Goal: Task Accomplishment & Management: Complete application form

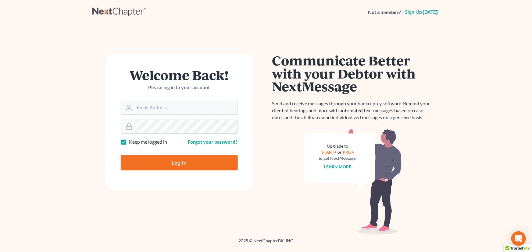
type input "[PERSON_NAME][EMAIL_ADDRESS][DOMAIN_NAME]"
click at [159, 164] on input "Log In" at bounding box center [179, 162] width 117 height 15
type input "Thinking..."
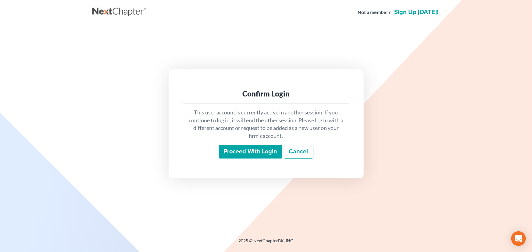
click at [253, 154] on input "Proceed with login" at bounding box center [250, 152] width 63 height 14
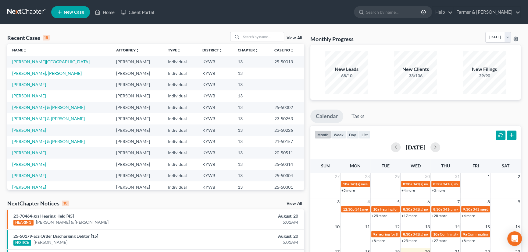
click at [129, 39] on div "Recent Cases 15 View All" at bounding box center [155, 38] width 297 height 12
click at [252, 36] on input "search" at bounding box center [262, 36] width 43 height 9
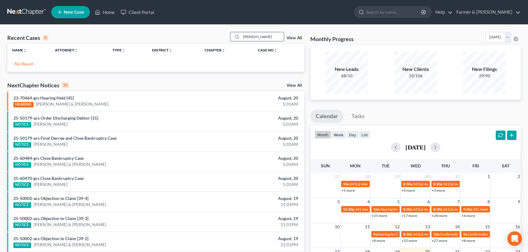
type input "frieda vasseur"
drag, startPoint x: 267, startPoint y: 36, endPoint x: 235, endPoint y: 37, distance: 32.9
click at [235, 37] on div "frieda vasseur" at bounding box center [257, 36] width 54 height 9
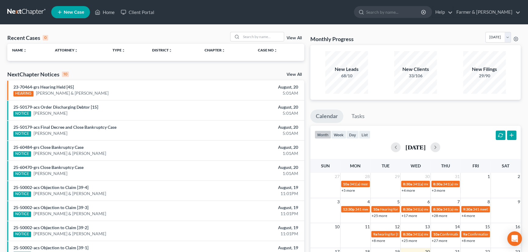
click at [81, 9] on link "New Case" at bounding box center [70, 12] width 39 height 12
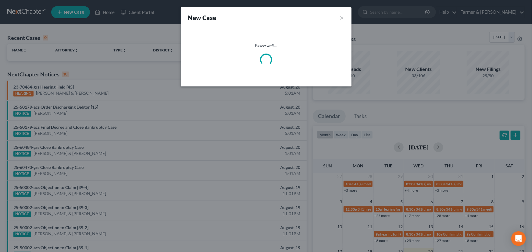
select select "33"
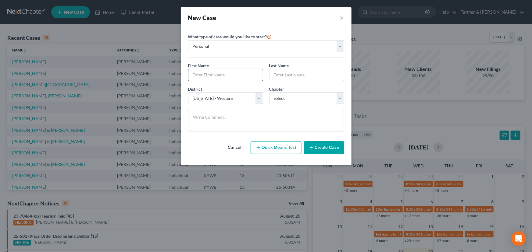
click at [211, 73] on input "text" at bounding box center [225, 75] width 74 height 12
click at [210, 73] on input "text" at bounding box center [225, 75] width 74 height 12
type input "Frieda"
type input "Vasseur"
click at [281, 102] on select "Select 7 11 12 13" at bounding box center [306, 98] width 75 height 12
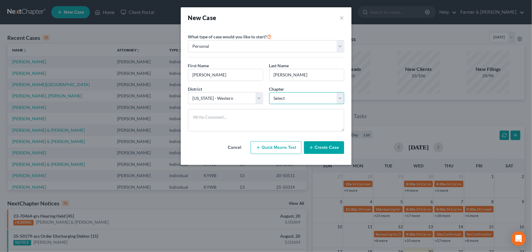
select select "3"
click at [269, 92] on select "Select 7 11 12 13" at bounding box center [306, 98] width 75 height 12
click at [316, 148] on button "Create Case" at bounding box center [324, 147] width 40 height 13
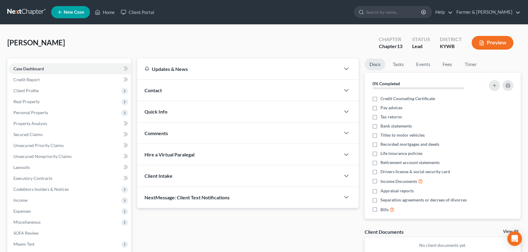
click at [251, 49] on div "Vasseur, Frieda Upgraded Chapter Chapter 13 Status Lead District KYWB Preview" at bounding box center [263, 45] width 513 height 27
click at [247, 47] on div "Vasseur, Frieda Upgraded Chapter Chapter 13 Status Lead District KYWB Preview" at bounding box center [263, 45] width 513 height 27
click at [263, 41] on div "Vasseur, Frieda Upgraded Chapter Chapter 13 Status Lead District KYWB Preview" at bounding box center [263, 45] width 513 height 27
click at [508, 202] on icon "button" at bounding box center [510, 200] width 5 height 5
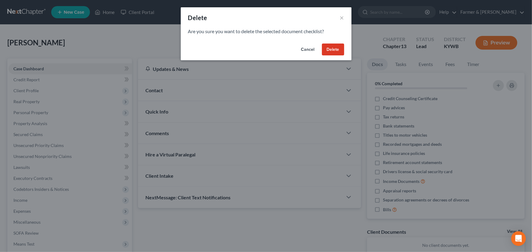
click at [327, 49] on button "Delete" at bounding box center [333, 50] width 22 height 12
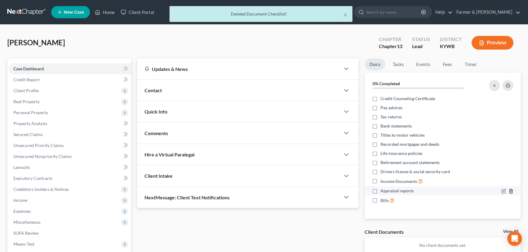
click at [511, 191] on line "button" at bounding box center [511, 191] width 0 height 1
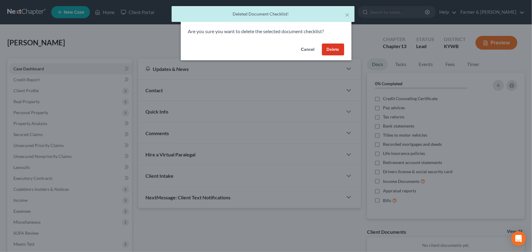
click at [332, 48] on button "Delete" at bounding box center [333, 50] width 22 height 12
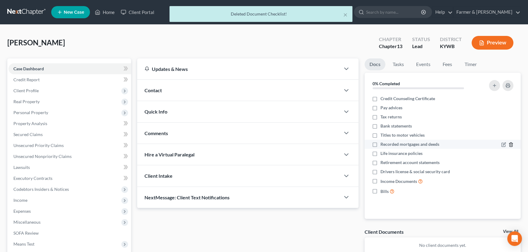
click at [512, 146] on icon "button" at bounding box center [510, 145] width 3 height 4
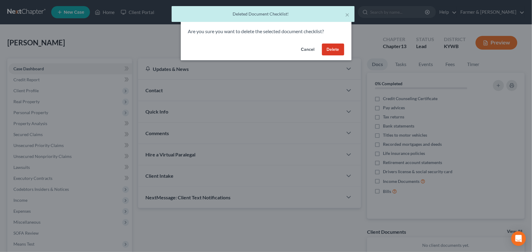
click at [344, 50] on div "Cancel Delete" at bounding box center [266, 50] width 171 height 19
click at [341, 49] on button "Delete" at bounding box center [333, 50] width 22 height 12
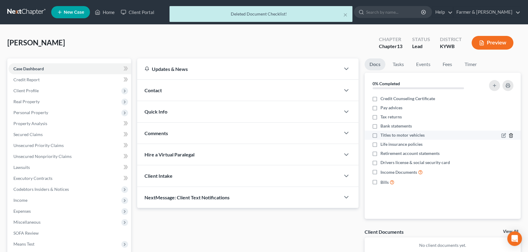
click at [511, 136] on icon "button" at bounding box center [510, 135] width 5 height 5
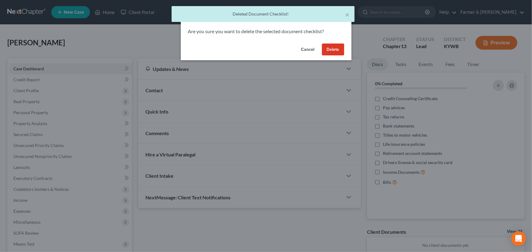
click at [335, 51] on button "Delete" at bounding box center [333, 50] width 22 height 12
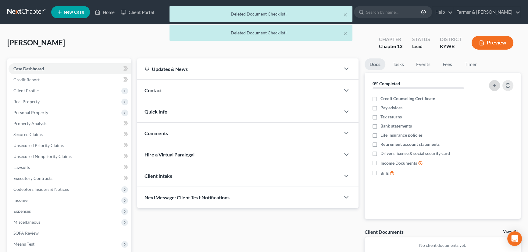
click at [494, 84] on line "button" at bounding box center [494, 85] width 0 height 3
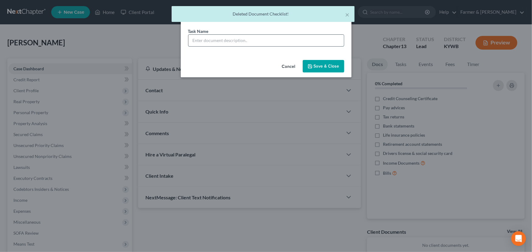
click at [198, 40] on input "text" at bounding box center [265, 41] width 155 height 12
click at [245, 38] on input "REVIEWED signing on 01/30/2025" at bounding box center [265, 41] width 155 height 12
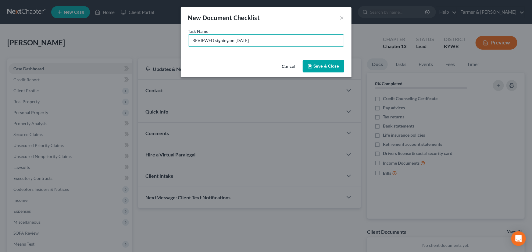
type input "REVIEWED signing on 08/21/2025"
click at [312, 61] on button "Save & Close" at bounding box center [322, 66] width 41 height 13
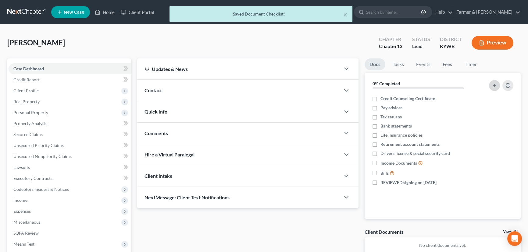
click at [497, 83] on button "button" at bounding box center [494, 85] width 11 height 11
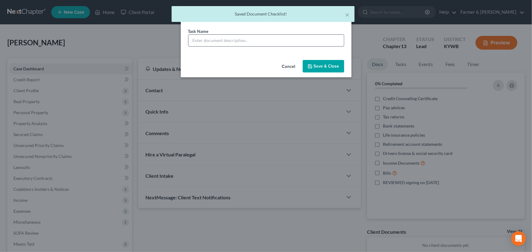
click at [245, 43] on input "text" at bounding box center [265, 41] width 155 height 12
type input "Signature Pages Sent"
click at [315, 67] on button "Save & Close" at bounding box center [322, 66] width 41 height 13
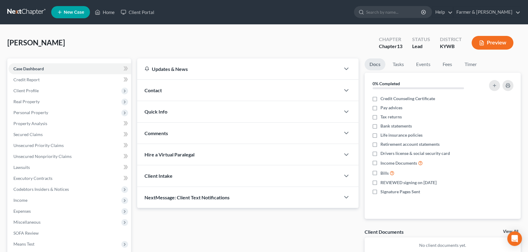
click at [172, 133] on div "Comments" at bounding box center [238, 133] width 203 height 21
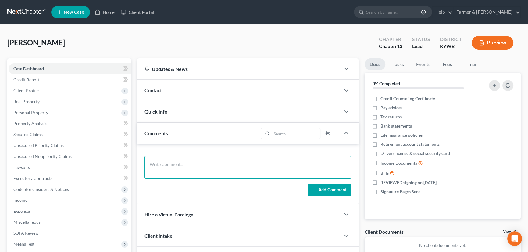
click at [202, 166] on textarea at bounding box center [247, 167] width 207 height 23
paste textarea "CC´s and personal loans $44k Car, paid off Cosigned for her granddaughter. They…"
type textarea "Attorney's notes: CC´s and personal loans $44k Car, paid off Cosigned for her g…"
click at [311, 190] on button "Add Comment" at bounding box center [329, 190] width 44 height 13
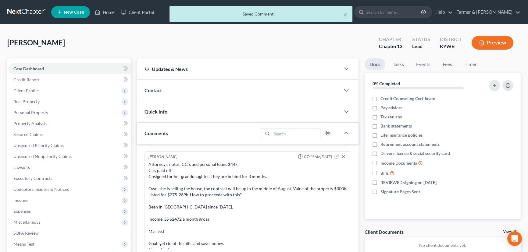
scroll to position [8, 0]
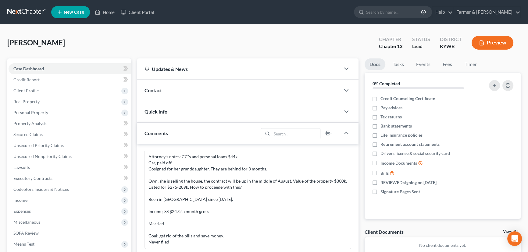
click at [192, 88] on div "Contact" at bounding box center [238, 90] width 203 height 21
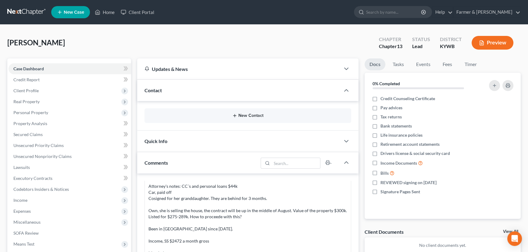
click at [242, 115] on button "New Contact" at bounding box center [247, 115] width 197 height 5
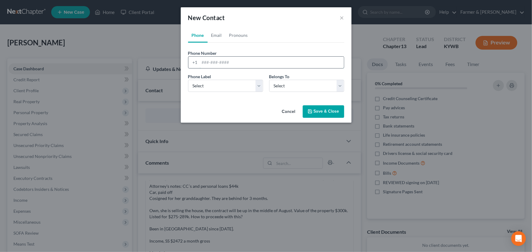
click at [222, 66] on input "tel" at bounding box center [272, 63] width 144 height 12
paste input "6019536295"
type input "6019536295"
click at [213, 88] on select "Select Mobile Home Work Other" at bounding box center [225, 86] width 75 height 12
select select "0"
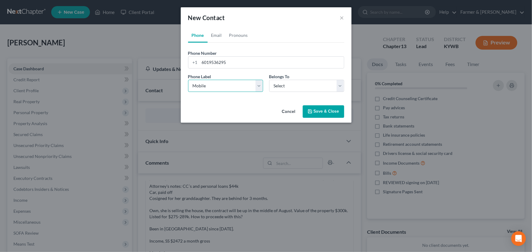
click at [188, 80] on select "Select Mobile Home Work Other" at bounding box center [225, 86] width 75 height 12
click at [285, 93] on div "Phone Label * Select Mobile Home Work Other Belongs To * Select Client Other" at bounding box center [266, 84] width 162 height 23
click at [286, 90] on select "Select Client Other" at bounding box center [306, 86] width 75 height 12
select select "0"
click at [269, 80] on select "Select Client Other" at bounding box center [306, 86] width 75 height 12
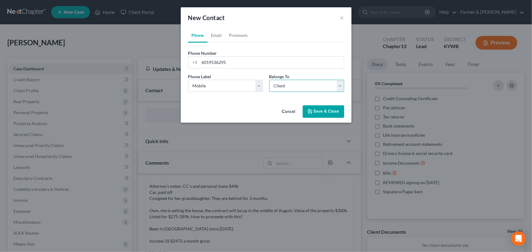
select select "0"
click at [215, 33] on link "Email" at bounding box center [216, 35] width 18 height 15
click at [217, 63] on input "email" at bounding box center [272, 63] width 144 height 12
paste input "grammee@bellsouth.net"
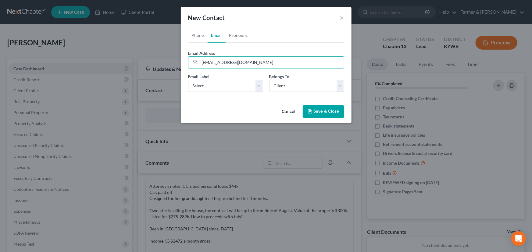
type input "grammee@bellsouth.net"
click at [206, 102] on div "Phone Email Pronouns Phone Number * +1 6019536295 Ext. Phone Label * Select Mob…" at bounding box center [266, 65] width 171 height 75
click at [202, 89] on select "Select Home Work Other" at bounding box center [225, 86] width 75 height 12
select select "0"
click at [188, 80] on select "Select Home Work Other" at bounding box center [225, 86] width 75 height 12
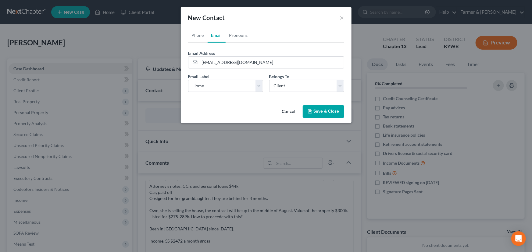
click at [209, 112] on div "Cancel Save & Close" at bounding box center [266, 113] width 171 height 20
click at [331, 113] on button "Save & Close" at bounding box center [322, 111] width 41 height 13
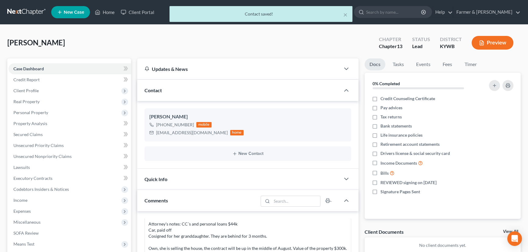
click at [142, 32] on div "Vasseur, Frieda Upgraded Chapter Chapter 13 Status Lead District KYWB Preview" at bounding box center [263, 45] width 513 height 27
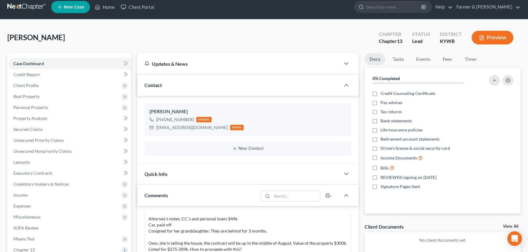
scroll to position [0, 0]
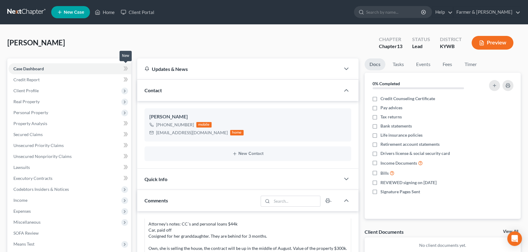
click at [130, 69] on span at bounding box center [125, 69] width 11 height 9
click at [145, 44] on div "Vasseur, Frieda Upgraded Chapter Chapter 13 Status Lead District KYWB Preview" at bounding box center [263, 45] width 513 height 27
click at [130, 42] on div "Vasseur, Frieda Upgraded Chapter Chapter 13 Status Lead District KYWB Preview" at bounding box center [263, 45] width 513 height 27
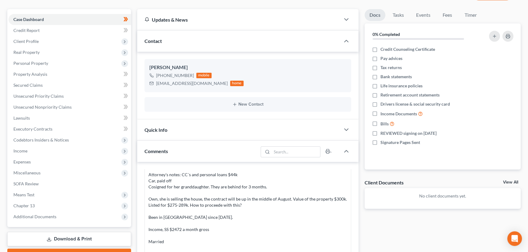
scroll to position [55, 0]
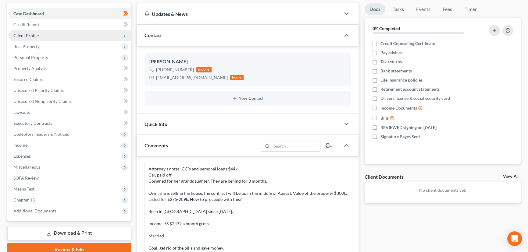
click at [63, 35] on span "Client Profile" at bounding box center [70, 35] width 122 height 11
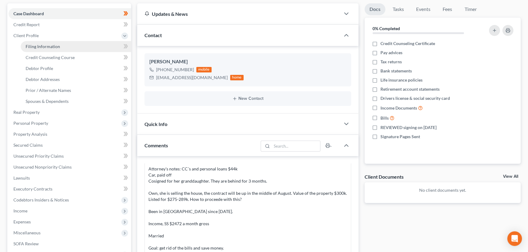
click at [64, 45] on link "Filing Information" at bounding box center [76, 46] width 110 height 11
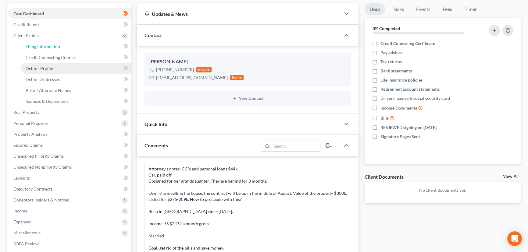
select select "1"
select select "0"
select select "3"
select select "33"
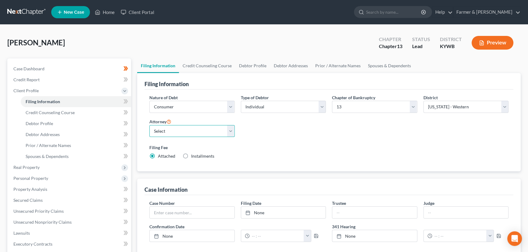
click at [183, 128] on select "Select Todd Farmer - KYWB Todd Farmer - KYEB Samuel Wright - KYWB" at bounding box center [191, 131] width 85 height 12
select select "0"
click at [149, 125] on select "Select Todd Farmer - KYWB Todd Farmer - KYEB Samuel Wright - KYWB" at bounding box center [191, 131] width 85 height 12
click at [157, 49] on div "Vasseur, Frieda Upgraded Chapter Chapter 13 Status Lead District KYWB Preview" at bounding box center [263, 45] width 513 height 27
click at [128, 101] on icon at bounding box center [126, 101] width 3 height 4
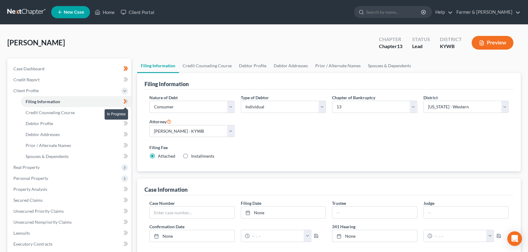
click at [128, 101] on icon at bounding box center [125, 102] width 5 height 8
click at [133, 46] on div "Vasseur, Frieda Upgraded Chapter Chapter 13 Status Lead District KYWB Preview" at bounding box center [263, 45] width 513 height 27
click at [75, 111] on link "Credit Counseling Course" at bounding box center [76, 112] width 110 height 11
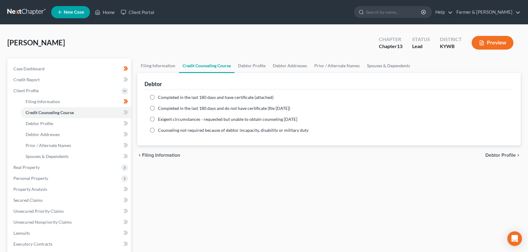
click at [158, 97] on label "Completed in the last 180 days and have certificate (attached)" at bounding box center [215, 97] width 115 height 6
click at [160, 97] on input "Completed in the last 180 days and have certificate (attached)" at bounding box center [162, 96] width 4 height 4
radio input "true"
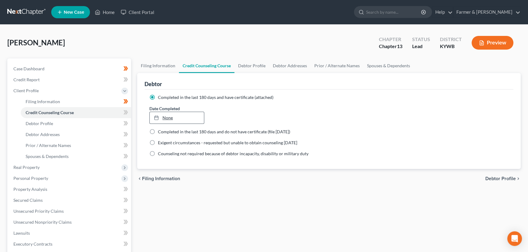
click at [164, 119] on link "None" at bounding box center [177, 118] width 54 height 12
type input "8/20/2025"
click at [191, 191] on div "Filing Information Credit Counseling Course Debtor Profile Debtor Addresses Pri…" at bounding box center [328, 217] width 389 height 319
click at [128, 112] on span at bounding box center [125, 113] width 11 height 9
click at [128, 111] on span at bounding box center [125, 113] width 11 height 9
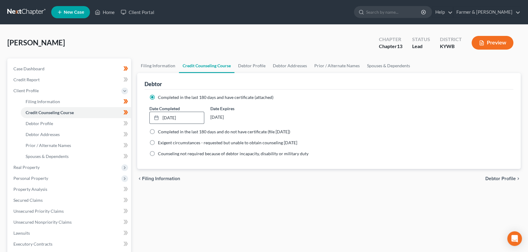
click at [134, 108] on div "Filing Information Credit Counseling Course Debtor Profile Debtor Addresses Pri…" at bounding box center [328, 217] width 389 height 319
click at [69, 121] on link "Debtor Profile" at bounding box center [76, 123] width 110 height 11
select select "0"
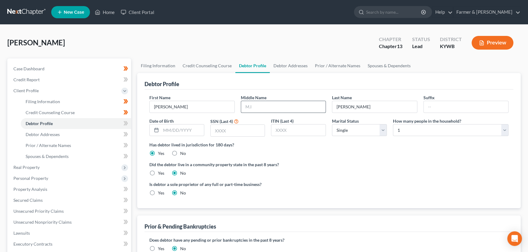
click at [279, 113] on div "First Name Frieda Middle Name Last Name Vasseur Suffix Date of Birth SSN (Last …" at bounding box center [328, 117] width 365 height 47
click at [271, 104] on input "text" at bounding box center [283, 107] width 85 height 12
type input "Gayle"
click at [185, 44] on div "Vasseur, Frieda Upgraded Chapter Chapter 13 Status Lead District KYWB Preview" at bounding box center [263, 45] width 513 height 27
click at [226, 131] on input "text" at bounding box center [237, 131] width 54 height 12
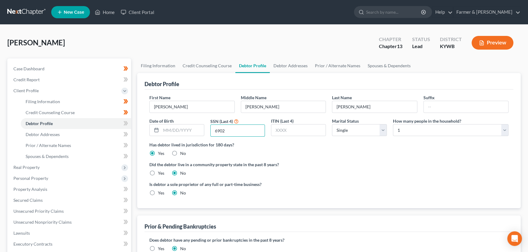
type input "6902"
click at [177, 130] on input "text" at bounding box center [182, 131] width 43 height 12
type input "03/02/1945"
click at [172, 28] on div "Vasseur, Frieda Upgraded Chapter Chapter 13 Status Lead District KYWB Preview P…" at bounding box center [264, 207] width 528 height 365
click at [334, 158] on ng-include "First Name Frieda Middle Name Gayle Last Name Vasseur Suffix Date of Birth 03/0…" at bounding box center [328, 147] width 359 height 107
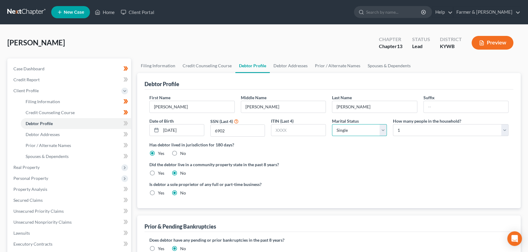
click at [347, 128] on select "Select Single Married Separated Divorced Widowed" at bounding box center [359, 130] width 55 height 12
select select "1"
click at [332, 124] on select "Select Single Married Separated Divorced Widowed" at bounding box center [359, 130] width 55 height 12
click at [373, 148] on div "Has debtor lived in jurisdiction for 180 days? Yes No Debtor must reside in jur…" at bounding box center [328, 149] width 359 height 15
drag, startPoint x: 401, startPoint y: 133, endPoint x: 402, endPoint y: 125, distance: 7.7
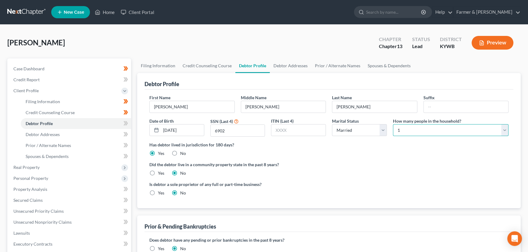
click at [401, 133] on select "Select 1 2 3 4 5 6 7 8 9 10 11 12 13 14 15 16 17 18 19 20" at bounding box center [450, 130] width 115 height 12
select select "1"
click at [393, 124] on select "Select 1 2 3 4 5 6 7 8 9 10 11 12 13 14 15 16 17 18 19 20" at bounding box center [450, 130] width 115 height 12
click at [251, 53] on div "Vasseur, Frieda Upgraded Chapter Chapter 13 Status Lead District KYWB Preview" at bounding box center [263, 45] width 513 height 27
click at [125, 125] on icon at bounding box center [125, 124] width 5 height 8
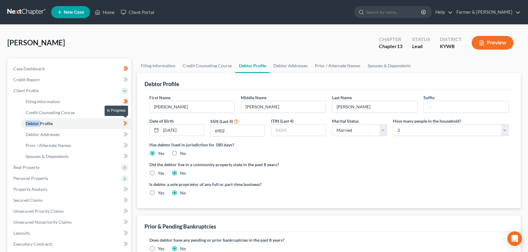
click at [125, 125] on icon at bounding box center [125, 124] width 5 height 8
click at [131, 132] on div "Case Dashboard Payments Invoices Payments Payments Credit Report Client Profile" at bounding box center [69, 217] width 130 height 319
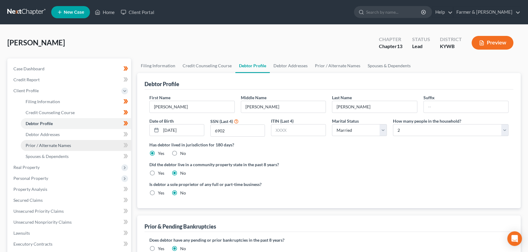
click at [69, 145] on span "Prior / Alternate Names" at bounding box center [48, 145] width 45 height 5
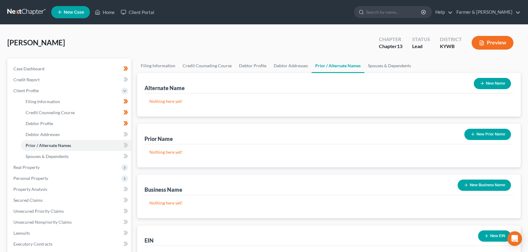
click at [478, 135] on button "New Prior Name" at bounding box center [487, 134] width 47 height 11
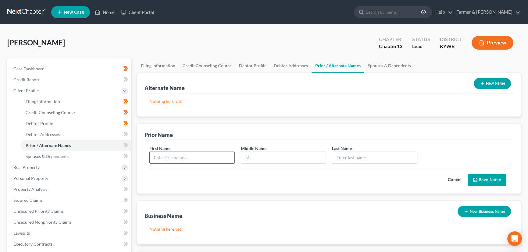
click at [183, 157] on input "text" at bounding box center [192, 158] width 85 height 12
type input "Frieda"
type input "Timmes"
type input "Williams"
click at [472, 178] on button "Save Name" at bounding box center [487, 180] width 38 height 13
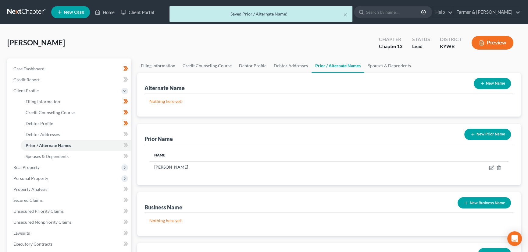
click at [476, 135] on button "New Prior Name" at bounding box center [487, 134] width 47 height 11
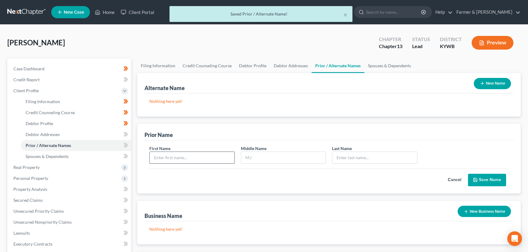
click at [186, 156] on input "text" at bounding box center [192, 158] width 85 height 12
type input "Frieda"
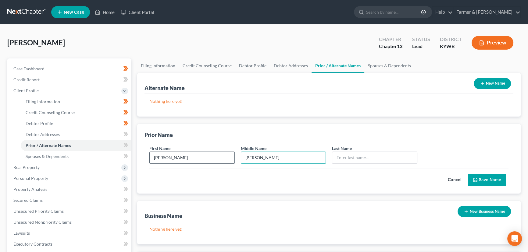
type input "Gayle"
type input "Williams"
click at [485, 182] on button "Save Name" at bounding box center [487, 180] width 38 height 13
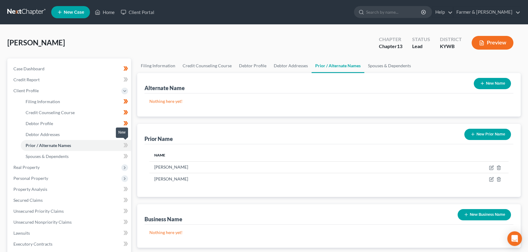
click at [124, 142] on icon at bounding box center [125, 146] width 5 height 8
click at [136, 145] on div "Filing Information Credit Counseling Course Debtor Profile Debtor Addresses Pri…" at bounding box center [328, 217] width 389 height 319
click at [57, 135] on span "Debtor Addresses" at bounding box center [43, 134] width 34 height 5
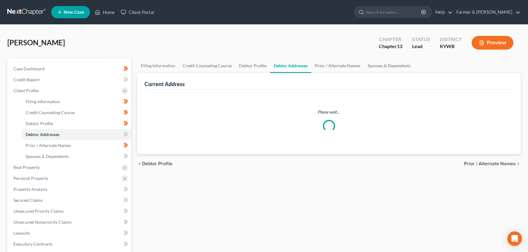
select select "0"
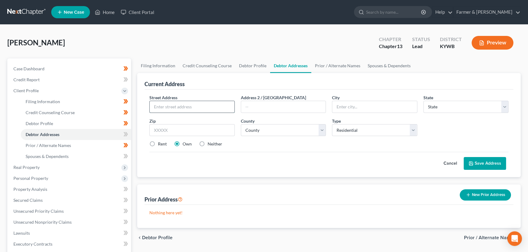
click at [166, 103] on input "text" at bounding box center [192, 107] width 85 height 12
paste input "79 Hughes Rd"
type input "79 Hughes Rd"
click at [167, 122] on div "Zip *" at bounding box center [191, 127] width 91 height 19
click at [167, 129] on input "text" at bounding box center [191, 130] width 85 height 12
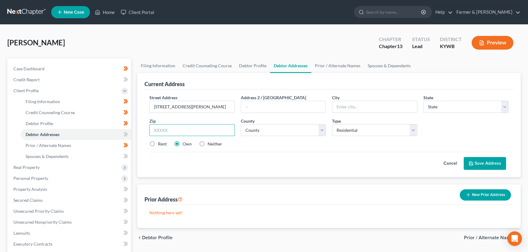
paste input "42025"
type input "42025"
type input "Benton"
select select "18"
click at [261, 154] on div "Cancel Save Address" at bounding box center [328, 161] width 359 height 18
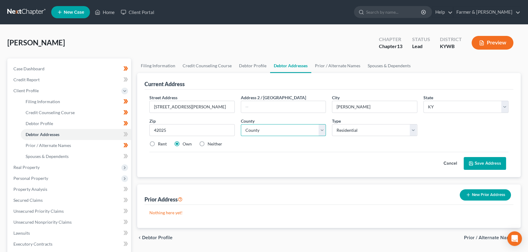
click at [289, 134] on select "County Adair County Allen County Anderson County Ballard County Barren County B…" at bounding box center [283, 130] width 85 height 12
select select "75"
click at [241, 124] on select "County Adair County Allen County Anderson County Ballard County Barren County B…" at bounding box center [283, 130] width 85 height 12
click at [298, 153] on div "Cancel Save Address" at bounding box center [328, 161] width 359 height 18
click at [207, 144] on label "Neither" at bounding box center [214, 144] width 15 height 6
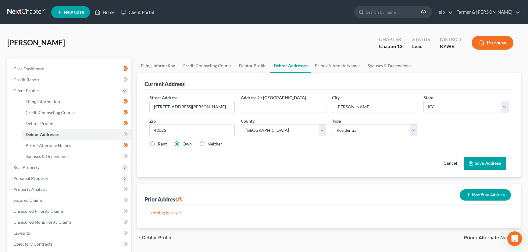
click at [210, 144] on input "Neither" at bounding box center [212, 143] width 4 height 4
radio input "true"
click at [478, 159] on button "Save Address" at bounding box center [484, 163] width 42 height 13
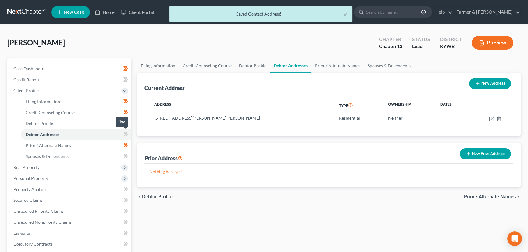
click at [125, 135] on icon at bounding box center [124, 134] width 3 height 4
click at [133, 146] on div "Case Dashboard Payments Invoices Payments Payments Credit Report Client Profile" at bounding box center [69, 217] width 130 height 319
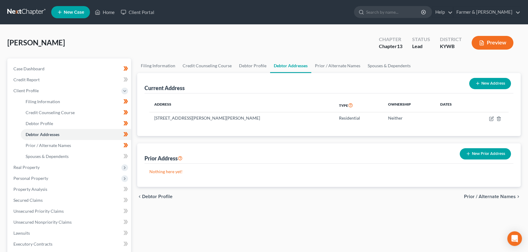
click at [466, 150] on button "New Prior Address" at bounding box center [484, 153] width 51 height 11
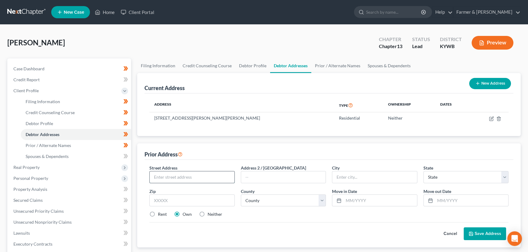
click at [169, 175] on input "text" at bounding box center [192, 177] width 85 height 12
paste input "42025"
type input "42025"
drag, startPoint x: 168, startPoint y: 179, endPoint x: 113, endPoint y: 177, distance: 55.2
click at [113, 177] on div "Petition Navigation Case Dashboard Payments Invoices Payments Payments Credit R…" at bounding box center [263, 217] width 519 height 319
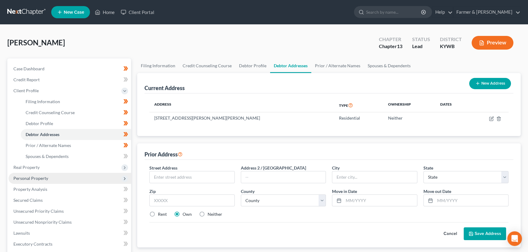
click at [115, 175] on span "Personal Property" at bounding box center [70, 178] width 122 height 11
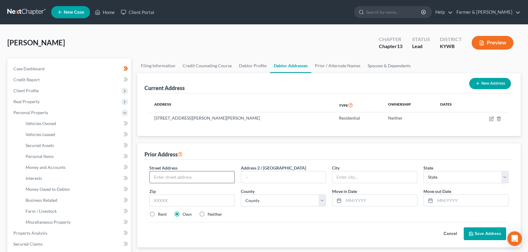
click at [174, 177] on input "text" at bounding box center [192, 177] width 85 height 12
paste input "138 Williams Dtive"
click at [185, 176] on input "138 Williams Dtive" at bounding box center [192, 177] width 85 height 12
type input "138 Williams Drive"
click at [186, 199] on input "text" at bounding box center [191, 201] width 85 height 12
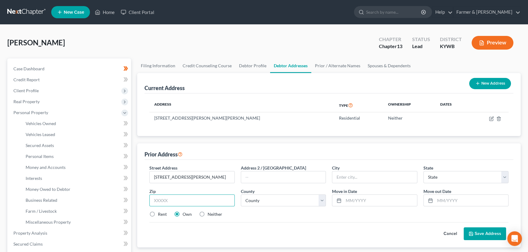
paste input "39073"
type input "39073"
click at [210, 161] on div "Street Address * 138 Williams Drive Address 2 / PO Box City * State * State AL …" at bounding box center [328, 204] width 369 height 88
type input "Florence"
select select "25"
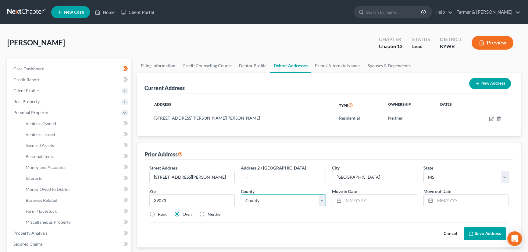
click at [295, 200] on select "County Adams County Alcorn County Amite County Attala County Benton County Boli…" at bounding box center [283, 201] width 85 height 12
select select "60"
click at [241, 195] on select "County Adams County Alcorn County Amite County Attala County Benton County Boli…" at bounding box center [283, 201] width 85 height 12
click at [292, 218] on div "Street Address * 138 Williams Drive Address 2 / PO Box City * Florence State * …" at bounding box center [328, 194] width 365 height 58
click at [362, 200] on input "text" at bounding box center [379, 201] width 73 height 12
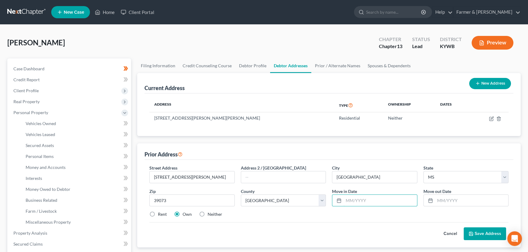
type input "11/11/1111"
click at [443, 202] on input "text" at bounding box center [471, 201] width 73 height 12
type input "11/11/1111"
drag, startPoint x: 410, startPoint y: 221, endPoint x: 346, endPoint y: 213, distance: 65.1
click at [410, 221] on div "Street Address * 138 Williams Drive Address 2 / PO Box City * Florence State * …" at bounding box center [328, 194] width 365 height 58
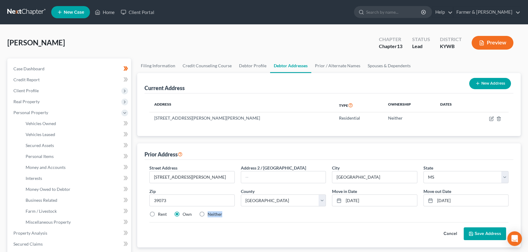
click at [207, 213] on label "Neither" at bounding box center [214, 214] width 15 height 6
click at [207, 216] on label "Neither" at bounding box center [214, 214] width 15 height 6
click at [210, 215] on input "Neither" at bounding box center [212, 213] width 4 height 4
radio input "true"
click at [487, 235] on button "Save Address" at bounding box center [484, 234] width 42 height 13
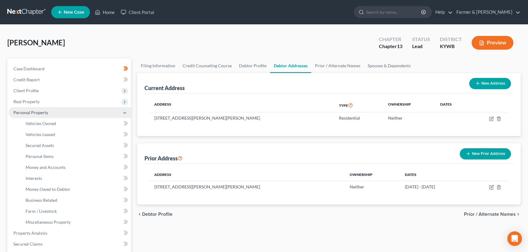
click at [43, 109] on span "Personal Property" at bounding box center [70, 112] width 122 height 11
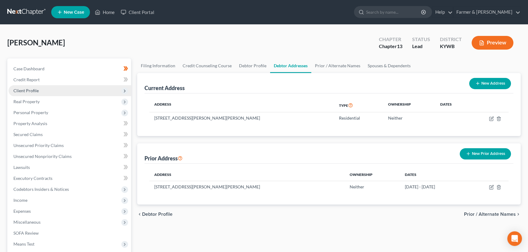
click at [38, 90] on span "Client Profile" at bounding box center [25, 90] width 25 height 5
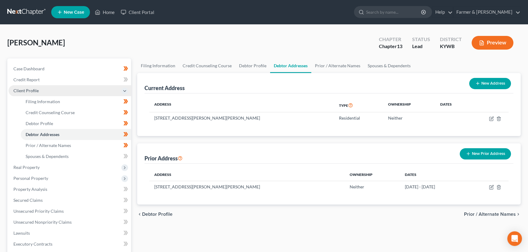
click at [27, 90] on span "Client Profile" at bounding box center [25, 90] width 25 height 5
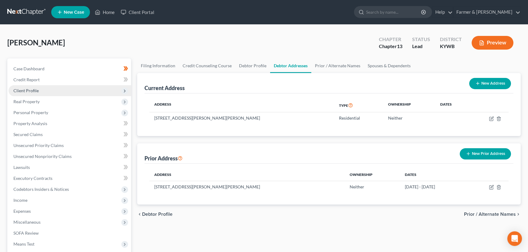
click at [31, 90] on span "Client Profile" at bounding box center [25, 90] width 25 height 5
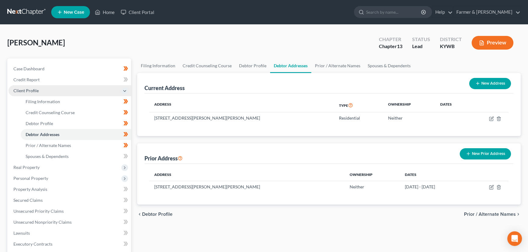
click at [39, 89] on span "Client Profile" at bounding box center [70, 90] width 122 height 11
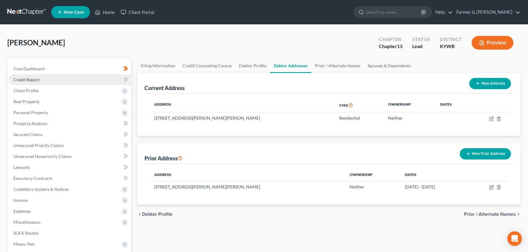
click at [35, 81] on span "Credit Report" at bounding box center [26, 79] width 26 height 5
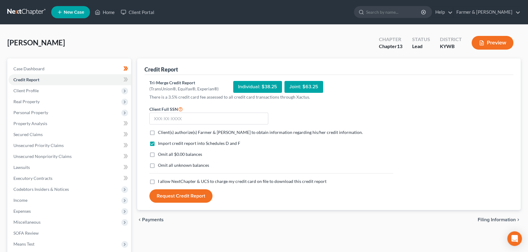
click at [158, 130] on label "Client(s) authorize(s) Farmer & Wright to obtain information regarding his/her …" at bounding box center [260, 132] width 205 height 6
click at [160, 130] on input "Client(s) authorize(s) Farmer & Wright to obtain information regarding his/her …" at bounding box center [162, 131] width 4 height 4
checkbox input "true"
click at [158, 155] on label "Omit all $0.00 balances" at bounding box center [180, 154] width 44 height 6
click at [160, 155] on input "Omit all $0.00 balances" at bounding box center [162, 153] width 4 height 4
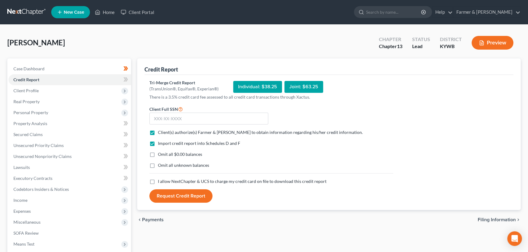
checkbox input "true"
click at [158, 184] on label "I allow NextChapter & UCS to charge my credit card on file to download this cre…" at bounding box center [242, 182] width 168 height 6
click at [160, 182] on input "I allow NextChapter & UCS to charge my credit card on file to download this cre…" at bounding box center [162, 181] width 4 height 4
checkbox input "true"
click at [160, 120] on input "text" at bounding box center [208, 119] width 119 height 12
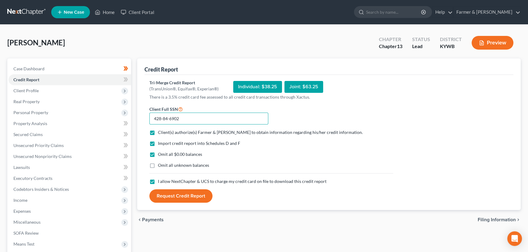
type input "428-84-6902"
click at [185, 201] on button "Request Credit Report" at bounding box center [180, 195] width 63 height 13
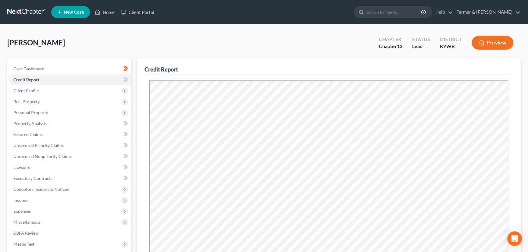
click at [276, 49] on div "Vasseur, Frieda Upgraded Chapter Chapter 13 Status Lead District KYWB Preview" at bounding box center [263, 45] width 513 height 27
click at [127, 79] on icon at bounding box center [126, 79] width 3 height 4
click at [146, 39] on div "Vasseur, Frieda Upgraded Chapter Chapter 13 Status Lead District KYWB Preview" at bounding box center [263, 45] width 513 height 27
click at [21, 102] on span "Real Property" at bounding box center [26, 101] width 26 height 5
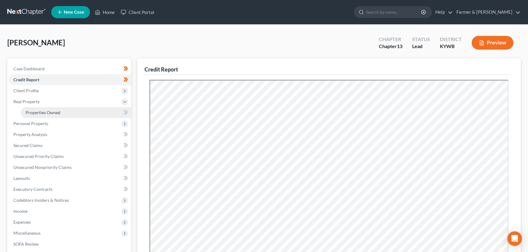
drag, startPoint x: 49, startPoint y: 113, endPoint x: 58, endPoint y: 113, distance: 8.8
click at [49, 113] on span "Properties Owned" at bounding box center [43, 112] width 35 height 5
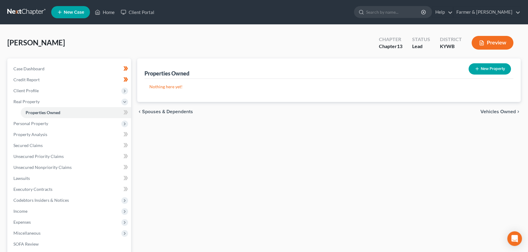
click at [128, 113] on div "New" at bounding box center [122, 108] width 12 height 14
click at [194, 189] on div "Properties Owned New Property Nothing here yet! Property Market Value Liens Exe…" at bounding box center [328, 190] width 389 height 264
click at [220, 43] on div "Vasseur, Frieda Upgraded Chapter Chapter 13 Status Lead District KYWB Preview" at bounding box center [263, 45] width 513 height 27
click at [176, 178] on div "Properties Owned New Property Nothing here yet! Property Market Value Liens Exe…" at bounding box center [328, 190] width 389 height 264
click at [490, 70] on button "New Property" at bounding box center [489, 68] width 42 height 11
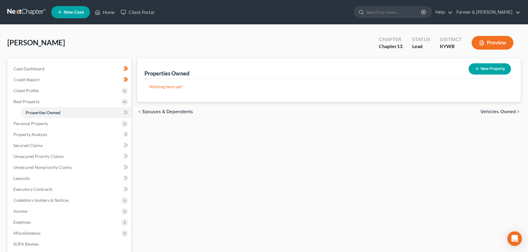
select select "18"
select select "75"
select select "0"
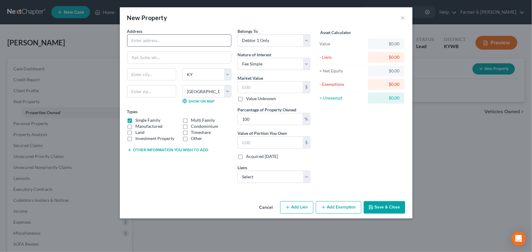
click at [174, 44] on input "text" at bounding box center [179, 41] width 104 height 12
type input "GET INFO"
drag, startPoint x: 148, startPoint y: 40, endPoint x: 128, endPoint y: 39, distance: 19.8
click at [129, 39] on input "GET INFO" at bounding box center [179, 41] width 104 height 12
click at [137, 61] on input "text" at bounding box center [179, 58] width 104 height 12
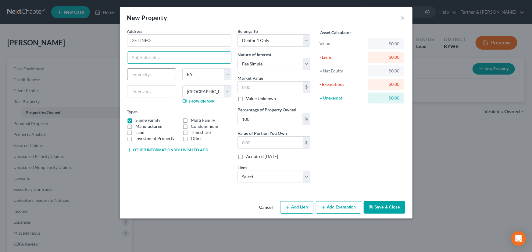
paste input "GET INFO"
type input "GET INFO"
click at [139, 70] on input "text" at bounding box center [151, 75] width 48 height 12
paste input "GET INFO"
type input "GET INFO"
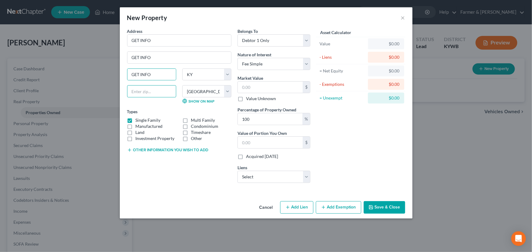
click at [136, 89] on input "text" at bounding box center [151, 91] width 49 height 12
paste input "GET INFO"
type input "GET INFO"
click at [195, 32] on div "Address * GET INFO" at bounding box center [179, 37] width 104 height 19
click at [256, 182] on select "Select Santander Bank - $5,954.00" at bounding box center [273, 177] width 73 height 12
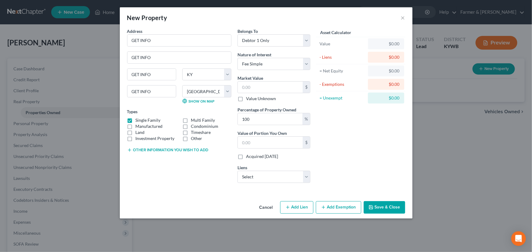
click at [338, 168] on div "Asset Calculator Value $0.00 - Liens $0.00 = Net Equity $0.00 - Exemptions $0.0…" at bounding box center [360, 108] width 95 height 160
click at [381, 211] on button "Save & Close" at bounding box center [383, 207] width 41 height 13
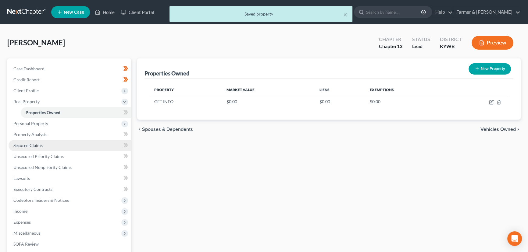
click at [61, 147] on link "Secured Claims" at bounding box center [70, 145] width 122 height 11
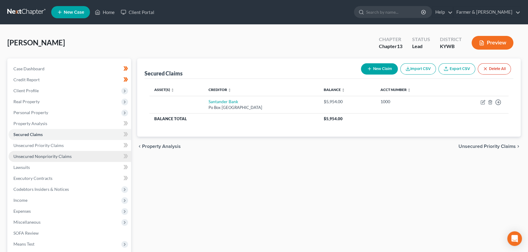
click at [58, 159] on link "Unsecured Nonpriority Claims" at bounding box center [70, 156] width 122 height 11
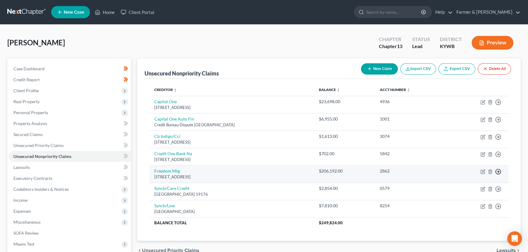
click at [496, 105] on icon "button" at bounding box center [498, 102] width 6 height 6
click at [465, 174] on link "Move to D" at bounding box center [469, 176] width 51 height 10
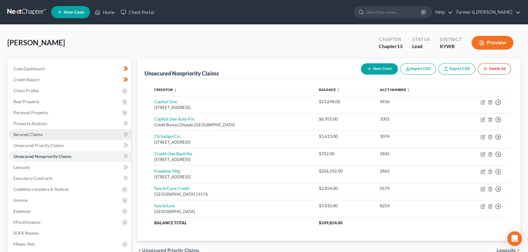
click at [37, 137] on link "Secured Claims" at bounding box center [70, 134] width 122 height 11
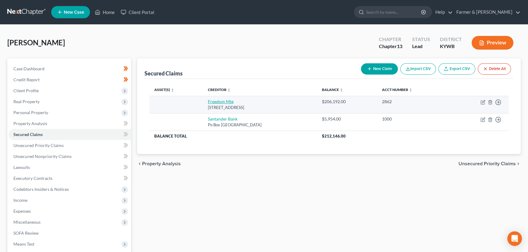
click at [213, 102] on link "Freedom Mtg" at bounding box center [221, 101] width 26 height 5
select select "15"
select select "0"
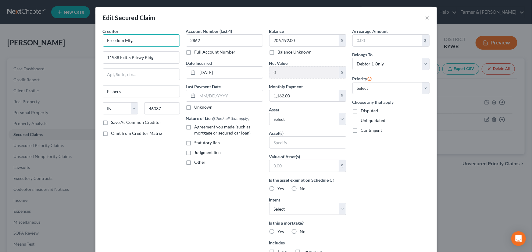
click at [158, 41] on input "Freedom Mtg" at bounding box center [141, 40] width 77 height 12
type input "Freedom Mortgage"
click at [166, 161] on div "Creditor * Freedom Mortgage 11988 Exit 5 Prkwy Bldg Fishers State AL AK AR AZ C…" at bounding box center [141, 164] width 83 height 272
click at [194, 106] on label "Unknown" at bounding box center [203, 107] width 18 height 6
click at [197, 106] on input "Unknown" at bounding box center [199, 106] width 4 height 4
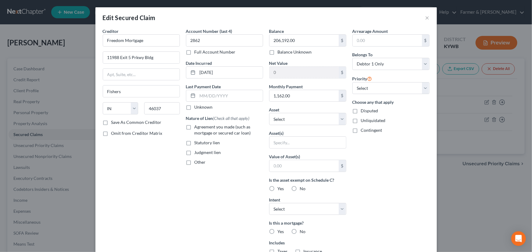
checkbox input "true"
click at [194, 126] on label "Agreement you made (such as mortgage or secured car loan)" at bounding box center [228, 130] width 69 height 12
click at [197, 126] on input "Agreement you made (such as mortgage or secured car loan)" at bounding box center [199, 126] width 4 height 4
checkbox input "true"
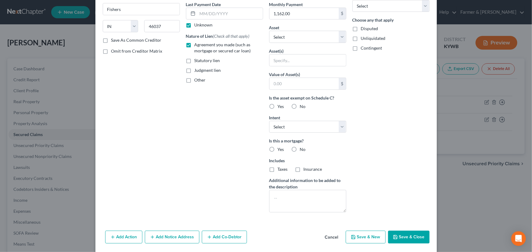
scroll to position [83, 0]
click at [275, 132] on div "Balance 206,192.00 $ Balance Unknown Balance Undetermined 206,192.00 $ Balance …" at bounding box center [307, 81] width 83 height 272
click at [276, 129] on select "Select Surrender Redeem Reaffirm Avoid Other" at bounding box center [307, 126] width 77 height 12
select select "4"
click at [269, 120] on select "Select Surrender Redeem Reaffirm Avoid Other" at bounding box center [307, 126] width 77 height 12
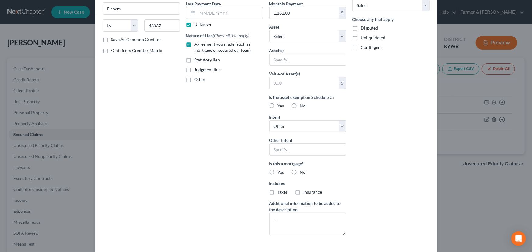
click at [300, 171] on label "No" at bounding box center [303, 172] width 6 height 6
click at [302, 171] on input "No" at bounding box center [304, 171] width 4 height 4
radio input "true"
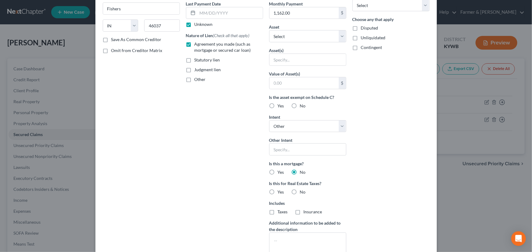
click at [278, 171] on label "Yes" at bounding box center [281, 172] width 6 height 6
click at [280, 171] on input "Yes" at bounding box center [282, 171] width 4 height 4
radio input "true"
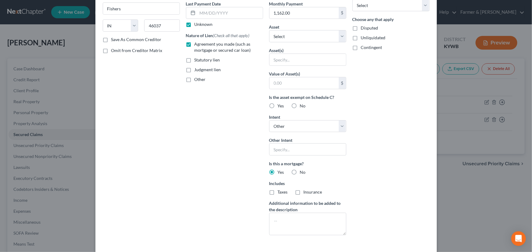
click at [278, 191] on label "Taxes" at bounding box center [283, 192] width 10 height 6
click at [280, 191] on input "Taxes" at bounding box center [282, 191] width 4 height 4
checkbox input "true"
click at [303, 191] on label "Insurance" at bounding box center [312, 192] width 19 height 6
click at [306, 191] on input "Insurance" at bounding box center [308, 191] width 4 height 4
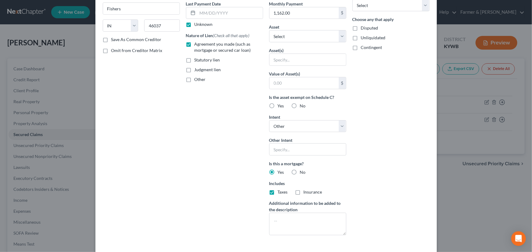
checkbox input "true"
click at [380, 169] on div "Arrearage Amount $ Belongs To * Select Debtor 1 Only Debtor 2 Only Debtor 1 And…" at bounding box center [390, 92] width 83 height 295
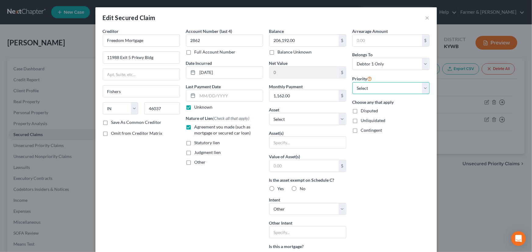
click at [360, 86] on select "Select 1st 2nd 3rd 4th 5th 6th 7th 8th 9th 10th 11th 12th 13th 14th 15th 16th 1…" at bounding box center [390, 88] width 77 height 12
select select "0"
click at [352, 82] on select "Select 1st 2nd 3rd 4th 5th 6th 7th 8th 9th 10th 11th 12th 13th 14th 15th 16th 1…" at bounding box center [390, 88] width 77 height 12
click at [374, 175] on div "Arrearage Amount $ Belongs To * Select Debtor 1 Only Debtor 2 Only Debtor 1 And…" at bounding box center [390, 175] width 83 height 295
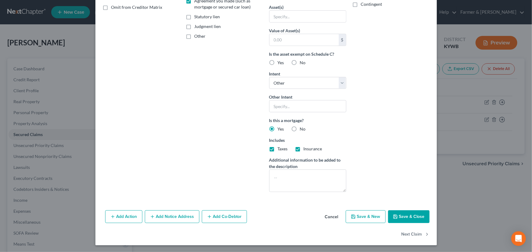
click at [400, 219] on button "Save & Close" at bounding box center [408, 216] width 41 height 13
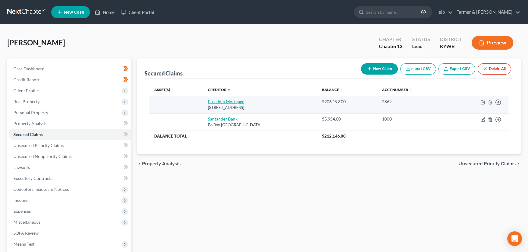
click at [220, 103] on link "Freedom Mortgage" at bounding box center [226, 101] width 36 height 5
select select "15"
select select "4"
select select "0"
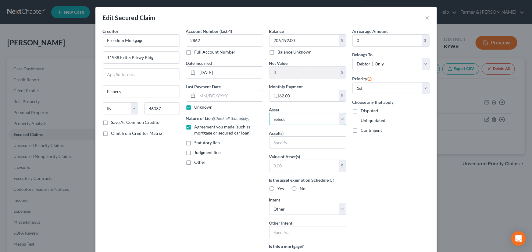
click at [287, 119] on select "Select Other Multiple Assets GET INFO - $0.0" at bounding box center [307, 119] width 77 height 12
select select "2"
click at [269, 113] on select "Select Other Multiple Assets GET INFO - $0.0" at bounding box center [307, 119] width 77 height 12
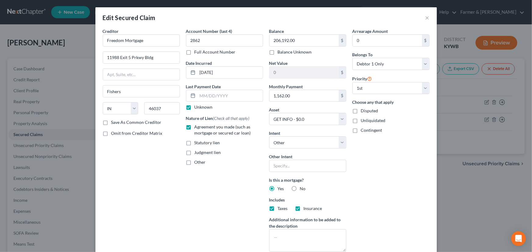
click at [349, 163] on div "Arrearage Amount 0 $ Belongs To * Select Debtor 1 Only Debtor 2 Only Debtor 1 A…" at bounding box center [390, 142] width 83 height 229
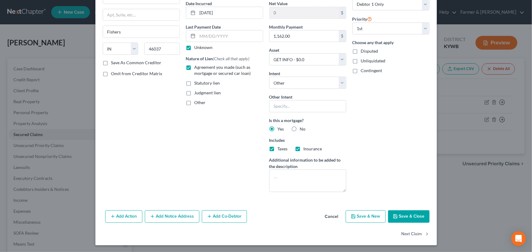
click at [407, 216] on button "Save & Close" at bounding box center [408, 216] width 41 height 13
select select
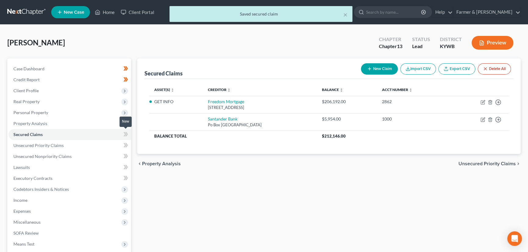
click at [129, 134] on span at bounding box center [125, 135] width 11 height 9
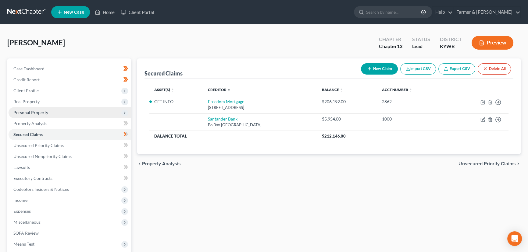
click at [35, 112] on span "Personal Property" at bounding box center [30, 112] width 35 height 5
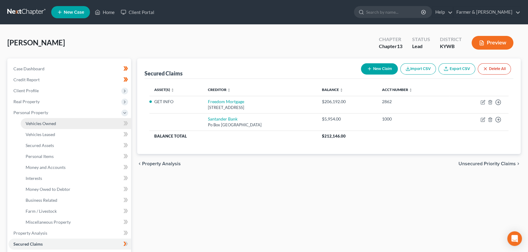
click at [43, 124] on span "Vehicles Owned" at bounding box center [41, 123] width 30 height 5
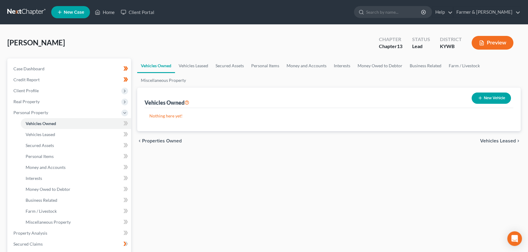
click at [489, 100] on button "New Vehicle" at bounding box center [490, 98] width 39 height 11
select select "0"
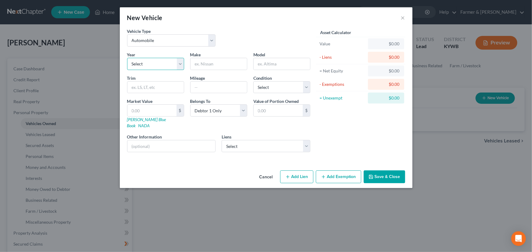
click at [155, 63] on select "Select 2026 2025 2024 2023 2022 2021 2020 2019 2018 2017 2016 2015 2014 2013 20…" at bounding box center [155, 64] width 57 height 12
select select "12"
click at [127, 58] on select "Select 2026 2025 2024 2023 2022 2021 2020 2019 2018 2017 2016 2015 2014 2013 20…" at bounding box center [155, 64] width 57 height 12
click at [195, 67] on input "text" at bounding box center [218, 64] width 56 height 12
type input "Hyundai"
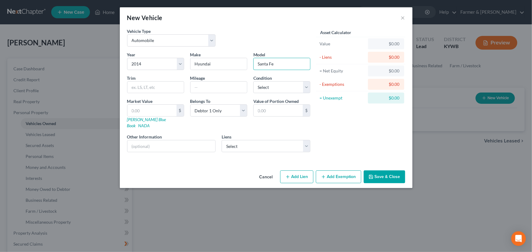
type input "Santa Fe"
click at [216, 85] on input "text" at bounding box center [218, 88] width 56 height 12
paste input "203000"
type input "203000"
click at [235, 42] on div "Vehicle Type Select Automobile Truck Trailer Watercraft Aircraft Motor Home Atv…" at bounding box center [218, 39] width 189 height 23
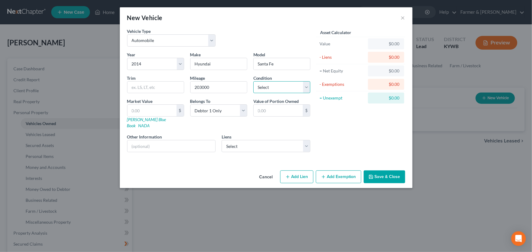
drag, startPoint x: 258, startPoint y: 88, endPoint x: 259, endPoint y: 92, distance: 4.1
click at [258, 88] on select "Select Excellent Very Good Good Fair Poor" at bounding box center [281, 87] width 57 height 12
select select "2"
click at [253, 81] on select "Select Excellent Very Good Good Fair Poor" at bounding box center [281, 87] width 57 height 12
click at [325, 127] on div "Asset Calculator Value $0.00 - Liens $0.00 = Net Equity $0.00 - Exemptions $0.0…" at bounding box center [360, 92] width 95 height 129
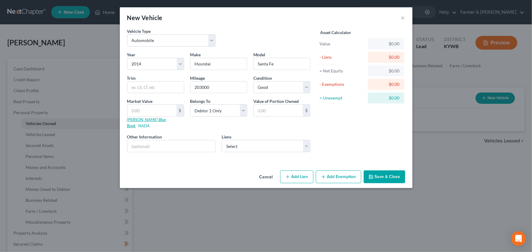
click at [143, 117] on link "Kelly Blue Book" at bounding box center [146, 122] width 39 height 11
click at [158, 112] on input "text" at bounding box center [151, 111] width 49 height 12
type input "2"
type input "2.00"
type input "22"
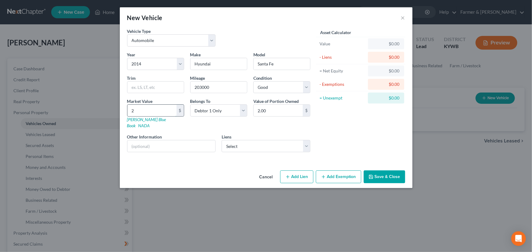
type input "22.00"
type input "228"
type input "228.00"
type input "2283"
type input "2,283.00"
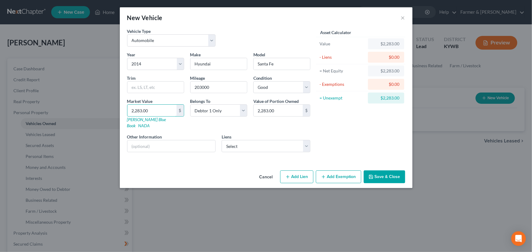
type input "2,283.00"
click at [225, 32] on div "Vehicle Type Select Automobile Truck Trailer Watercraft Aircraft Motor Home Atv…" at bounding box center [218, 39] width 189 height 23
drag, startPoint x: 179, startPoint y: 142, endPoint x: 179, endPoint y: 145, distance: 3.4
click at [179, 142] on input "text" at bounding box center [171, 146] width 88 height 12
type input "Value based on fair market value research done on KBB. No lien."
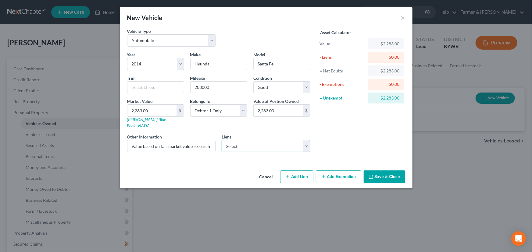
click at [236, 140] on select "Select Santander Bank - $5,954.00" at bounding box center [265, 146] width 89 height 12
drag, startPoint x: 344, startPoint y: 136, endPoint x: 342, endPoint y: 154, distance: 18.7
click at [345, 136] on div "Asset Calculator Value $2,283.00 - Liens $0.00 = Net Equity $2,283.00 - Exempti…" at bounding box center [360, 92] width 95 height 129
click at [337, 171] on button "Add Exemption" at bounding box center [338, 177] width 45 height 13
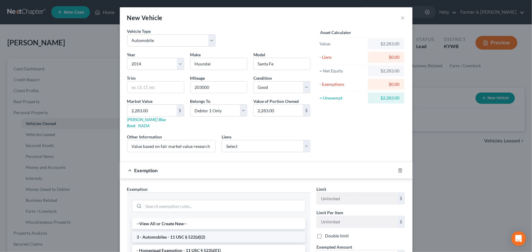
click at [163, 232] on li "3 - Automobiles - 11 USC § 522(d)(2)" at bounding box center [218, 237] width 173 height 11
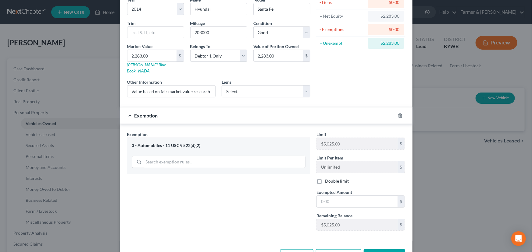
scroll to position [55, 0]
drag, startPoint x: 334, startPoint y: 200, endPoint x: 332, endPoint y: 196, distance: 4.1
click at [334, 200] on input "text" at bounding box center [356, 202] width 81 height 12
type input "2,283.00"
click at [265, 195] on div "Exemption Set must be selected for CA. Exemption * 3 - Automobiles - 11 USC § 5…" at bounding box center [218, 183] width 189 height 104
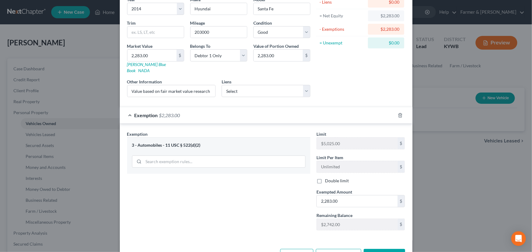
click at [271, 108] on div "Exemption $2,283.00" at bounding box center [257, 115] width 275 height 16
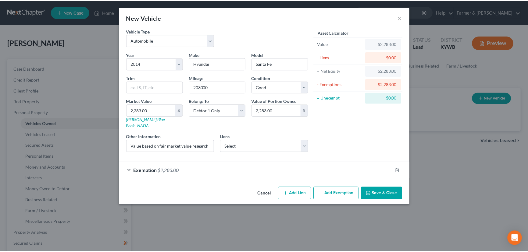
scroll to position [0, 0]
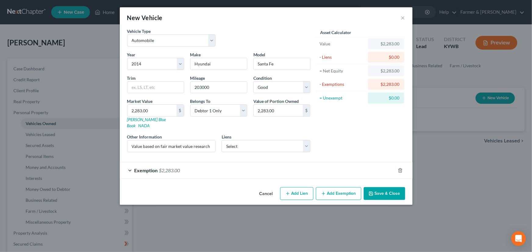
click at [378, 187] on button "Save & Close" at bounding box center [383, 193] width 41 height 13
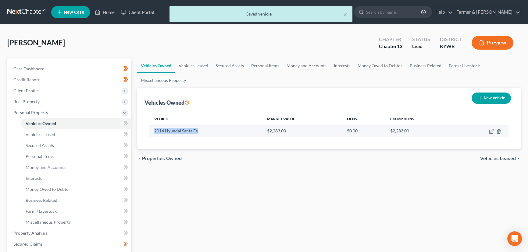
drag, startPoint x: 153, startPoint y: 132, endPoint x: 200, endPoint y: 130, distance: 46.9
click at [200, 130] on td "2014 Hyundai Santa Fe" at bounding box center [205, 131] width 113 height 12
copy td "2014 Hyundai Santa Fe"
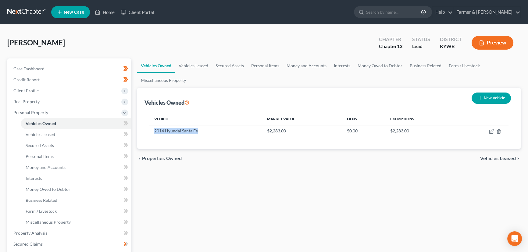
click at [224, 171] on div "Vehicles Owned Vehicles Leased Secured Assets Personal Items Money and Accounts…" at bounding box center [328, 239] width 389 height 363
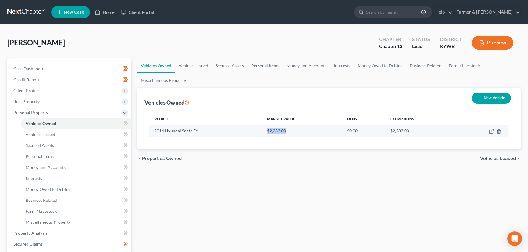
drag, startPoint x: 264, startPoint y: 130, endPoint x: 288, endPoint y: 129, distance: 24.4
click at [288, 129] on td "$2,283.00" at bounding box center [302, 131] width 80 height 12
copy td "$2,283.00"
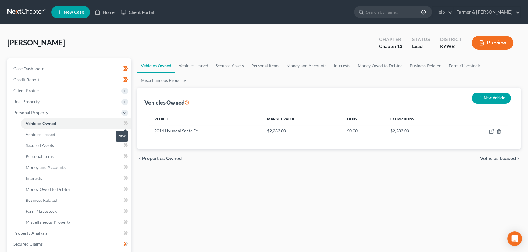
click at [127, 120] on icon at bounding box center [125, 124] width 5 height 8
click at [169, 198] on div "Vehicles Owned Vehicles Leased Secured Assets Personal Items Money and Accounts…" at bounding box center [328, 239] width 389 height 363
click at [219, 193] on div "Vehicles Owned Vehicles Leased Secured Assets Personal Items Money and Accounts…" at bounding box center [328, 239] width 389 height 363
click at [54, 165] on span "Money and Accounts" at bounding box center [46, 167] width 40 height 5
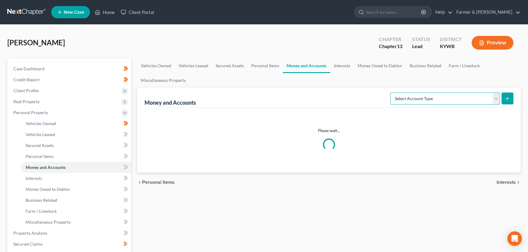
click at [411, 99] on select "Select Account Type Brokerage Cash on Hand Certificates of Deposit Checking Acc…" at bounding box center [445, 99] width 110 height 12
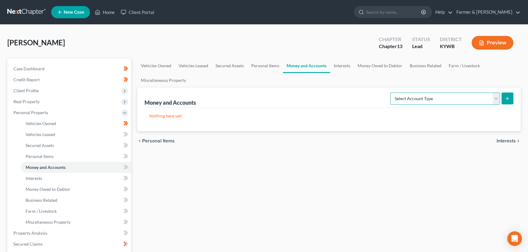
select select "cash_on_hand"
click at [391, 93] on select "Select Account Type Brokerage Cash on Hand Certificates of Deposit Checking Acc…" at bounding box center [445, 99] width 110 height 12
click at [511, 101] on button "submit" at bounding box center [507, 99] width 12 height 12
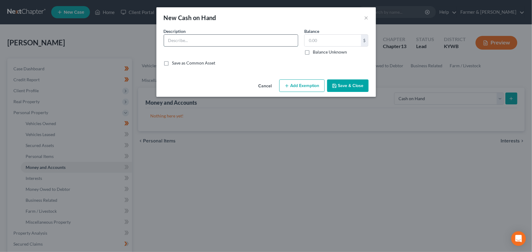
click at [195, 41] on input "text" at bounding box center [231, 41] width 134 height 12
type input "Cash on hand"
click at [323, 43] on input "text" at bounding box center [332, 41] width 56 height 12
type input "500.00"
click at [303, 77] on div "Cancel Add Exemption Save & Close" at bounding box center [265, 87] width 219 height 20
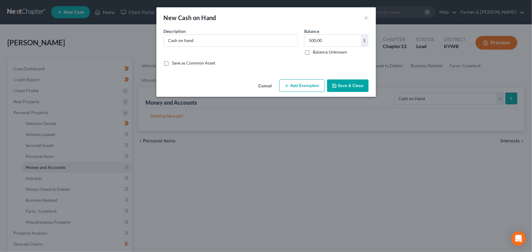
click at [302, 85] on button "Add Exemption" at bounding box center [301, 86] width 45 height 13
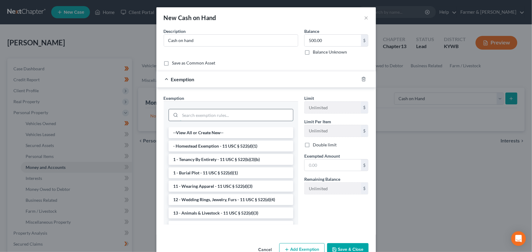
click at [204, 115] on input "search" at bounding box center [236, 115] width 113 height 12
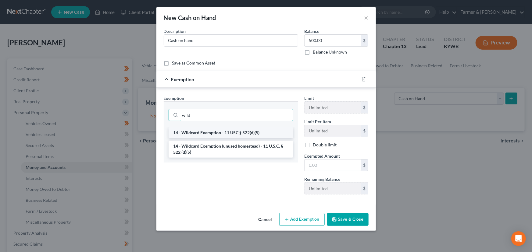
type input "wild"
click at [208, 131] on li "14 - Wildcard Exemption - 11 USC § 522(d)(5)" at bounding box center [230, 132] width 125 height 11
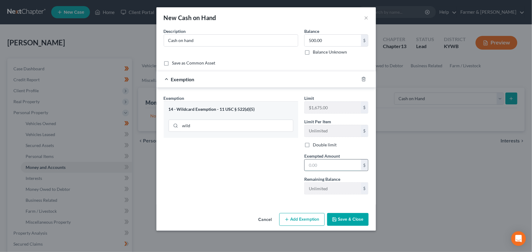
click at [315, 164] on input "text" at bounding box center [332, 166] width 56 height 12
type input "500.00"
click at [264, 165] on div "Exemption Set must be selected for CA. Exemption * 14 - Wildcard Exemption - 11…" at bounding box center [231, 147] width 140 height 104
click at [234, 81] on div "Exemption $500.00" at bounding box center [257, 79] width 202 height 16
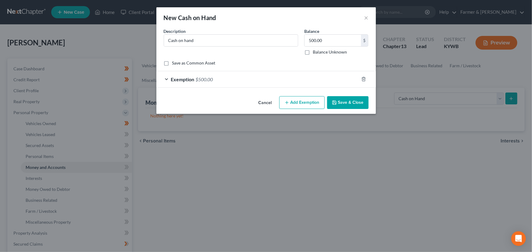
click at [342, 102] on button "Save & Close" at bounding box center [347, 102] width 41 height 13
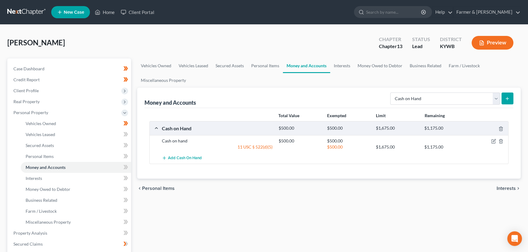
click at [176, 39] on div "Vasseur, Frieda Upgraded Chapter Chapter 13 Status Lead District KYWB Preview" at bounding box center [263, 45] width 513 height 27
click at [435, 96] on select "Select Account Type Brokerage Cash on Hand Certificates of Deposit Checking Acc…" at bounding box center [445, 99] width 110 height 12
select select "checking"
click at [391, 93] on select "Select Account Type Brokerage Cash on Hand Certificates of Deposit Checking Acc…" at bounding box center [445, 99] width 110 height 12
click at [505, 100] on icon "submit" at bounding box center [506, 98] width 5 height 5
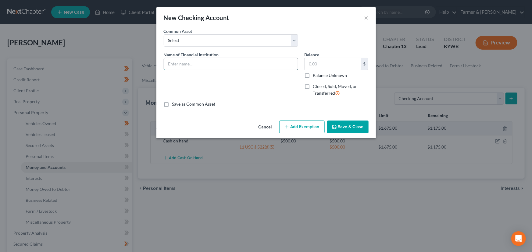
click at [198, 63] on input "text" at bounding box center [231, 64] width 134 height 12
click at [201, 77] on div "Name of Financial Institution * Statewide FCU *4651" at bounding box center [231, 76] width 140 height 50
click at [213, 76] on div "Name of Financial Institution * Statewide FCU *4651" at bounding box center [231, 76] width 140 height 50
click at [228, 64] on input "Statewide FCU *4651" at bounding box center [231, 64] width 134 height 12
type input "Statewide FCU *4651-075"
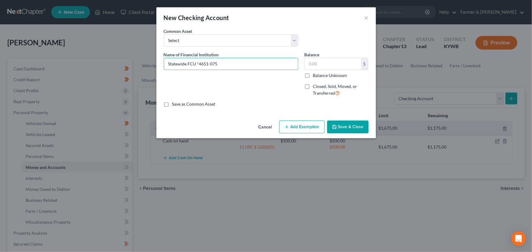
click at [228, 79] on div "Name of Financial Institution * Statewide FCU *4651-075" at bounding box center [231, 76] width 140 height 50
click at [307, 66] on input "text" at bounding box center [332, 64] width 56 height 12
type input "500.00"
click at [263, 83] on div "Name of Financial Institution * Statewide FCU *4651-075" at bounding box center [231, 76] width 140 height 50
click at [290, 125] on button "Add Exemption" at bounding box center [301, 127] width 45 height 13
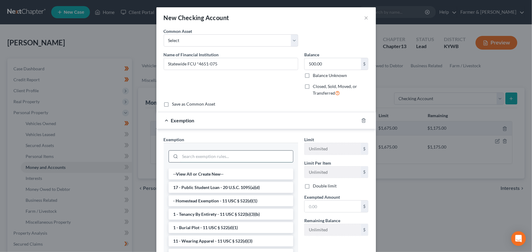
click at [197, 158] on input "search" at bounding box center [236, 157] width 113 height 12
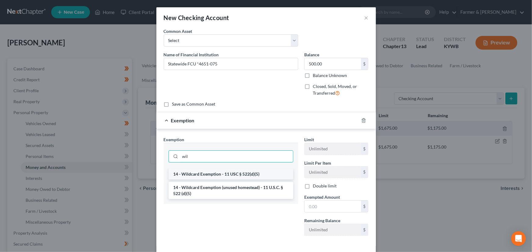
type input "wil"
click at [200, 173] on li "14 - Wildcard Exemption - 11 USC § 522(d)(5)" at bounding box center [230, 174] width 125 height 11
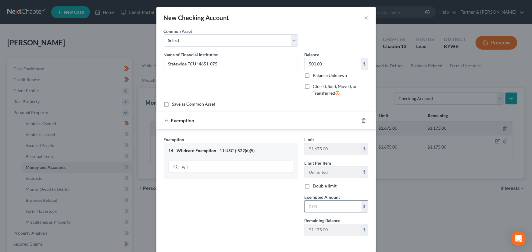
click at [317, 204] on input "text" at bounding box center [332, 207] width 56 height 12
type input "500.00"
click at [267, 118] on div "Exemption $500.00" at bounding box center [257, 120] width 202 height 16
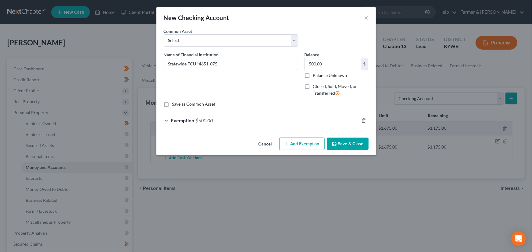
click at [346, 138] on button "Save & Close" at bounding box center [347, 144] width 41 height 13
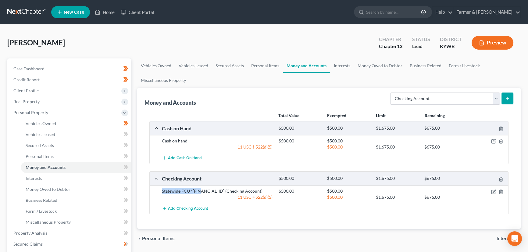
drag, startPoint x: 161, startPoint y: 190, endPoint x: 202, endPoint y: 190, distance: 41.1
click at [202, 190] on div "Statewide FCU *4651-075 (Checking Account)" at bounding box center [217, 191] width 117 height 6
copy div "Statewide FCU *4651"
drag, startPoint x: 445, startPoint y: 99, endPoint x: 441, endPoint y: 103, distance: 5.6
click at [445, 99] on select "Select Account Type Brokerage Cash on Hand Certificates of Deposit Checking Acc…" at bounding box center [445, 99] width 110 height 12
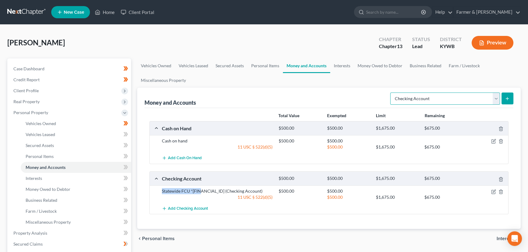
select select "savings"
click at [391, 93] on select "Select Account Type Brokerage Cash on Hand Certificates of Deposit Checking Acc…" at bounding box center [445, 99] width 110 height 12
click at [506, 99] on icon "submit" at bounding box center [506, 98] width 5 height 5
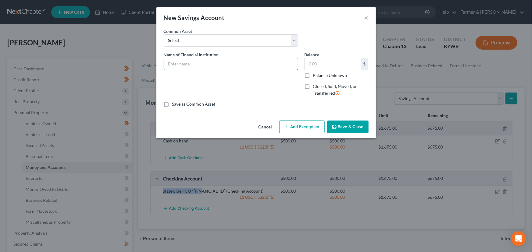
click at [199, 64] on input "text" at bounding box center [231, 64] width 134 height 12
paste input "Statewide FCU *4651"
type input "Statewide FCU *4651-000"
click at [329, 65] on input "text" at bounding box center [332, 64] width 56 height 12
type input "6.17"
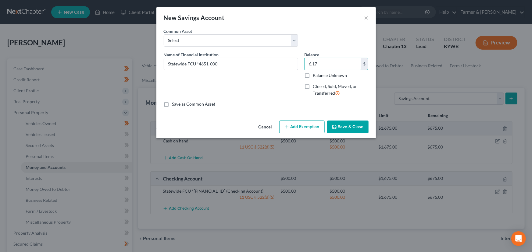
click at [304, 125] on button "Add Exemption" at bounding box center [301, 127] width 45 height 13
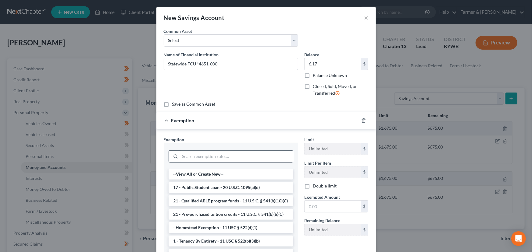
click at [208, 159] on input "search" at bounding box center [236, 157] width 113 height 12
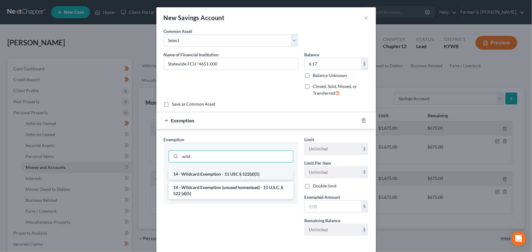
type input "wild"
click at [214, 176] on li "14 - Wildcard Exemption - 11 USC § 522(d)(5)" at bounding box center [230, 174] width 125 height 11
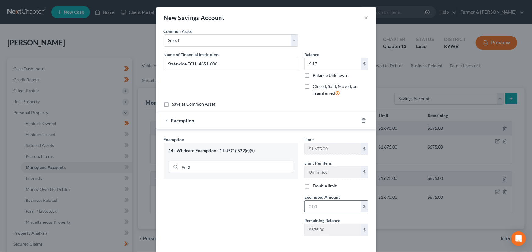
click at [314, 207] on input "text" at bounding box center [332, 207] width 56 height 12
type input "6.17"
click at [278, 209] on div "Exemption Set must be selected for CA. Exemption * 14 - Wildcard Exemption - 11…" at bounding box center [231, 188] width 140 height 104
click at [236, 124] on div "Exemption $6.17" at bounding box center [257, 120] width 202 height 16
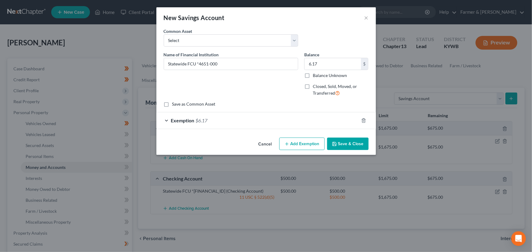
click at [347, 142] on button "Save & Close" at bounding box center [347, 144] width 41 height 13
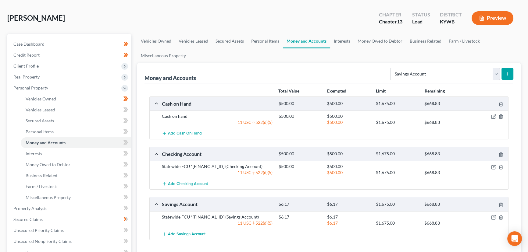
scroll to position [55, 0]
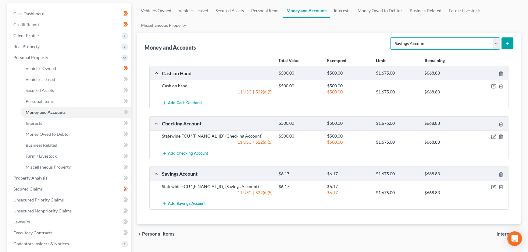
click at [426, 42] on select "Select Account Type Brokerage Cash on Hand Certificates of Deposit Checking Acc…" at bounding box center [445, 43] width 110 height 12
select select "checking"
click at [391, 37] on select "Select Account Type Brokerage Cash on Hand Certificates of Deposit Checking Acc…" at bounding box center [445, 43] width 110 height 12
click at [510, 43] on button "submit" at bounding box center [507, 43] width 12 height 12
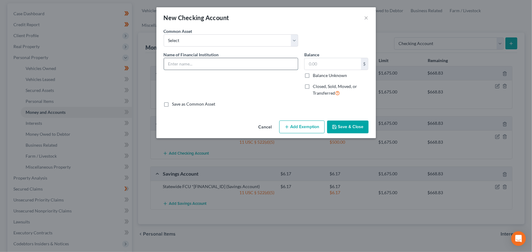
click at [208, 69] on input "text" at bounding box center [231, 64] width 134 height 12
type input "Bank Plus *3432"
click at [227, 82] on div "Name of Financial Institution * Bank Plus *3432" at bounding box center [231, 76] width 140 height 50
click at [231, 80] on div "Name of Financial Institution * Bank Plus *3432" at bounding box center [231, 76] width 140 height 50
click at [343, 127] on button "Save & Close" at bounding box center [347, 127] width 41 height 13
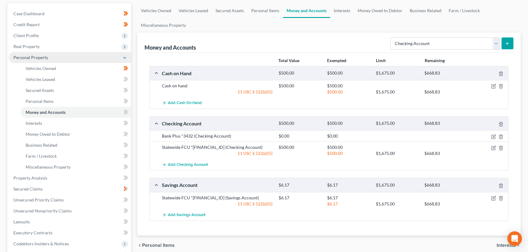
click at [38, 57] on span "Personal Property" at bounding box center [30, 57] width 35 height 5
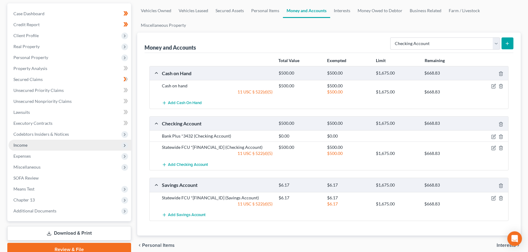
drag, startPoint x: 27, startPoint y: 143, endPoint x: 29, endPoint y: 147, distance: 3.7
click at [27, 143] on span "Income" at bounding box center [70, 145] width 122 height 11
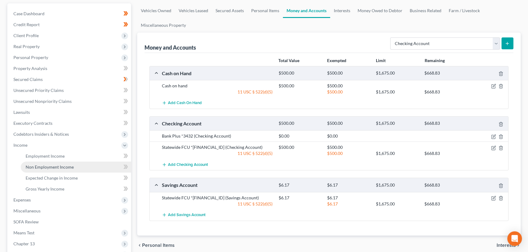
click at [55, 166] on span "Non Employment Income" at bounding box center [50, 166] width 48 height 5
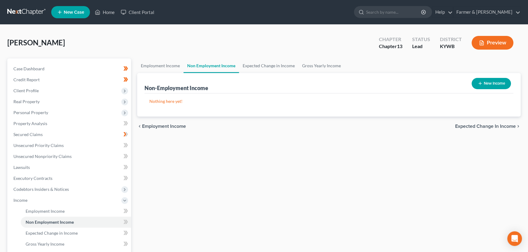
click at [484, 86] on button "New Income" at bounding box center [490, 83] width 39 height 11
select select "0"
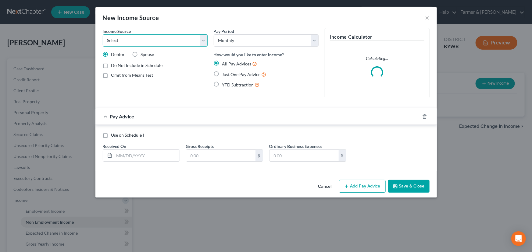
drag, startPoint x: 137, startPoint y: 42, endPoint x: 137, endPoint y: 46, distance: 3.7
click at [137, 42] on select "Select Unemployment Disability (from employer) Pension Retirement Social Securi…" at bounding box center [155, 40] width 105 height 12
select select "4"
click at [103, 34] on select "Select Unemployment Disability (from employer) Pension Retirement Social Securi…" at bounding box center [155, 40] width 105 height 12
click at [222, 72] on label "Just One Pay Advice" at bounding box center [244, 74] width 44 height 7
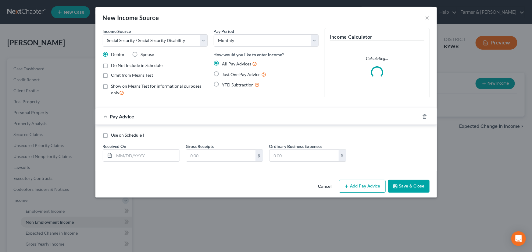
click at [225, 72] on input "Just One Pay Advice" at bounding box center [227, 73] width 4 height 4
radio input "true"
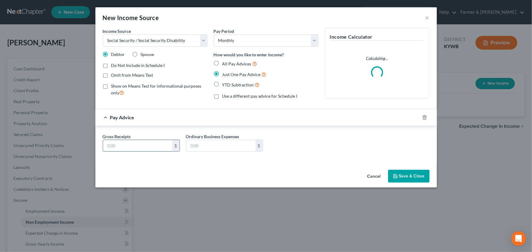
click at [158, 147] on input "text" at bounding box center [137, 146] width 69 height 12
type input "2,287.00"
click at [424, 176] on button "Save & Close" at bounding box center [408, 176] width 41 height 13
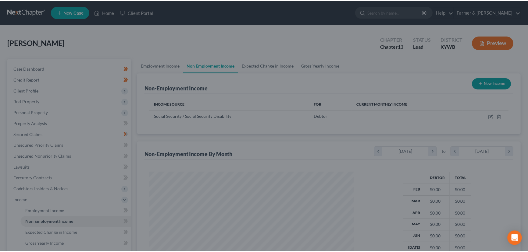
scroll to position [109, 216]
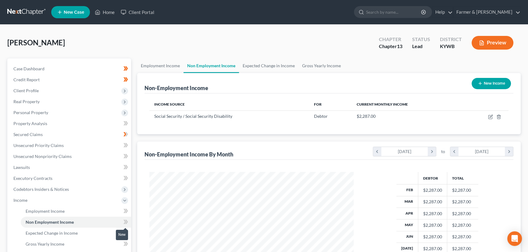
click at [128, 224] on span at bounding box center [125, 222] width 11 height 9
click at [134, 207] on div "Employment Income Non Employment Income Expected Change in Income Gross Yearly …" at bounding box center [328, 206] width 389 height 297
click at [51, 201] on span "Income" at bounding box center [70, 200] width 122 height 11
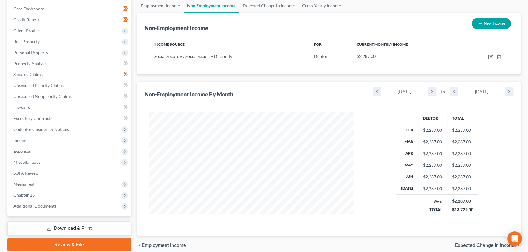
scroll to position [85, 0]
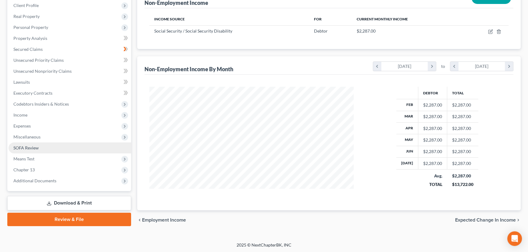
drag, startPoint x: 30, startPoint y: 112, endPoint x: 31, endPoint y: 142, distance: 29.5
click at [30, 112] on span "Income" at bounding box center [70, 115] width 122 height 11
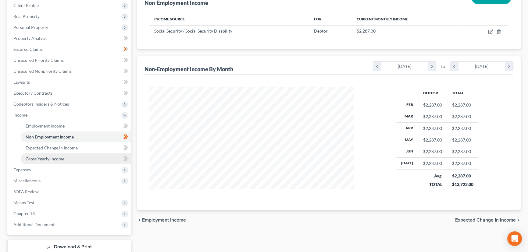
click at [33, 156] on span "Gross Yearly Income" at bounding box center [45, 158] width 39 height 5
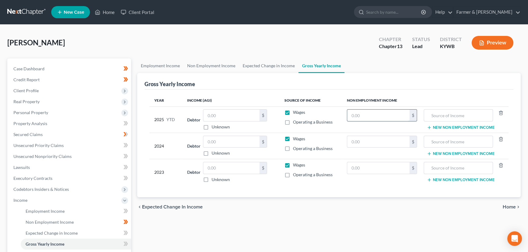
click at [362, 115] on input "text" at bounding box center [378, 116] width 62 height 12
type input "18,296.00"
click at [437, 116] on input "text" at bounding box center [458, 116] width 62 height 12
type input "SSI"
click at [211, 40] on div "Vasseur, Frieda Upgraded Chapter Chapter 13 Status Lead District KYWB Preview" at bounding box center [263, 45] width 513 height 27
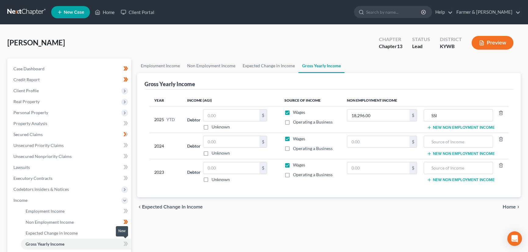
click at [127, 245] on icon at bounding box center [125, 244] width 5 height 8
click at [146, 241] on div "Employment Income Non Employment Income Expected Change in Income Gross Yearly …" at bounding box center [328, 206] width 389 height 297
click at [29, 203] on span "Income" at bounding box center [70, 200] width 122 height 11
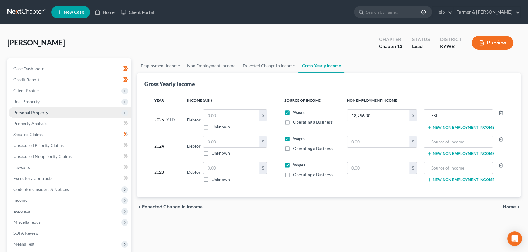
click at [38, 115] on span "Personal Property" at bounding box center [30, 112] width 35 height 5
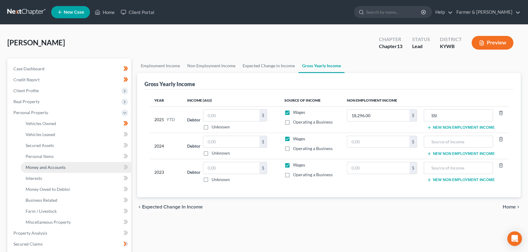
click at [48, 164] on link "Money and Accounts" at bounding box center [76, 167] width 110 height 11
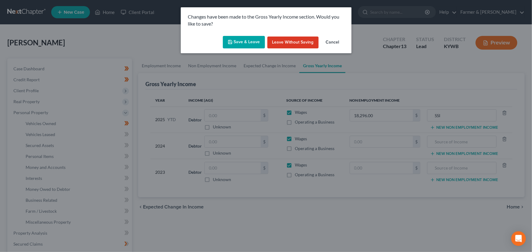
click at [236, 40] on button "Save & Leave" at bounding box center [244, 42] width 42 height 13
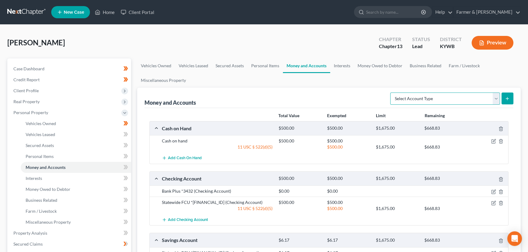
click at [466, 97] on select "Select Account Type Brokerage Cash on Hand Certificates of Deposit Checking Acc…" at bounding box center [445, 99] width 110 height 12
select select "money_market"
click at [391, 93] on select "Select Account Type Brokerage Cash on Hand Certificates of Deposit Checking Acc…" at bounding box center [445, 99] width 110 height 12
click at [507, 97] on line "submit" at bounding box center [507, 98] width 0 height 3
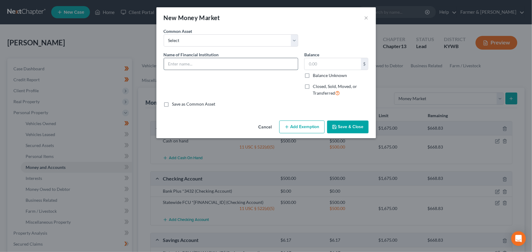
click at [196, 63] on input "text" at bounding box center [231, 64] width 134 height 12
drag, startPoint x: 225, startPoint y: 67, endPoint x: 201, endPoint y: 67, distance: 24.1
click at [201, 67] on input "Cash App ******** GET INFO" at bounding box center [231, 64] width 134 height 12
click at [217, 68] on input "Cash App *" at bounding box center [231, 64] width 134 height 12
type input "Cash App *GET INFO"
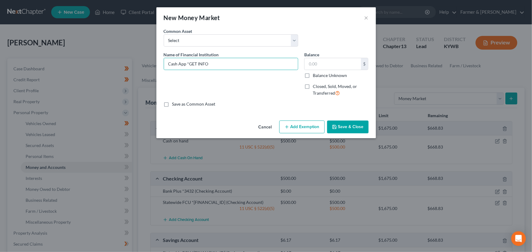
click at [313, 76] on label "Balance Unknown" at bounding box center [330, 75] width 34 height 6
click at [315, 76] on input "Balance Unknown" at bounding box center [317, 74] width 4 height 4
checkbox input "true"
type input "0.00"
click at [341, 126] on button "Save & Close" at bounding box center [347, 127] width 41 height 13
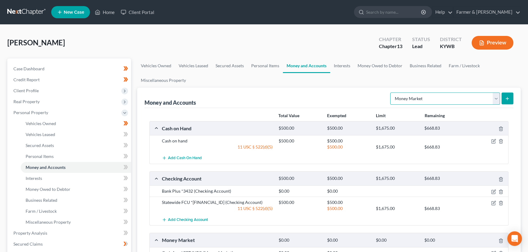
click at [418, 99] on select "Select Account Type Brokerage Cash on Hand Certificates of Deposit Checking Acc…" at bounding box center [445, 99] width 110 height 12
click at [507, 101] on button "submit" at bounding box center [507, 99] width 12 height 12
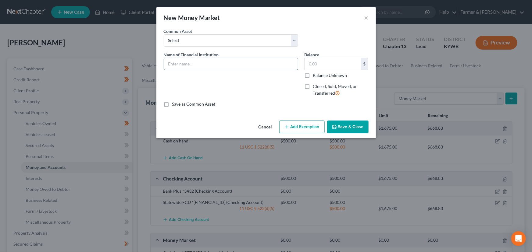
click at [198, 67] on input "text" at bounding box center [231, 64] width 134 height 12
type input "PayPal"
click at [313, 73] on label "Balance Unknown" at bounding box center [330, 75] width 34 height 6
click at [315, 73] on input "Balance Unknown" at bounding box center [317, 74] width 4 height 4
checkbox input "true"
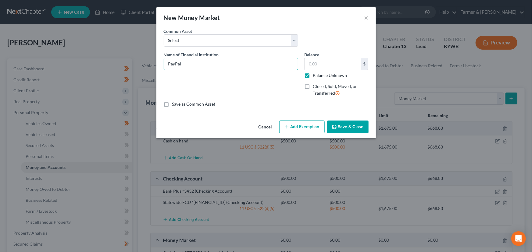
type input "0.00"
click at [339, 126] on button "Save & Close" at bounding box center [347, 127] width 41 height 13
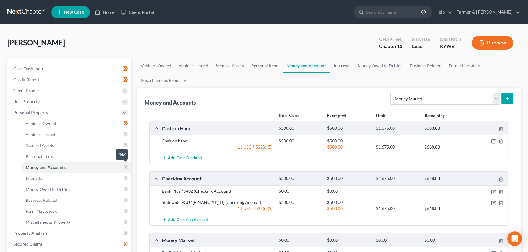
click at [125, 165] on icon at bounding box center [124, 167] width 3 height 4
click at [136, 155] on div "Vehicles Owned Vehicles Leased Secured Assets Personal Items Money and Accounts…" at bounding box center [328, 239] width 389 height 363
click at [126, 39] on div "Vasseur, Frieda Upgraded Chapter Chapter 13 Status Lead District KYWB Preview" at bounding box center [263, 45] width 513 height 27
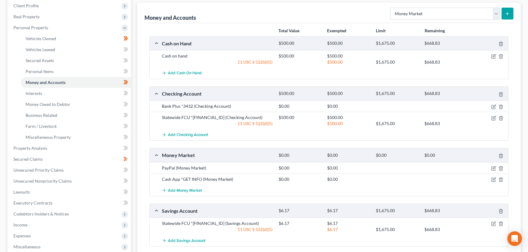
scroll to position [83, 0]
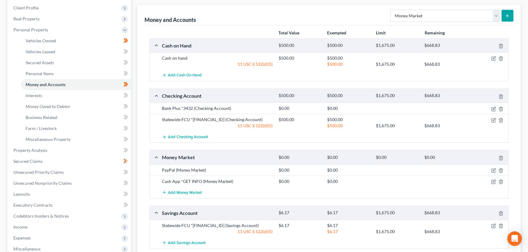
click at [137, 58] on div "Money and Accounts Select Account Type Brokerage Cash on Hand Certificates of D…" at bounding box center [328, 134] width 383 height 259
click at [147, 114] on div "Total Value Exempted Limit Remaining Cash on Hand $500.00 $500.00 $1,675.00 $66…" at bounding box center [328, 144] width 369 height 238
click at [39, 29] on span "Personal Property" at bounding box center [30, 29] width 35 height 5
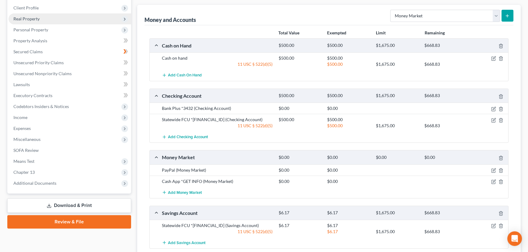
click at [35, 17] on span "Real Property" at bounding box center [26, 18] width 26 height 5
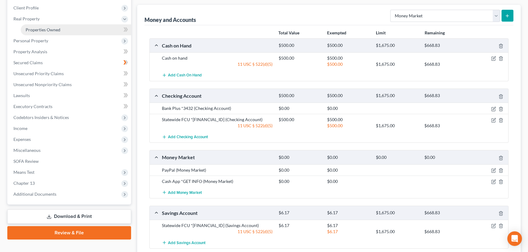
click at [67, 31] on link "Properties Owned" at bounding box center [76, 29] width 110 height 11
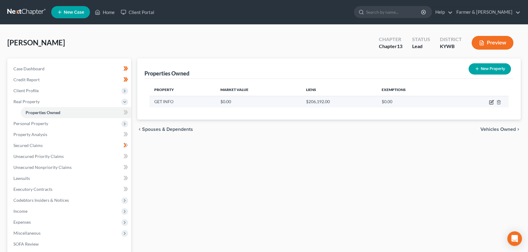
click at [490, 102] on icon "button" at bounding box center [491, 101] width 3 height 3
select select "18"
select select "75"
select select "0"
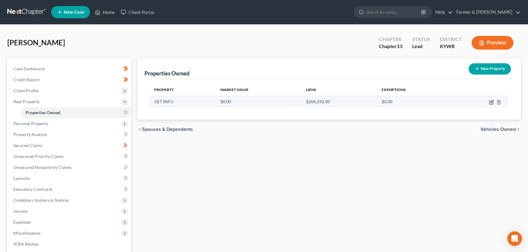
select select "15"
select select "0"
select select "4"
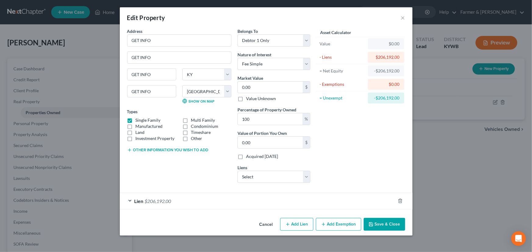
click at [205, 199] on div "Lien $206,192.00" at bounding box center [257, 201] width 275 height 16
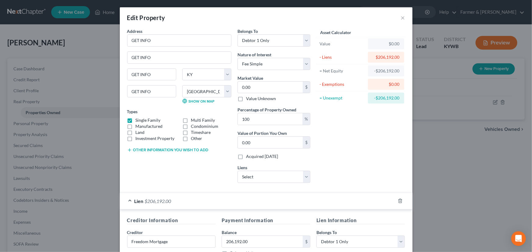
click at [168, 149] on button "Other information you wish to add" at bounding box center [167, 150] width 81 height 5
drag, startPoint x: 151, startPoint y: 164, endPoint x: 52, endPoint y: 173, distance: 100.1
click at [151, 164] on textarea at bounding box center [179, 164] width 104 height 23
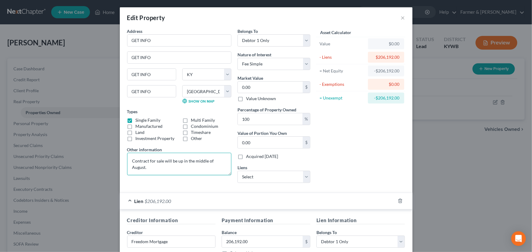
click at [225, 160] on textarea "Contract for sale will be up in the middle of August." at bounding box center [179, 164] width 104 height 23
paste textarea "Listed for $275-289k."
click at [201, 168] on textarea "Contract for sale will be up in the middle of August. House listed for $275-289…" at bounding box center [179, 164] width 104 height 23
type textarea "Contract for sale will be up in the middle of August. House listed for $275-289…"
click at [246, 100] on label "Value Unknown" at bounding box center [261, 99] width 30 height 6
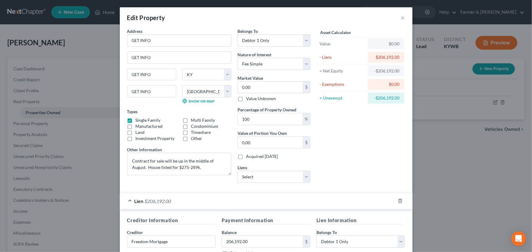
click at [248, 100] on input "Value Unknown" at bounding box center [250, 98] width 4 height 4
click at [325, 133] on div "Asset Calculator Value $0.00 - Liens $206,192.00 = Net Equity -$206,192.00 - Ex…" at bounding box center [360, 108] width 95 height 160
click at [246, 101] on label "Value Unknown" at bounding box center [261, 99] width 30 height 6
click at [248, 100] on input "Value Unknown" at bounding box center [250, 98] width 4 height 4
checkbox input "false"
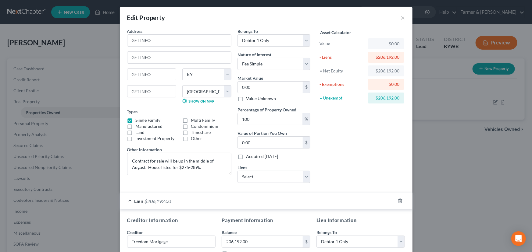
click at [342, 199] on div "Lien $206,192.00" at bounding box center [257, 201] width 275 height 16
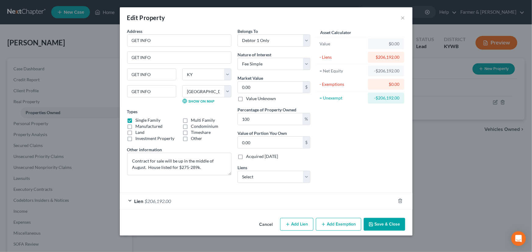
click at [374, 224] on button "Save & Close" at bounding box center [383, 224] width 41 height 13
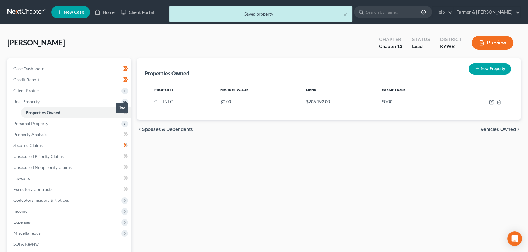
click at [130, 112] on span at bounding box center [125, 113] width 11 height 9
click at [143, 154] on div "Properties Owned New Property Property Market Value Liens Exemptions GET INFO $…" at bounding box center [328, 190] width 389 height 264
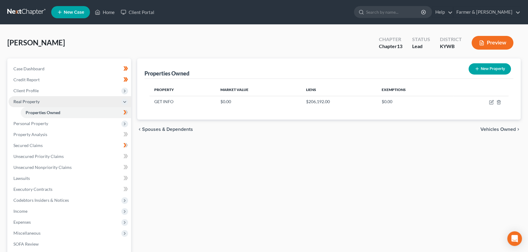
click at [35, 100] on span "Real Property" at bounding box center [26, 101] width 26 height 5
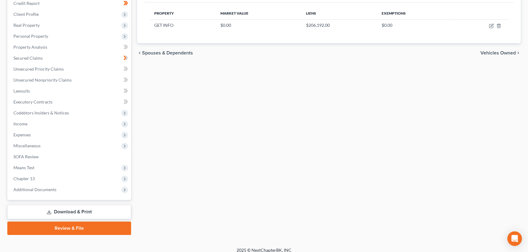
scroll to position [82, 0]
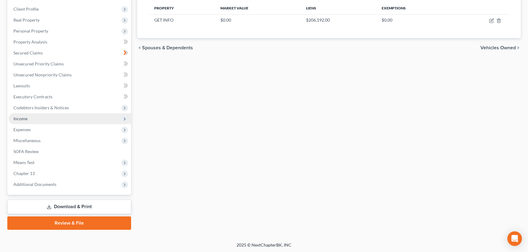
click at [19, 115] on span "Income" at bounding box center [70, 118] width 122 height 11
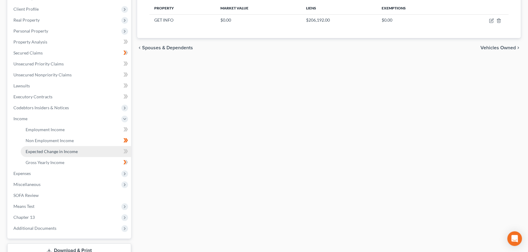
click at [49, 152] on span "Expected Change in Income" at bounding box center [52, 151] width 52 height 5
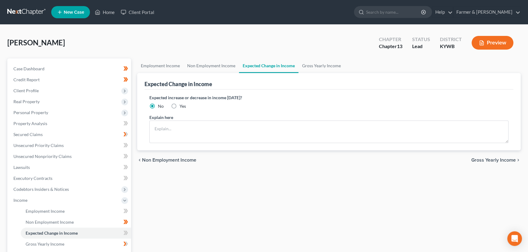
click at [179, 104] on label "Yes" at bounding box center [182, 106] width 6 height 6
click at [182, 104] on input "Yes" at bounding box center [184, 105] width 4 height 4
radio input "true"
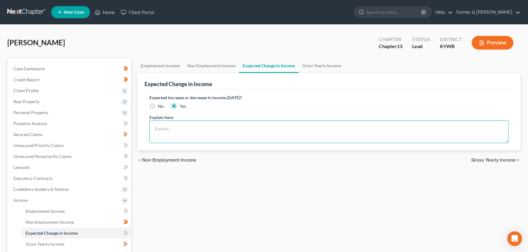
click at [173, 133] on textarea at bounding box center [328, 132] width 359 height 23
type textarea "She will receive money from the sell of the house."
drag, startPoint x: 251, startPoint y: 139, endPoint x: 256, endPoint y: 140, distance: 4.7
click at [251, 139] on textarea "She will receive money from the sell of the house." at bounding box center [328, 132] width 359 height 23
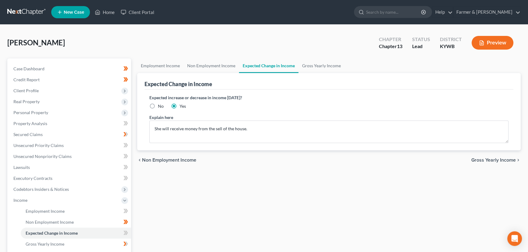
click at [254, 189] on div "Employment Income Non Employment Income Expected Change in Income Gross Yearly …" at bounding box center [328, 206] width 389 height 297
click at [128, 233] on span at bounding box center [125, 233] width 11 height 9
click at [181, 216] on div "Employment Income Non Employment Income Expected Change in Income Gross Yearly …" at bounding box center [328, 206] width 389 height 297
click at [180, 182] on div "Employment Income Non Employment Income Expected Change in Income Gross Yearly …" at bounding box center [328, 206] width 389 height 297
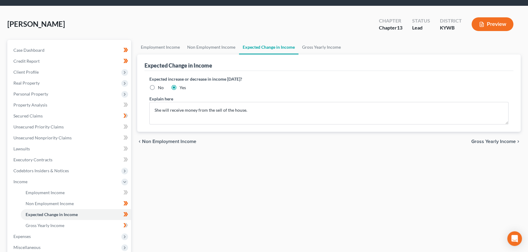
scroll to position [27, 0]
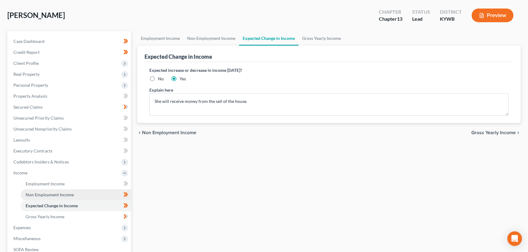
click at [55, 193] on span "Non Employment Income" at bounding box center [50, 194] width 48 height 5
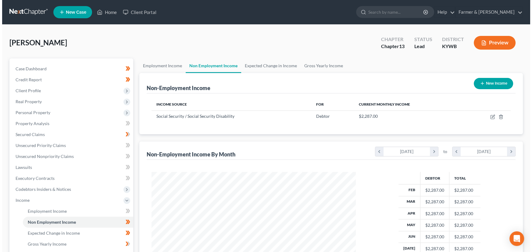
scroll to position [109, 216]
click at [480, 85] on button "New Income" at bounding box center [490, 83] width 39 height 11
select select "0"
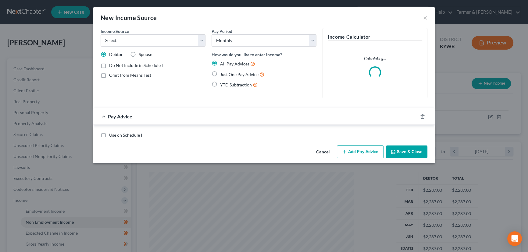
scroll to position [109, 218]
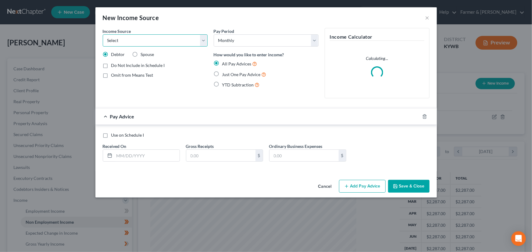
click at [129, 43] on select "Select Unemployment Disability (from employer) Pension Retirement Social Securi…" at bounding box center [155, 40] width 105 height 12
select select "12"
click at [103, 34] on select "Select Unemployment Disability (from employer) Pension Retirement Social Securi…" at bounding box center [155, 40] width 105 height 12
click at [186, 94] on div "Income Source * Select Unemployment Disability (from employer) Pension Retireme…" at bounding box center [155, 65] width 111 height 75
click at [141, 52] on label "Spouse" at bounding box center [147, 54] width 13 height 6
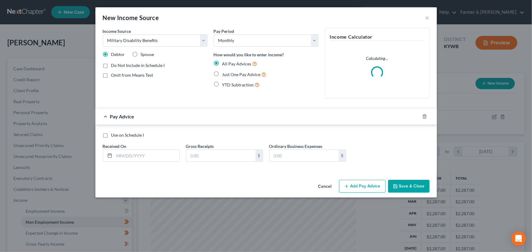
click at [143, 52] on input "Spouse" at bounding box center [145, 53] width 4 height 4
radio input "true"
click at [231, 73] on span "Just One Pay Advice" at bounding box center [241, 74] width 38 height 5
click at [228, 73] on input "Just One Pay Advice" at bounding box center [227, 73] width 4 height 4
radio input "true"
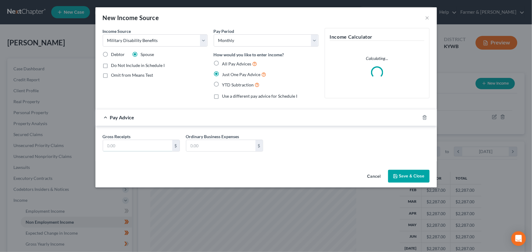
drag, startPoint x: 148, startPoint y: 147, endPoint x: 107, endPoint y: 161, distance: 43.7
click at [148, 147] on input "text" at bounding box center [137, 146] width 69 height 12
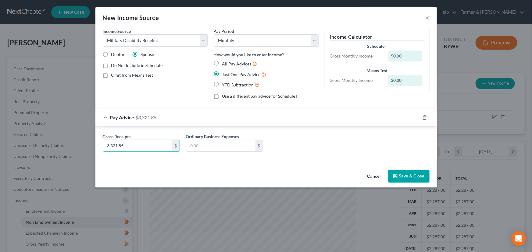
type input "3,321.85"
click at [360, 167] on div "Income Source * Select Unemployment Disability (from employer) Pension Retireme…" at bounding box center [265, 98] width 341 height 140
click at [412, 176] on button "Save & Close" at bounding box center [408, 176] width 41 height 13
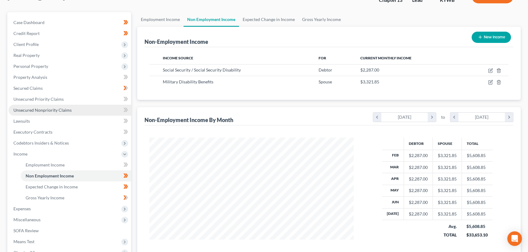
scroll to position [126, 0]
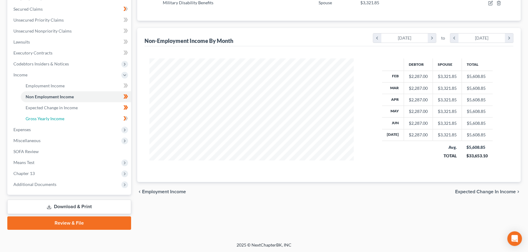
drag, startPoint x: 64, startPoint y: 117, endPoint x: 299, endPoint y: 114, distance: 235.2
click at [64, 117] on link "Gross Yearly Income" at bounding box center [76, 118] width 110 height 11
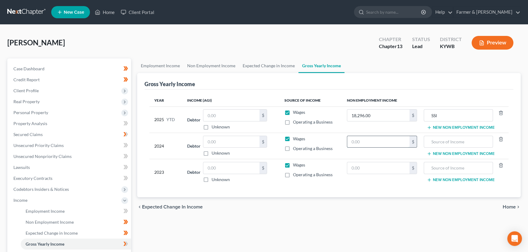
click at [358, 139] on input "text" at bounding box center [378, 142] width 62 height 12
type input "28,940.00"
click at [440, 142] on input "text" at bounding box center [458, 142] width 62 height 12
type input "SSI"
click at [377, 208] on div "chevron_left Expected Change in Income Home chevron_right" at bounding box center [328, 206] width 383 height 19
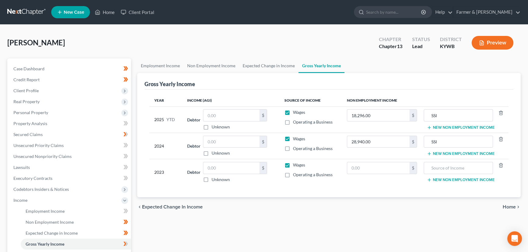
click at [211, 183] on label "Unknown" at bounding box center [220, 180] width 18 height 6
click at [214, 181] on input "Unknown" at bounding box center [216, 179] width 4 height 4
checkbox input "true"
type input "0.00"
click at [212, 136] on input "text" at bounding box center [231, 142] width 56 height 12
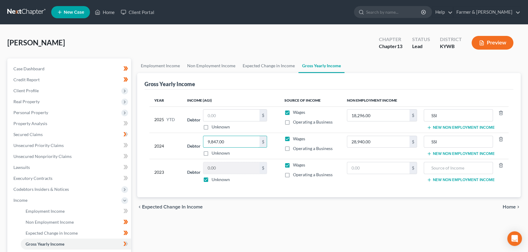
type input "9,847.00"
click at [235, 226] on div "Employment Income Non Employment Income Expected Change in Income Gross Yearly …" at bounding box center [328, 206] width 389 height 297
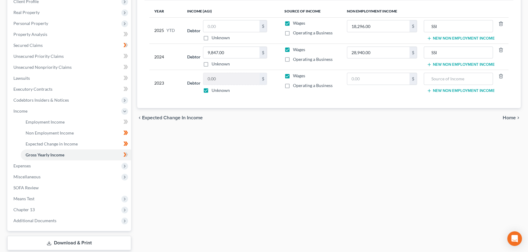
scroll to position [111, 0]
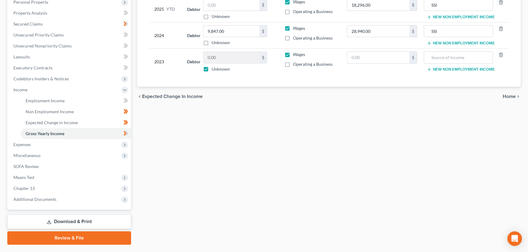
drag, startPoint x: 22, startPoint y: 90, endPoint x: 158, endPoint y: 149, distance: 148.4
click at [22, 90] on span "Income" at bounding box center [20, 89] width 14 height 5
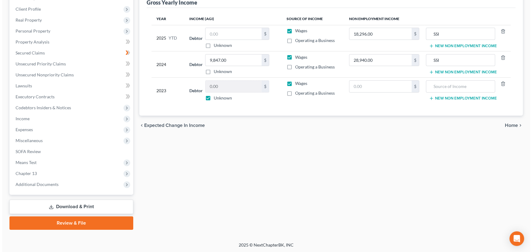
scroll to position [0, 0]
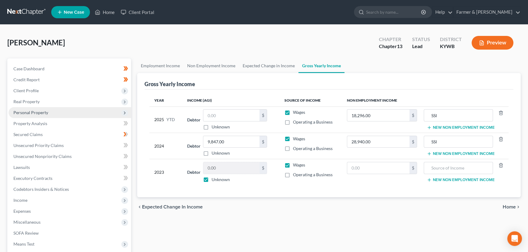
click at [41, 112] on span "Personal Property" at bounding box center [30, 112] width 35 height 5
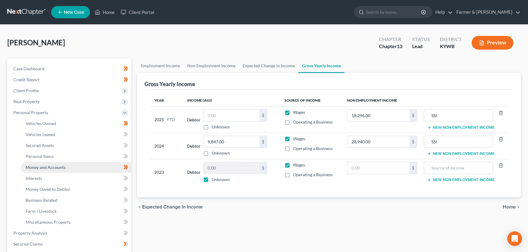
click at [53, 169] on span "Money and Accounts" at bounding box center [46, 167] width 40 height 5
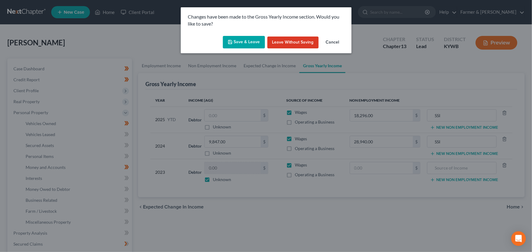
click at [245, 41] on button "Save & Leave" at bounding box center [244, 42] width 42 height 13
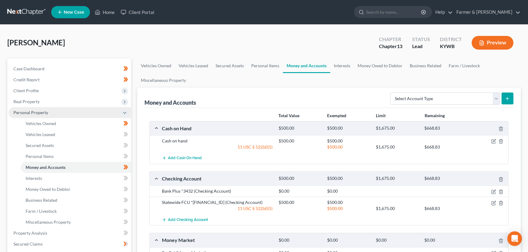
click at [47, 112] on span "Personal Property" at bounding box center [30, 112] width 35 height 5
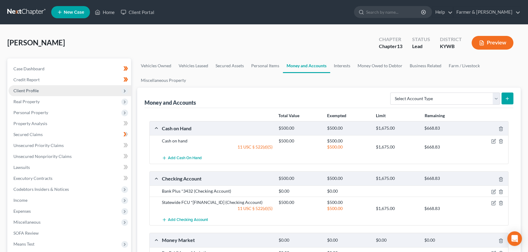
click at [37, 89] on span "Client Profile" at bounding box center [25, 90] width 25 height 5
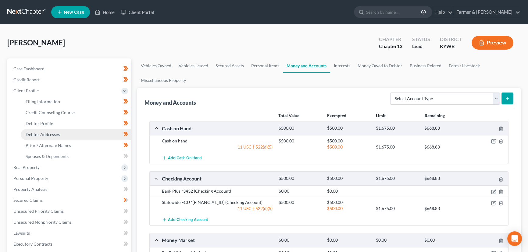
click at [54, 134] on span "Debtor Addresses" at bounding box center [43, 134] width 34 height 5
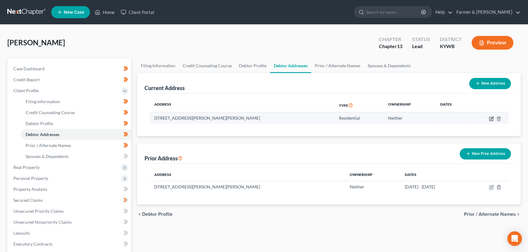
click at [491, 119] on icon "button" at bounding box center [491, 118] width 3 height 3
select select "18"
select select "75"
select select "0"
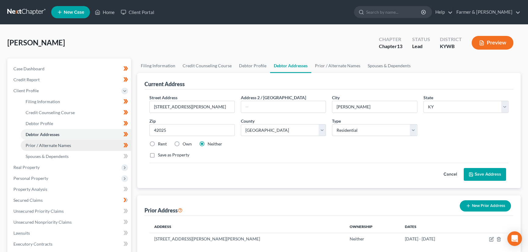
click at [49, 146] on span "Prior / Alternate Names" at bounding box center [48, 145] width 45 height 5
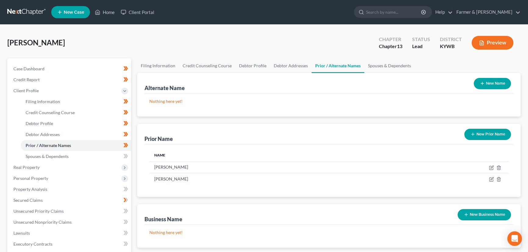
click at [178, 42] on div "Vasseur, Frieda Upgraded Chapter Chapter 13 Status Lead District KYWB Preview" at bounding box center [263, 45] width 513 height 27
click at [24, 88] on span "Client Profile" at bounding box center [25, 90] width 25 height 5
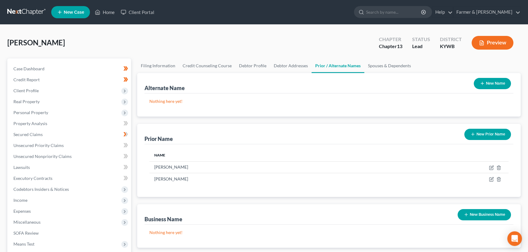
click at [164, 37] on div "Vasseur, Frieda Upgraded Chapter Chapter 13 Status Lead District KYWB Preview" at bounding box center [263, 45] width 513 height 27
click at [32, 110] on span "Personal Property" at bounding box center [30, 112] width 35 height 5
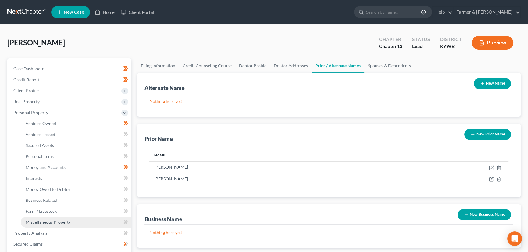
click at [53, 219] on link "Miscellaneous Property" at bounding box center [76, 222] width 110 height 11
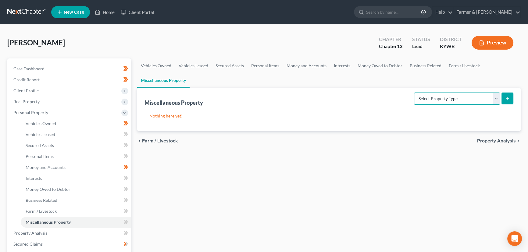
click at [421, 97] on select "Select Property Type Assigned for Creditor Benefit Within 1 Year Holding for An…" at bounding box center [457, 99] width 86 height 12
select select "stored_within_1_year"
click at [414, 93] on select "Select Property Type Assigned for Creditor Benefit Within 1 Year Holding for An…" at bounding box center [457, 99] width 86 height 12
click at [509, 97] on icon "submit" at bounding box center [506, 98] width 5 height 5
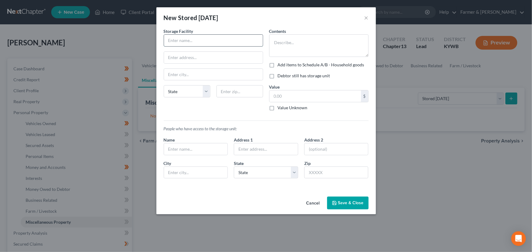
click at [183, 42] on input "text" at bounding box center [213, 41] width 99 height 12
drag, startPoint x: 188, startPoint y: 41, endPoint x: 164, endPoint y: 43, distance: 23.5
click at [164, 43] on input "GET INFO" at bounding box center [213, 41] width 99 height 12
type input "GET INFO"
click at [180, 57] on input "text" at bounding box center [213, 58] width 99 height 12
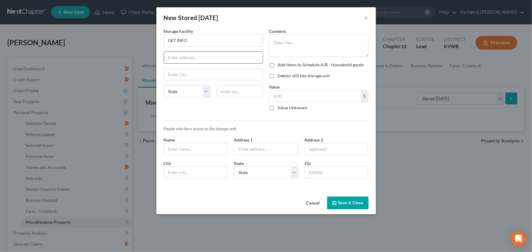
paste input "GET INFO"
type input "GET INFO"
click at [178, 72] on input "text" at bounding box center [213, 75] width 99 height 12
paste input "GET INFO"
type input "GET INFO"
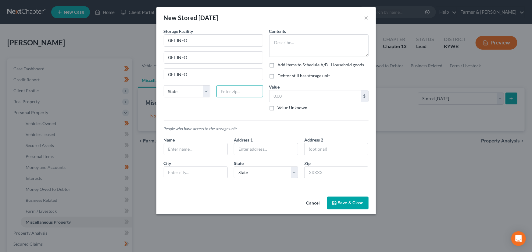
click at [236, 88] on input "text" at bounding box center [239, 91] width 47 height 12
paste input "GET INFO"
type input "GET INFO"
click at [293, 53] on textarea at bounding box center [318, 45] width 99 height 23
paste textarea "GET INFO"
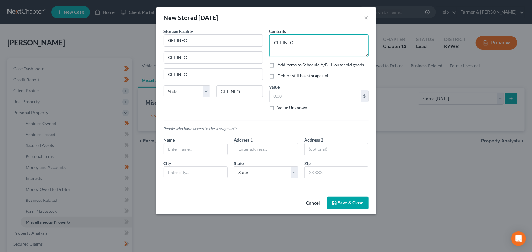
type textarea "GET INFO"
click at [278, 109] on label "Value Unknown" at bounding box center [293, 108] width 30 height 6
click at [280, 109] on input "Value Unknown" at bounding box center [282, 107] width 4 height 4
checkbox input "true"
type input "0.00"
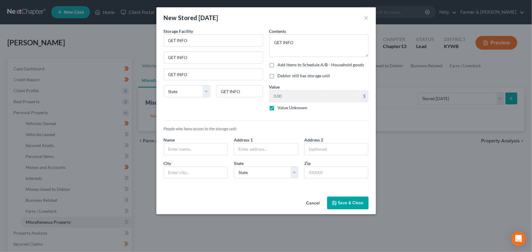
click at [342, 206] on button "Save & Close" at bounding box center [347, 203] width 41 height 13
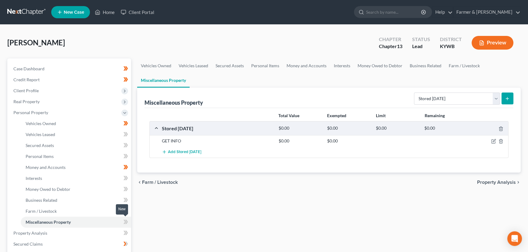
click at [127, 222] on icon at bounding box center [126, 222] width 3 height 4
drag, startPoint x: 150, startPoint y: 207, endPoint x: 154, endPoint y: 207, distance: 3.7
click at [150, 207] on div "Vehicles Owned Vehicles Leased Secured Assets Personal Items Money and Accounts…" at bounding box center [328, 239] width 389 height 363
click at [43, 155] on span "Personal Items" at bounding box center [40, 156] width 28 height 5
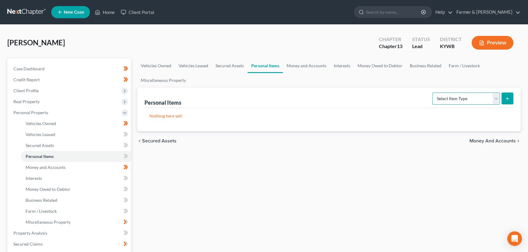
click at [442, 99] on select "Select Item Type Clothing Collectibles Of Value Electronics Firearms Household …" at bounding box center [466, 99] width 68 height 12
select select "clothing"
click at [433, 93] on select "Select Item Type Clothing Collectibles Of Value Electronics Firearms Household …" at bounding box center [466, 99] width 68 height 12
click at [510, 94] on button "submit" at bounding box center [507, 99] width 12 height 12
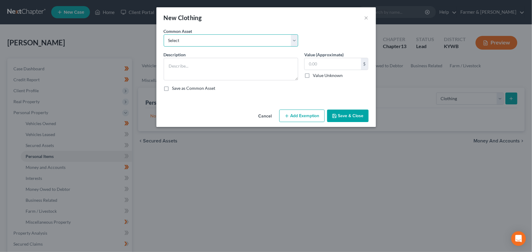
click at [196, 41] on select "Select misc. clothing for 1 adult misc. clothing for 2 adults and 2 children mi…" at bounding box center [231, 40] width 134 height 12
select select "0"
click at [164, 34] on select "Select misc. clothing for 1 adult misc. clothing for 2 adults and 2 children mi…" at bounding box center [231, 40] width 134 height 12
type textarea "misc. clothing for 1 adult"
type input "200.00"
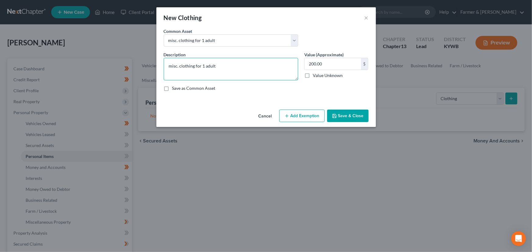
click at [172, 68] on textarea "misc. clothing for 1 adult" at bounding box center [231, 69] width 134 height 23
click at [220, 64] on textarea "Misc. clothing for 1 adult" at bounding box center [231, 69] width 134 height 23
click at [244, 76] on textarea "Misc. clothing for 1 adult" at bounding box center [231, 69] width 134 height 23
paste textarea "⦁ Value listed is given age and condition of items and is not mean to reflect r…"
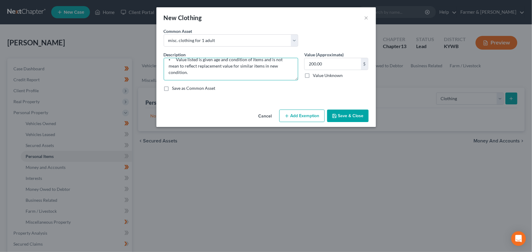
type textarea "Misc. clothing for 1 adult ⦁ Value listed is given age and condition of items a…"
click at [306, 113] on button "Add Exemption" at bounding box center [301, 116] width 45 height 13
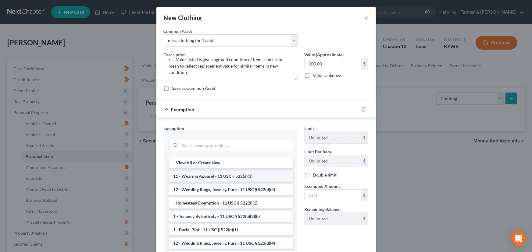
click at [213, 177] on li "11 - Wearing Apparel - 11 USC § 522(d)(3)" at bounding box center [230, 176] width 125 height 11
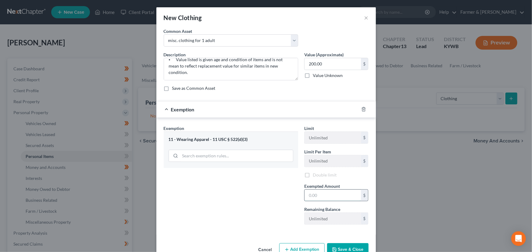
click at [307, 195] on input "text" at bounding box center [332, 196] width 56 height 12
type input "200.00"
drag, startPoint x: 257, startPoint y: 105, endPoint x: 259, endPoint y: 110, distance: 4.9
click at [257, 105] on div "Exemption $200.00" at bounding box center [257, 109] width 202 height 16
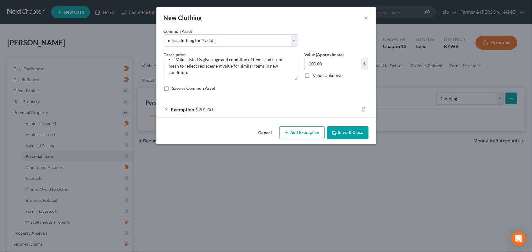
click at [336, 135] on icon "button" at bounding box center [334, 132] width 5 height 5
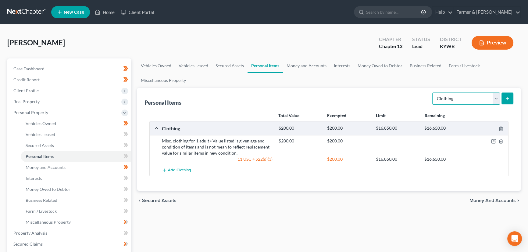
click at [454, 98] on select "Select Item Type Clothing Collectibles Of Value Electronics Firearms Household …" at bounding box center [466, 99] width 68 height 12
select select "household_goods"
click at [433, 93] on select "Select Item Type Clothing Collectibles Of Value Electronics Firearms Household …" at bounding box center [466, 99] width 68 height 12
click at [505, 100] on icon "submit" at bounding box center [506, 98] width 5 height 5
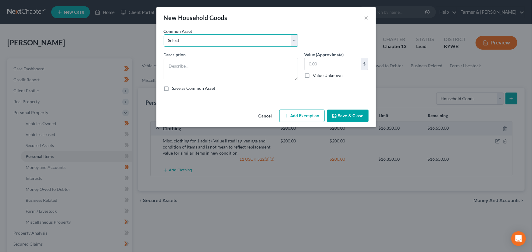
click at [196, 38] on select "Select small misc. household items: some decor (pictures/frames and misc. knick…" at bounding box center [231, 40] width 134 height 12
select select "0"
click at [164, 34] on select "Select small misc. household items: some decor (pictures/frames and misc. knick…" at bounding box center [231, 40] width 134 height 12
type textarea "small misc. household items: some decor (pictures/frames and misc. knick-knacks…"
type input "50.00"
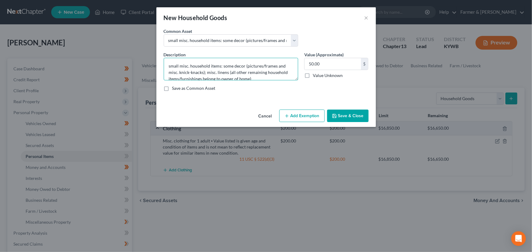
click at [168, 65] on textarea "small misc. household items: some decor (pictures/frames and misc. knick-knacks…" at bounding box center [231, 69] width 134 height 23
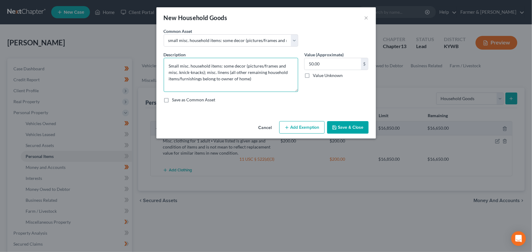
drag, startPoint x: 294, startPoint y: 79, endPoint x: 296, endPoint y: 101, distance: 22.3
click at [296, 92] on textarea "Small misc. household items: some decor (pictures/frames and misc. knick-knacks…" at bounding box center [231, 75] width 134 height 34
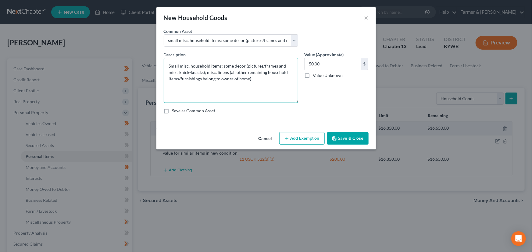
click at [260, 82] on textarea "Small misc. household items: some decor (pictures/frames and misc. knick-knacks…" at bounding box center [231, 80] width 134 height 45
click at [228, 73] on textarea "Small misc. household items: some decor (pictures/frames and misc. knick-knacks…" at bounding box center [231, 80] width 134 height 45
drag, startPoint x: 269, startPoint y: 92, endPoint x: 276, endPoint y: 93, distance: 7.2
click at [269, 92] on textarea "Small misc. household items: some decor (pictures/frames and misc. knick-knacks…" at bounding box center [231, 80] width 134 height 45
paste textarea "⦁ Value listed is given age and condition of items and is not mean to reflect r…"
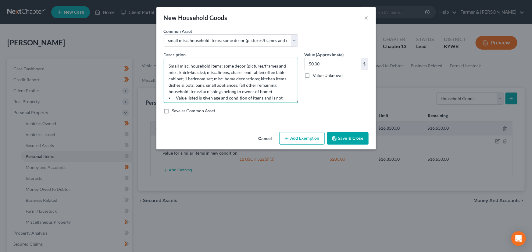
scroll to position [17, 0]
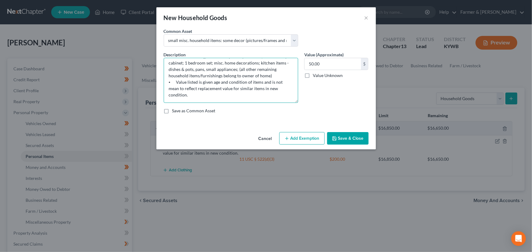
type textarea "Small misc. household items: some decor (pictures/frames and misc. knick-knacks…"
click at [314, 90] on div "Value (Approximate) 50.00 $ Value Unknown Balance Undetermined 50.00 $ Value Un…" at bounding box center [336, 76] width 70 height 51
click at [338, 67] on input "50.00" at bounding box center [332, 64] width 56 height 12
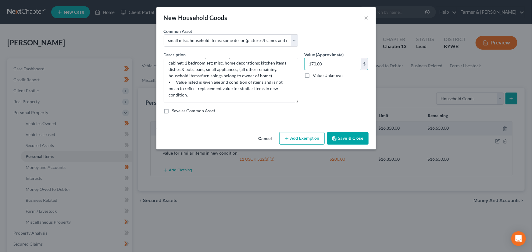
type input "170.00"
click at [299, 136] on button "Add Exemption" at bounding box center [301, 138] width 45 height 13
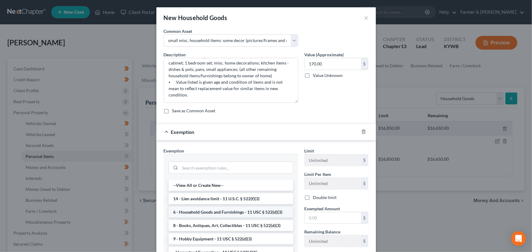
click at [201, 210] on li "6 - Household Goods and Furnishings - 11 USC § 522(d)(3)" at bounding box center [230, 212] width 125 height 11
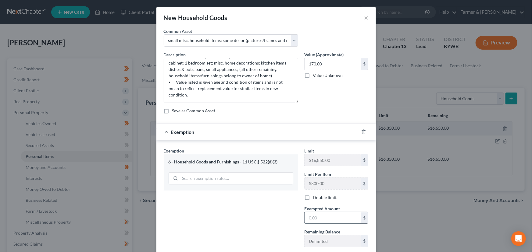
click at [334, 220] on input "text" at bounding box center [332, 218] width 56 height 12
type input "170.00"
click at [242, 127] on div "Exemption $170.00" at bounding box center [257, 132] width 202 height 16
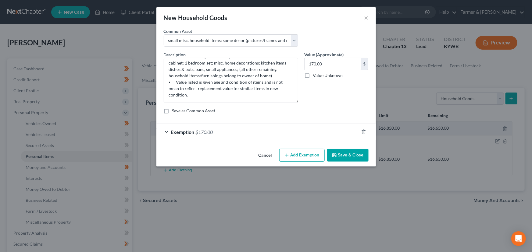
drag, startPoint x: 348, startPoint y: 154, endPoint x: 301, endPoint y: 157, distance: 47.0
click at [348, 155] on button "Save & Close" at bounding box center [347, 155] width 41 height 13
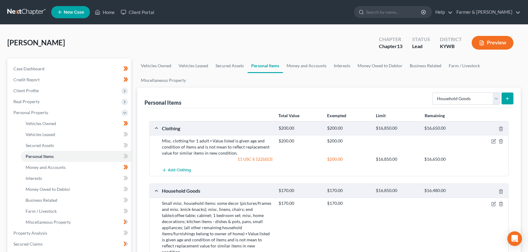
click at [134, 41] on div "Vasseur, Frieda Upgraded Chapter Chapter 13 Status Lead District KYWB Preview" at bounding box center [263, 45] width 513 height 27
click at [128, 156] on span at bounding box center [125, 157] width 11 height 9
click at [137, 158] on div "Personal Items Select Item Type Clothing Collectibles Of Value Electronics Fire…" at bounding box center [328, 189] width 383 height 202
click at [49, 178] on link "Interests" at bounding box center [76, 178] width 110 height 11
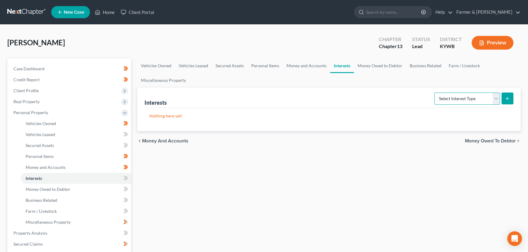
click at [449, 97] on select "Select Interest Type 401K Annuity Bond Education IRA Government Bond Government…" at bounding box center [466, 99] width 65 height 12
select select "term_life_insurance"
click at [435, 93] on select "Select Interest Type 401K Annuity Bond Education IRA Government Bond Government…" at bounding box center [466, 99] width 65 height 12
click at [503, 95] on button "submit" at bounding box center [507, 99] width 12 height 12
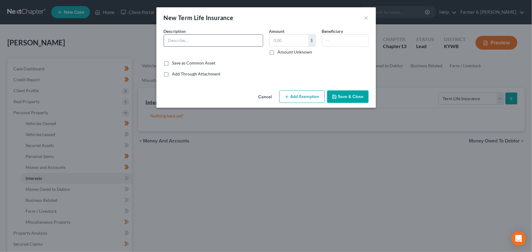
click at [192, 44] on input "text" at bounding box center [213, 41] width 99 height 12
type input "Term Life Insurance through agency - State Farm"
click at [278, 53] on label "Amount Unknown" at bounding box center [295, 52] width 35 height 6
click at [280, 53] on input "Amount Unknown" at bounding box center [282, 51] width 4 height 4
checkbox input "true"
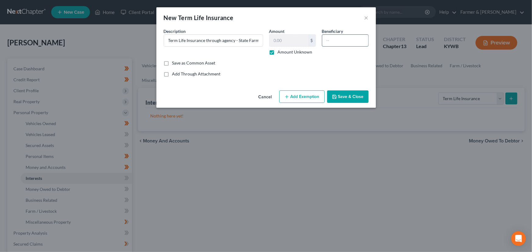
click at [323, 40] on input "text" at bounding box center [345, 41] width 46 height 12
type input "GET INFO"
click at [345, 96] on button "Save & Close" at bounding box center [347, 96] width 41 height 13
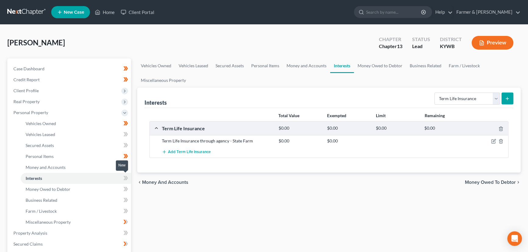
click at [129, 179] on span at bounding box center [125, 179] width 11 height 9
click at [155, 205] on div "Vehicles Owned Vehicles Leased Secured Assets Personal Items Money and Accounts…" at bounding box center [328, 239] width 389 height 363
click at [29, 111] on span "Personal Property" at bounding box center [30, 112] width 35 height 5
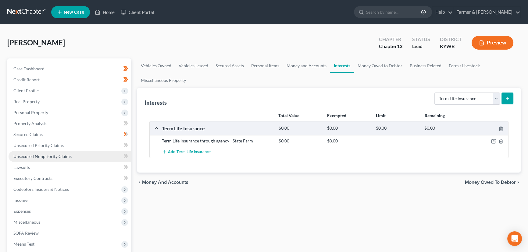
click at [48, 154] on span "Unsecured Nonpriority Claims" at bounding box center [42, 156] width 58 height 5
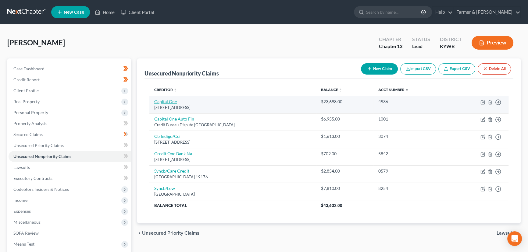
click at [171, 103] on link "Capital One" at bounding box center [165, 101] width 23 height 5
select select "46"
select select "2"
select select "0"
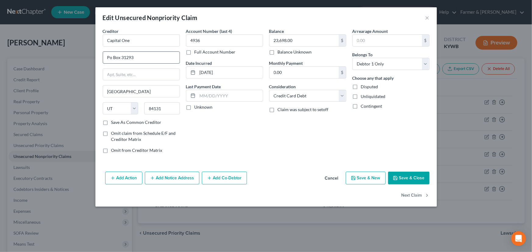
click at [129, 59] on input "Po Box 31293" at bounding box center [141, 58] width 76 height 12
type input "PO Box 31293"
click at [194, 108] on label "Unknown" at bounding box center [203, 107] width 18 height 6
click at [197, 108] on input "Unknown" at bounding box center [199, 106] width 4 height 4
checkbox input "true"
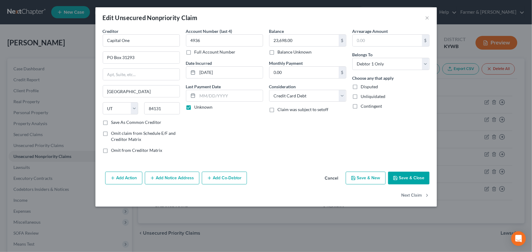
click at [404, 177] on button "Save & Close" at bounding box center [408, 178] width 41 height 13
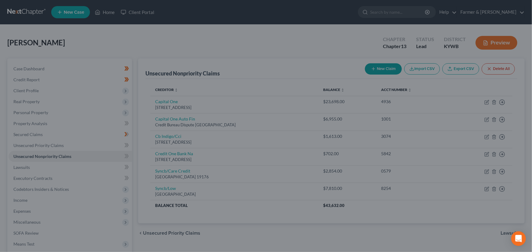
type input "0"
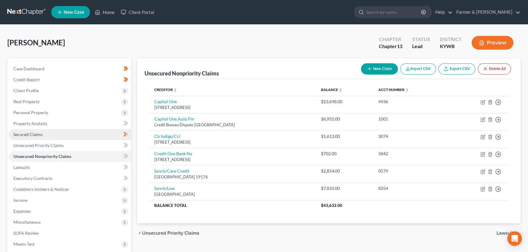
click at [29, 133] on span "Secured Claims" at bounding box center [27, 134] width 29 height 5
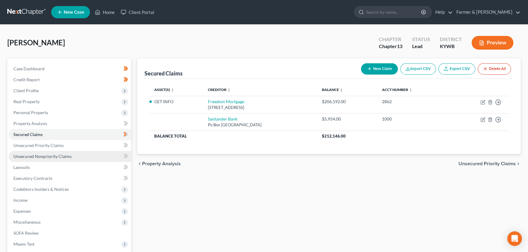
click at [46, 155] on span "Unsecured Nonpriority Claims" at bounding box center [42, 156] width 58 height 5
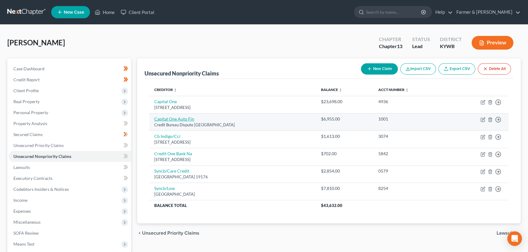
click at [178, 121] on link "Capital One Auto Fin" at bounding box center [174, 118] width 40 height 5
select select "45"
select select "1"
select select "0"
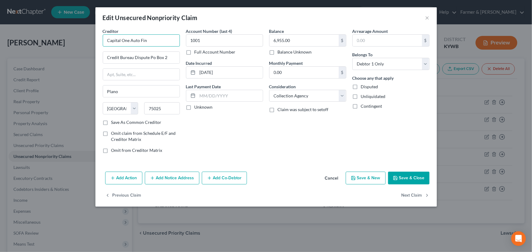
click at [158, 41] on input "Capital One Auto Fin" at bounding box center [141, 40] width 77 height 12
click at [198, 128] on div "Account Number (last 4) 1001 Full Account Number Date Incurred 09-11-2021 Last …" at bounding box center [224, 93] width 83 height 130
type input "Capital One Auto Finance"
click at [194, 107] on label "Unknown" at bounding box center [203, 107] width 18 height 6
click at [197, 107] on input "Unknown" at bounding box center [199, 106] width 4 height 4
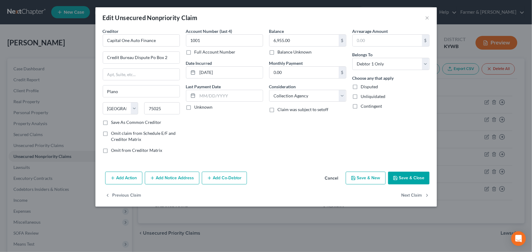
checkbox input "true"
click at [300, 133] on div "Balance 6,955.00 $ Balance Unknown Balance Undetermined 6,955.00 $ Balance Unkn…" at bounding box center [307, 93] width 83 height 130
click at [399, 174] on button "Save & Close" at bounding box center [408, 178] width 41 height 13
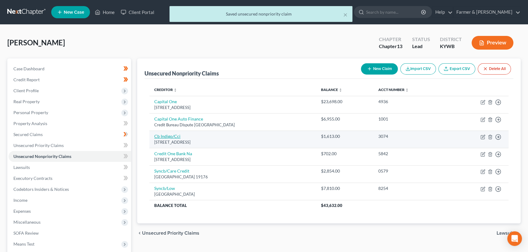
click at [171, 136] on link "Cb Indigo/Cci" at bounding box center [167, 136] width 26 height 5
select select "38"
select select "2"
select select "0"
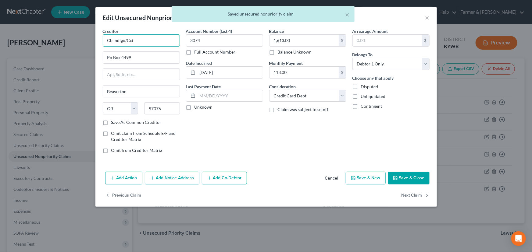
click at [113, 42] on input "Cb Indigo/Cci" at bounding box center [141, 40] width 77 height 12
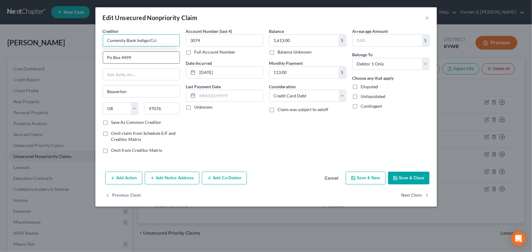
type input "Comenity Bank Indigo/Cci"
click at [130, 54] on input "Po Box 4499" at bounding box center [141, 58] width 76 height 12
type input "PO Box 4499"
click at [160, 38] on input "Comenity Bank Indigo/Cci" at bounding box center [141, 40] width 77 height 12
type input "Comenity Bank Indigo/Credit Card"
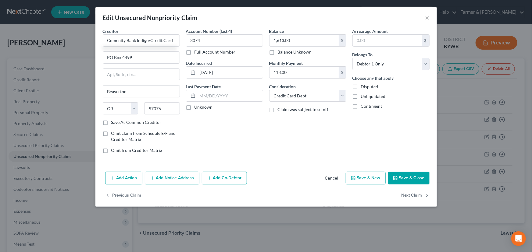
click at [205, 141] on div "Account Number (last 4) 3074 Full Account Number Date Incurred 01-05-2025 Last …" at bounding box center [224, 93] width 83 height 130
click at [194, 109] on label "Unknown" at bounding box center [203, 107] width 18 height 6
click at [197, 108] on input "Unknown" at bounding box center [199, 106] width 4 height 4
checkbox input "true"
click at [395, 181] on button "Save & Close" at bounding box center [408, 178] width 41 height 13
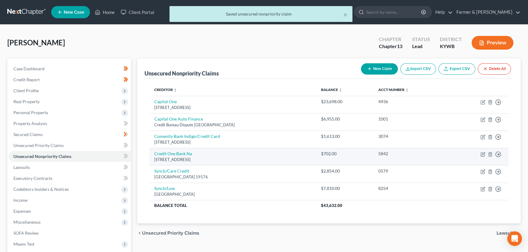
click at [186, 157] on div "Po Box 98875, Las Vegas, NV 89193" at bounding box center [232, 160] width 157 height 6
click at [186, 155] on link "Credit One Bank Na" at bounding box center [173, 153] width 38 height 5
select select "31"
select select "2"
select select "0"
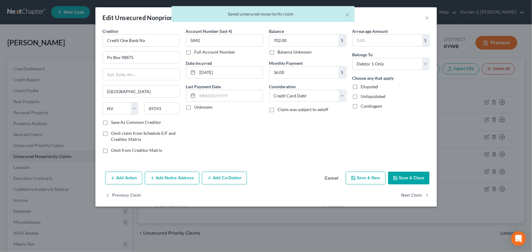
click at [170, 49] on div "Creditor * Credit One Bank Na Po Box 98875 Las Vegas State AL AK AR AZ CA CO CT…" at bounding box center [141, 73] width 77 height 91
click at [167, 43] on input "Credit One Bank Na" at bounding box center [141, 40] width 77 height 12
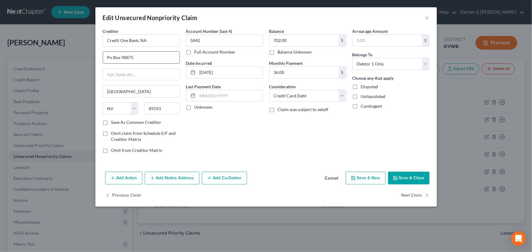
click at [154, 57] on input "Po Box 98875" at bounding box center [141, 58] width 76 height 12
click at [194, 108] on label "Unknown" at bounding box center [203, 107] width 18 height 6
click at [197, 108] on input "Unknown" at bounding box center [199, 106] width 4 height 4
click at [266, 133] on div "Balance 702.00 $ Balance Unknown Balance Undetermined 702.00 $ Balance Unknown …" at bounding box center [307, 93] width 83 height 130
click at [397, 177] on icon "button" at bounding box center [395, 178] width 5 height 5
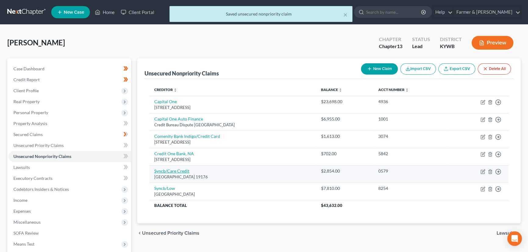
click at [183, 172] on link "Syncb/Care Credit" at bounding box center [171, 170] width 35 height 5
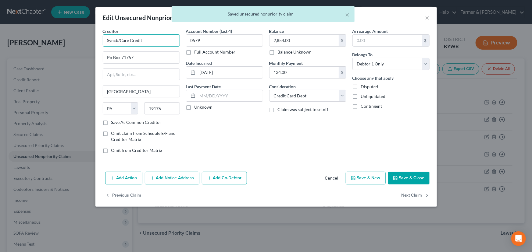
click at [118, 37] on input "Syncb/Care Credit" at bounding box center [141, 40] width 77 height 12
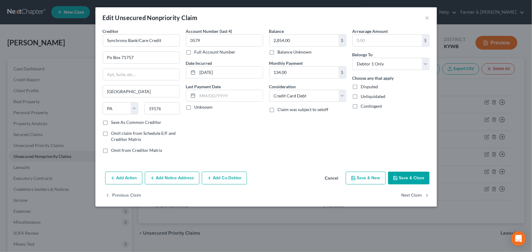
click at [134, 64] on div "Creditor * Synchrony Bank/Care Credit Po Box 71757 Philadelphia State AL AK AR …" at bounding box center [141, 73] width 77 height 91
click at [136, 59] on input "Po Box 71757" at bounding box center [141, 58] width 76 height 12
click at [194, 108] on label "Unknown" at bounding box center [203, 107] width 18 height 6
click at [197, 108] on input "Unknown" at bounding box center [199, 106] width 4 height 4
click at [395, 179] on icon "button" at bounding box center [395, 178] width 5 height 5
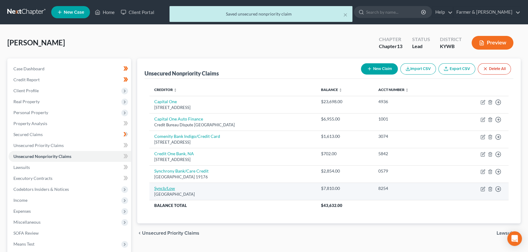
click at [165, 189] on link "Syncb/Low" at bounding box center [164, 188] width 21 height 5
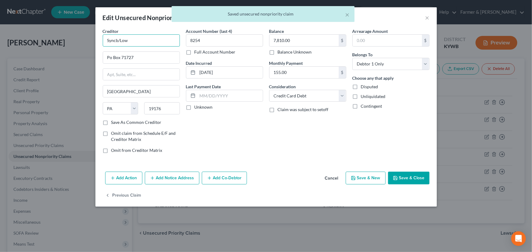
click at [118, 40] on input "Syncb/Low" at bounding box center [141, 40] width 77 height 12
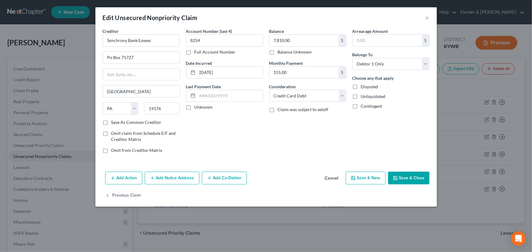
click at [231, 153] on div "Account Number (last 4) 8254 Full Account Number Date Incurred 11-22-2015 Last …" at bounding box center [224, 93] width 83 height 130
click at [145, 62] on input "Po Box 71727" at bounding box center [141, 58] width 76 height 12
click at [194, 106] on label "Unknown" at bounding box center [203, 107] width 18 height 6
click at [197, 106] on input "Unknown" at bounding box center [199, 106] width 4 height 4
click at [302, 149] on div "Balance 7,810.00 $ Balance Unknown Balance Undetermined 7,810.00 $ Balance Unkn…" at bounding box center [307, 93] width 83 height 130
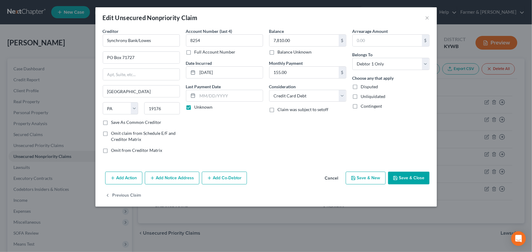
click at [408, 177] on button "Save & Close" at bounding box center [408, 178] width 41 height 13
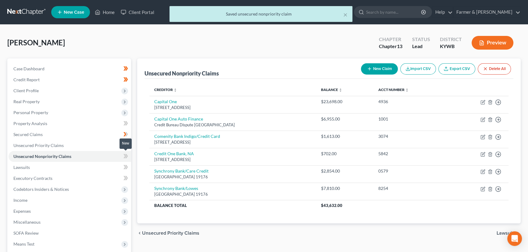
click at [126, 157] on icon at bounding box center [126, 156] width 3 height 4
click at [140, 164] on div "Unsecured Nonpriority Claims New Claim Import CSV Export CSV Delete All Credito…" at bounding box center [328, 140] width 383 height 165
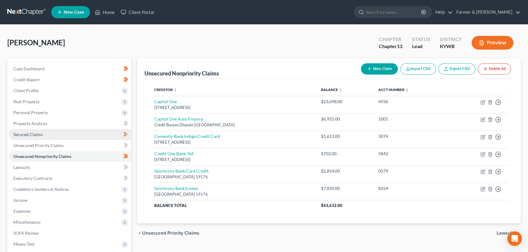
drag, startPoint x: 134, startPoint y: 125, endPoint x: 126, endPoint y: 128, distance: 8.2
click at [134, 125] on div "Unsecured Nonpriority Claims New Claim Import CSV Export CSV Delete All Credito…" at bounding box center [328, 184] width 389 height 253
click at [43, 136] on link "Secured Claims" at bounding box center [70, 134] width 122 height 11
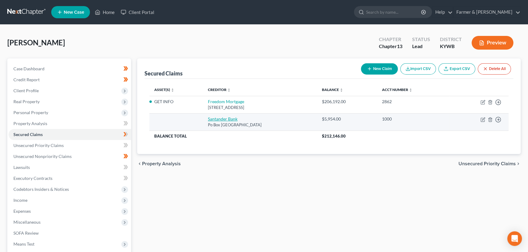
click at [218, 120] on link "Santander Bank" at bounding box center [223, 118] width 30 height 5
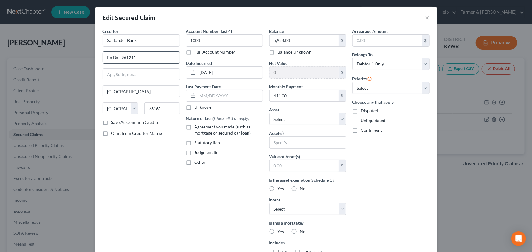
click at [145, 57] on input "Po Box 961211" at bounding box center [141, 58] width 76 height 12
click at [194, 107] on label "Unknown" at bounding box center [203, 107] width 18 height 6
click at [197, 107] on input "Unknown" at bounding box center [199, 106] width 4 height 4
click at [194, 125] on label "Agreement you made (such as mortgage or secured car loan)" at bounding box center [228, 130] width 69 height 12
click at [197, 125] on input "Agreement you made (such as mortgage or secured car loan)" at bounding box center [199, 126] width 4 height 4
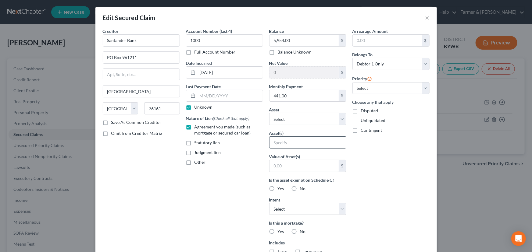
click at [273, 144] on input "text" at bounding box center [307, 143] width 76 height 12
click at [371, 164] on div "Arrearage Amount $ Belongs To * Select Debtor 1 Only Debtor 2 Only Debtor 1 And…" at bounding box center [390, 164] width 83 height 272
click at [300, 229] on label "No" at bounding box center [303, 232] width 6 height 6
click at [302, 229] on input "No" at bounding box center [304, 231] width 4 height 4
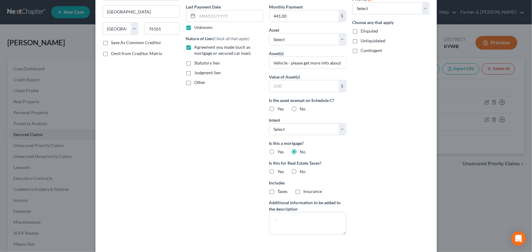
scroll to position [83, 0]
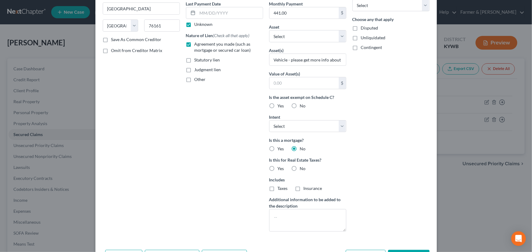
click at [300, 171] on label "No" at bounding box center [303, 169] width 6 height 6
click at [302, 170] on input "No" at bounding box center [304, 168] width 4 height 4
click at [363, 177] on div "Arrearage Amount $ Belongs To * Select Debtor 1 Only Debtor 2 Only Debtor 1 And…" at bounding box center [390, 91] width 83 height 292
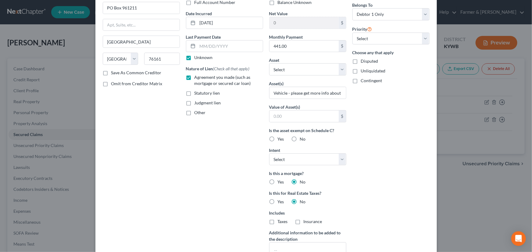
scroll to position [0, 0]
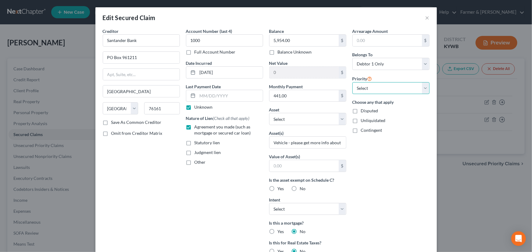
click at [363, 92] on select "Select 1st 2nd 3rd 4th 5th 6th 7th 8th 9th 10th 11th 12th 13th 14th 15th 16th 1…" at bounding box center [390, 88] width 77 height 12
click at [352, 82] on select "Select 1st 2nd 3rd 4th 5th 6th 7th 8th 9th 10th 11th 12th 13th 14th 15th 16th 1…" at bounding box center [390, 88] width 77 height 12
click at [372, 170] on div "Arrearage Amount $ Belongs To * Select Debtor 1 Only Debtor 2 Only Debtor 1 And…" at bounding box center [390, 174] width 83 height 292
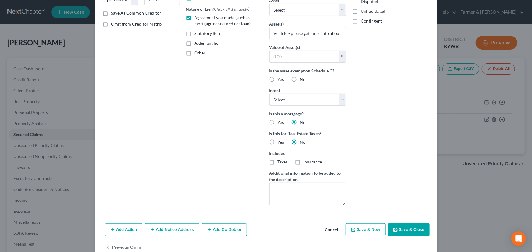
scroll to position [111, 0]
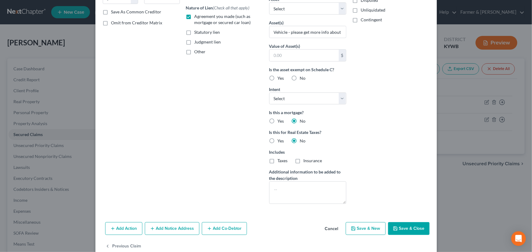
click at [392, 207] on div "Arrearage Amount $ Belongs To * Select Debtor 1 Only Debtor 2 Only Debtor 1 And…" at bounding box center [390, 63] width 83 height 292
click at [398, 230] on button "Save & Close" at bounding box center [408, 228] width 41 height 13
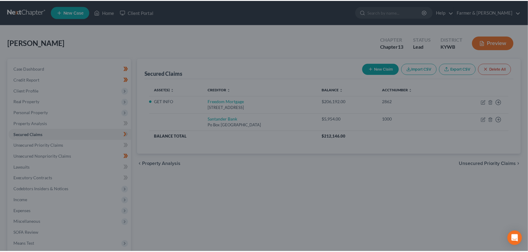
scroll to position [56, 0]
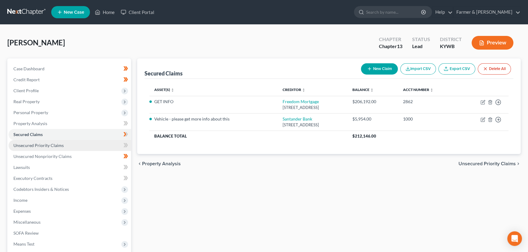
click at [65, 143] on link "Unsecured Priority Claims" at bounding box center [70, 145] width 122 height 11
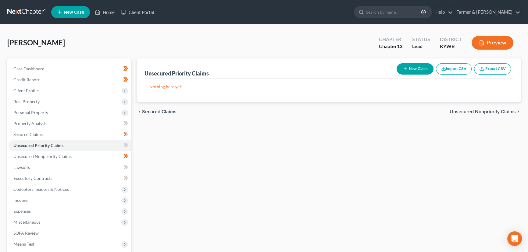
click at [412, 71] on button "New Claim" at bounding box center [414, 68] width 37 height 11
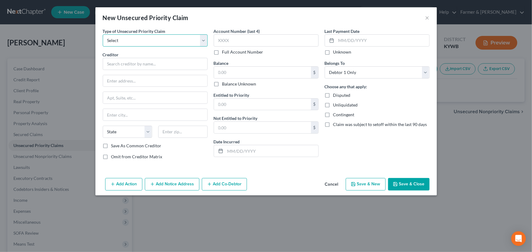
click at [140, 41] on select "Select Taxes & Other Government Units Domestic Support Obligations Extensions o…" at bounding box center [155, 40] width 105 height 12
click at [103, 34] on select "Select Taxes & Other Government Units Domestic Support Obligations Extensions o…" at bounding box center [155, 40] width 105 height 12
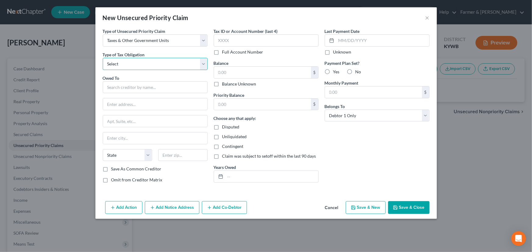
click at [139, 66] on select "Select Federal City State Franchise Tax Board Other" at bounding box center [155, 64] width 105 height 12
click at [103, 58] on select "Select Federal City State Franchise Tax Board Other" at bounding box center [155, 64] width 105 height 12
click at [126, 88] on input "text" at bounding box center [155, 87] width 105 height 12
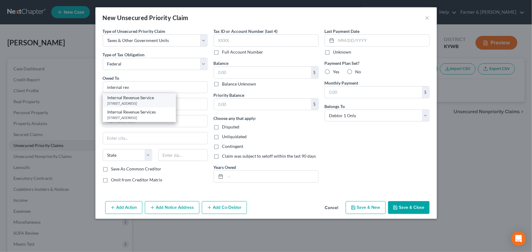
click at [135, 104] on div "PO Box 7346, Philadelphia, PA 19101" at bounding box center [139, 103] width 63 height 5
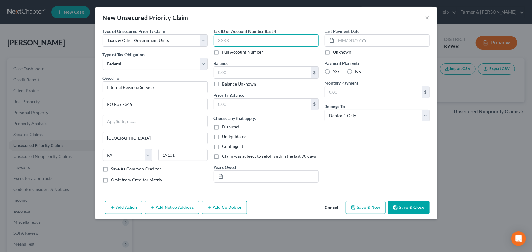
click at [218, 37] on input "text" at bounding box center [266, 40] width 105 height 12
click at [230, 73] on input "text" at bounding box center [262, 73] width 97 height 12
drag, startPoint x: 239, startPoint y: 73, endPoint x: 216, endPoint y: 75, distance: 22.9
click at [216, 75] on input "1,044.00" at bounding box center [262, 73] width 97 height 12
click at [252, 101] on input "text" at bounding box center [262, 105] width 97 height 12
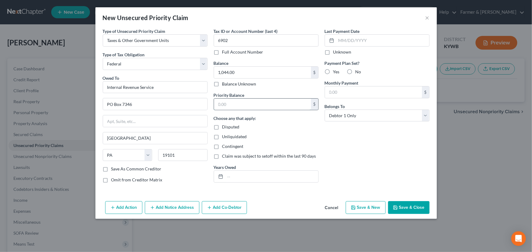
paste input "1,044.00"
drag, startPoint x: 336, startPoint y: 143, endPoint x: 323, endPoint y: 149, distance: 14.3
click at [336, 143] on div "Last Payment Date Unknown Payment Plan Set? Yes No Monthly Payment $ Belongs To…" at bounding box center [376, 108] width 111 height 160
click at [267, 172] on input "text" at bounding box center [271, 177] width 93 height 12
click at [344, 134] on div "Last Payment Date Unknown Payment Plan Set? Yes No Monthly Payment $ Belongs To…" at bounding box center [376, 108] width 111 height 160
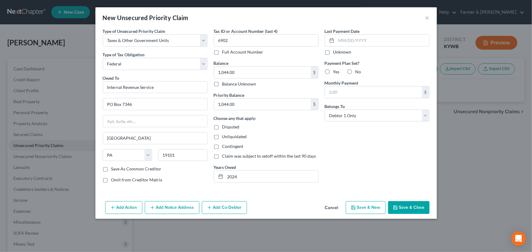
click at [396, 205] on icon "button" at bounding box center [395, 207] width 5 height 5
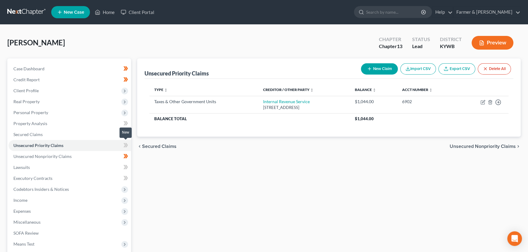
click at [123, 146] on icon at bounding box center [125, 146] width 5 height 8
click at [168, 177] on div "Unsecured Priority Claims New Claim Import CSV Export CSV Delete All Type expan…" at bounding box center [328, 184] width 389 height 253
click at [37, 132] on span "Secured Claims" at bounding box center [27, 134] width 29 height 5
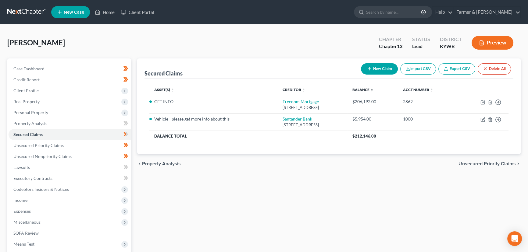
click at [181, 208] on div "Secured Claims New Claim Import CSV Export CSV Delete All Asset(s) expand_more …" at bounding box center [328, 184] width 389 height 253
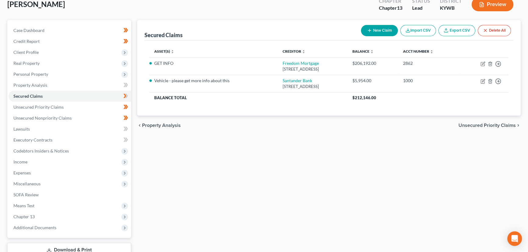
scroll to position [82, 0]
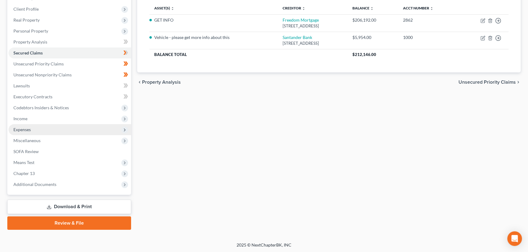
click at [40, 127] on span "Expenses" at bounding box center [70, 129] width 122 height 11
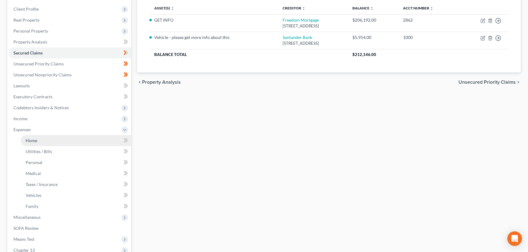
click at [49, 138] on link "Home" at bounding box center [76, 140] width 110 height 11
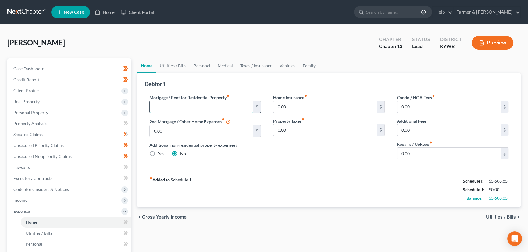
click at [184, 110] on input "text" at bounding box center [202, 107] width 104 height 12
click at [171, 64] on link "Utilities / Bills" at bounding box center [173, 65] width 34 height 15
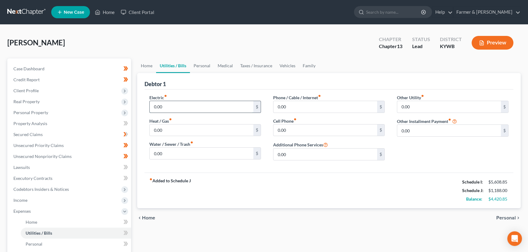
click at [168, 104] on input "0.00" at bounding box center [202, 107] width 104 height 12
click at [178, 158] on input "0.00" at bounding box center [202, 154] width 104 height 12
click at [308, 110] on input "0.00" at bounding box center [325, 107] width 104 height 12
click at [149, 67] on link "Home" at bounding box center [146, 65] width 19 height 15
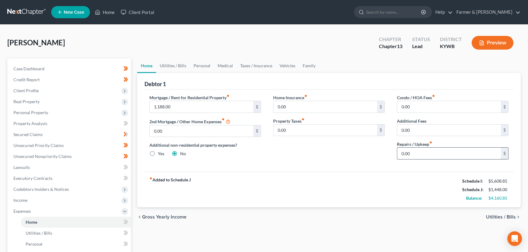
click at [424, 158] on input "0.00" at bounding box center [449, 154] width 104 height 12
click at [304, 153] on div "Home Insurance fiber_manual_record 0.00 $ Property Taxes fiber_manual_record 0.…" at bounding box center [329, 129] width 124 height 70
click at [193, 69] on link "Personal" at bounding box center [202, 65] width 24 height 15
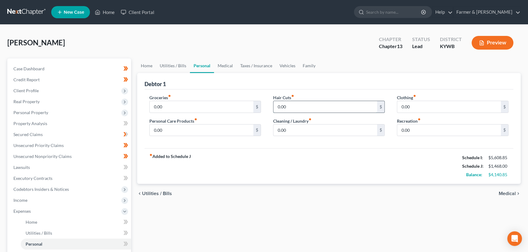
click at [299, 111] on input "0.00" at bounding box center [325, 107] width 104 height 12
click at [167, 106] on input "0.00" at bounding box center [202, 107] width 104 height 12
click at [222, 49] on div "Vasseur, Frieda Upgraded Chapter Chapter 13 Status Lead District KYWB Preview" at bounding box center [263, 45] width 513 height 27
click at [167, 128] on input "0.00" at bounding box center [202, 131] width 104 height 12
click at [224, 63] on link "Medical" at bounding box center [225, 65] width 23 height 15
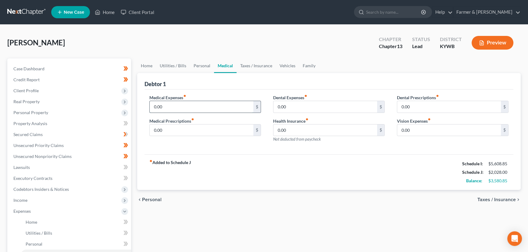
click at [163, 104] on input "0.00" at bounding box center [202, 107] width 104 height 12
click at [193, 148] on div "Medical Expenses fiber_manual_record 41.00 $ Medical Prescriptions fiber_manual…" at bounding box center [328, 122] width 369 height 65
click at [286, 67] on link "Vehicles" at bounding box center [287, 65] width 23 height 15
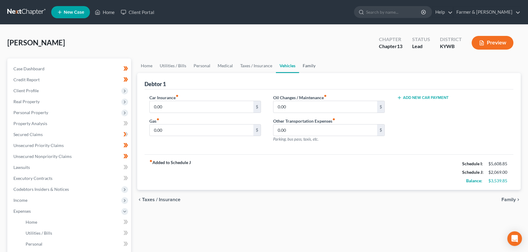
click at [306, 64] on link "Family" at bounding box center [309, 65] width 20 height 15
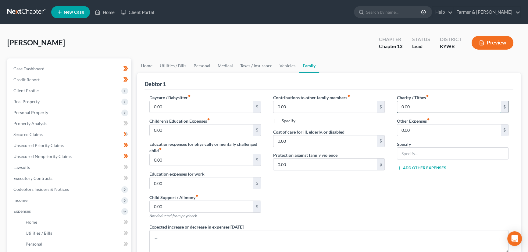
click at [419, 104] on input "0.00" at bounding box center [449, 107] width 104 height 12
click at [207, 46] on div "Vasseur, Frieda Upgraded Chapter Chapter 13 Status Lead District KYWB Preview" at bounding box center [263, 45] width 513 height 27
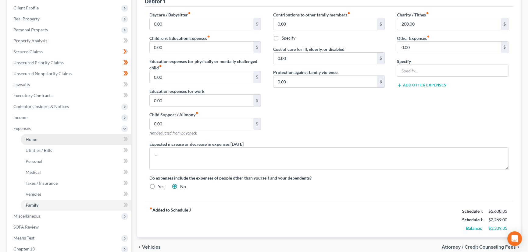
click at [55, 140] on link "Home" at bounding box center [76, 139] width 110 height 11
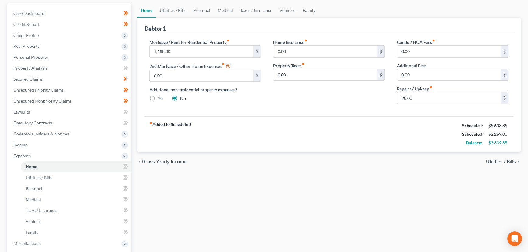
scroll to position [111, 0]
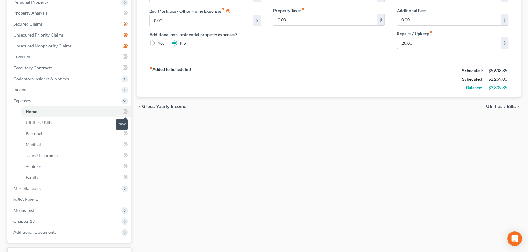
click at [129, 112] on span at bounding box center [125, 112] width 11 height 9
click at [87, 122] on link "Utilities / Bills" at bounding box center [76, 122] width 110 height 11
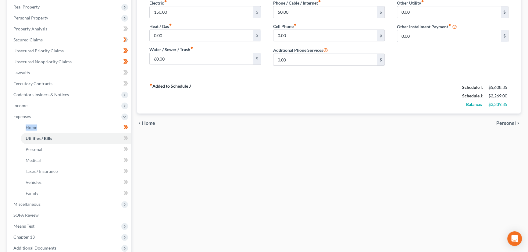
scroll to position [111, 0]
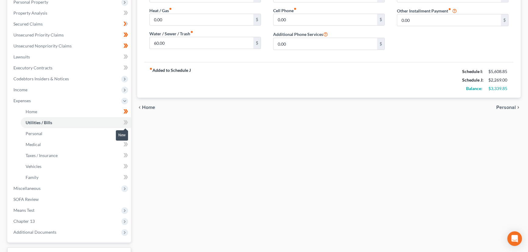
click at [129, 123] on span at bounding box center [125, 123] width 11 height 9
click at [148, 139] on div "Home Utilities / Bills Personal Medical Taxes / Insurance Vehicles Family Debto…" at bounding box center [328, 113] width 389 height 330
click at [70, 137] on link "Personal" at bounding box center [76, 133] width 110 height 11
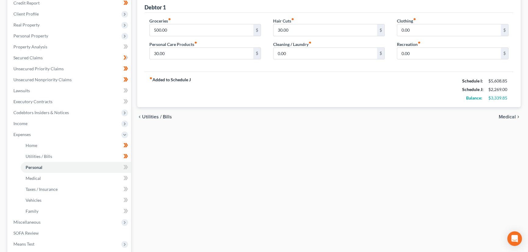
scroll to position [83, 0]
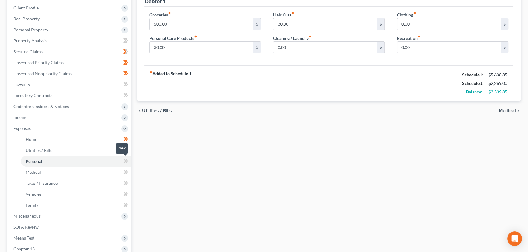
click at [128, 162] on span at bounding box center [125, 161] width 11 height 9
click at [145, 171] on div "Home Utilities / Bills Personal Medical Taxes / Insurance Vehicles Family Debto…" at bounding box center [328, 141] width 389 height 330
click at [76, 172] on link "Medical" at bounding box center [76, 172] width 110 height 11
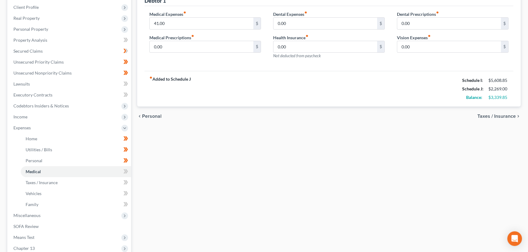
scroll to position [111, 0]
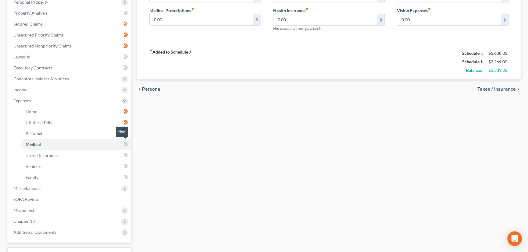
click at [127, 145] on icon at bounding box center [126, 144] width 3 height 4
click at [152, 163] on div "Home Utilities / Bills Personal Medical Taxes / Insurance Vehicles Family Debto…" at bounding box center [328, 113] width 389 height 330
click at [98, 159] on link "Taxes / Insurance" at bounding box center [76, 155] width 110 height 11
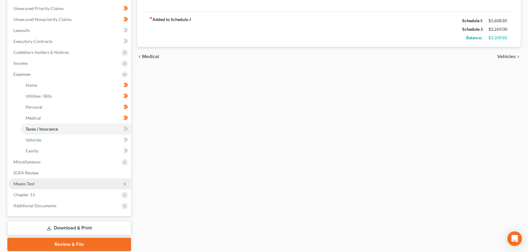
scroll to position [138, 0]
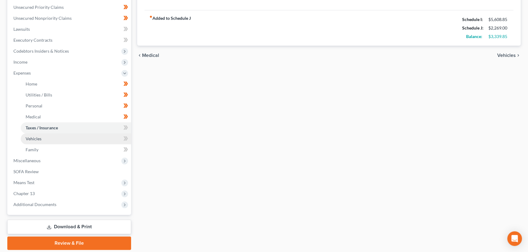
click at [74, 139] on link "Vehicles" at bounding box center [76, 138] width 110 height 11
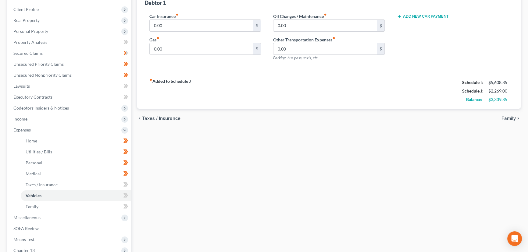
scroll to position [83, 0]
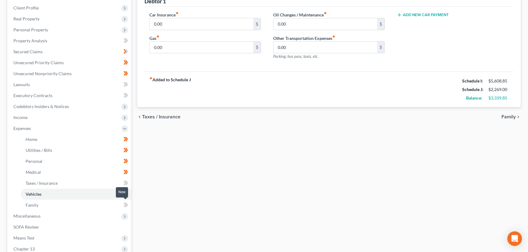
click at [127, 204] on icon at bounding box center [126, 205] width 3 height 4
click at [152, 204] on div "Home Utilities / Bills Personal Medical Taxes / Insurance Vehicles Family Debto…" at bounding box center [328, 141] width 389 height 330
click at [32, 128] on span "Expenses" at bounding box center [70, 128] width 122 height 11
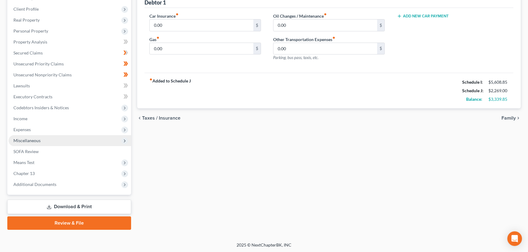
click at [34, 139] on span "Miscellaneous" at bounding box center [26, 140] width 27 height 5
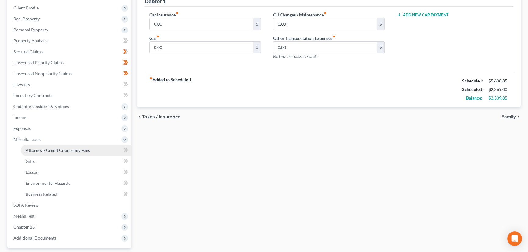
click at [40, 148] on span "Attorney / Credit Counseling Fees" at bounding box center [58, 150] width 64 height 5
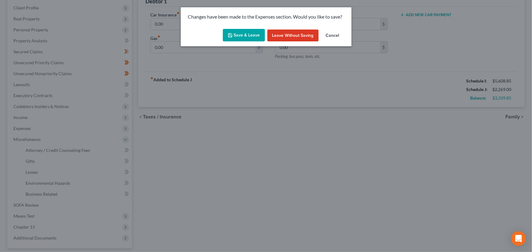
click at [230, 39] on button "Save & Leave" at bounding box center [244, 35] width 42 height 13
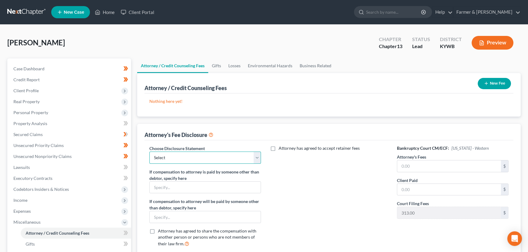
click at [173, 157] on select "Select Disclosure" at bounding box center [204, 158] width 111 height 12
click at [149, 152] on select "Select Disclosure" at bounding box center [204, 158] width 111 height 12
click at [403, 166] on input "text" at bounding box center [449, 167] width 104 height 12
click at [344, 167] on div "Attorney has agreed to accept retainer fees" at bounding box center [329, 198] width 124 height 107
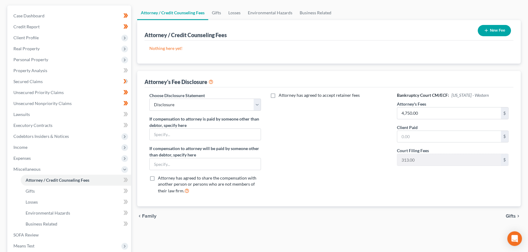
scroll to position [136, 0]
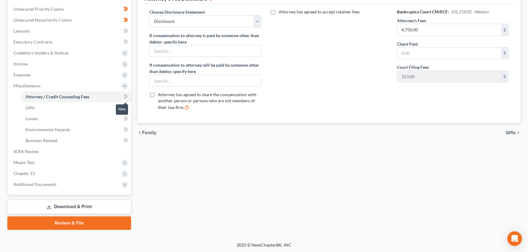
click at [124, 96] on icon at bounding box center [125, 97] width 5 height 8
click at [158, 176] on div "Attorney / Credit Counseling Fees Gifts Losses Environmental Hazards Business R…" at bounding box center [328, 76] width 389 height 308
click at [29, 87] on span "Miscellaneous" at bounding box center [26, 85] width 27 height 5
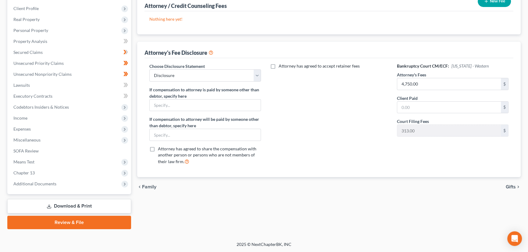
scroll to position [82, 0]
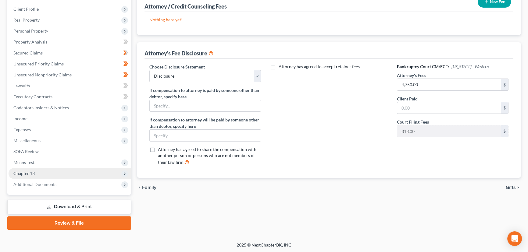
click at [34, 170] on span "Chapter 13" at bounding box center [70, 173] width 122 height 11
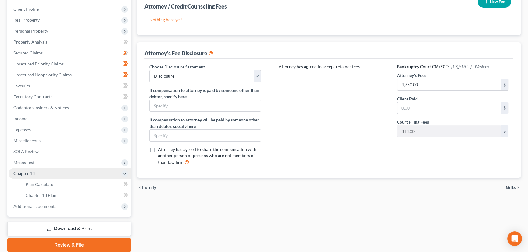
scroll to position [104, 0]
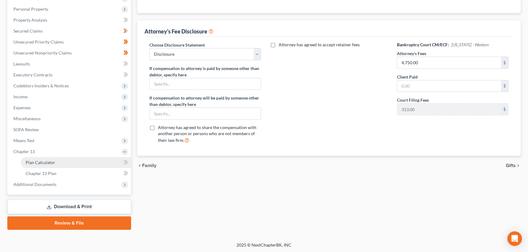
click at [43, 161] on span "Plan Calculator" at bounding box center [41, 162] width 30 height 5
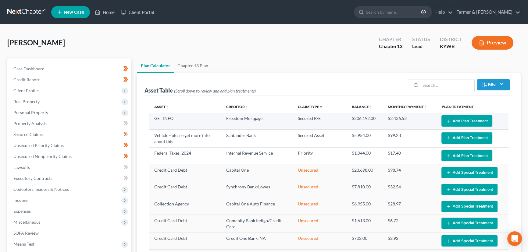
click at [450, 120] on button "Add Plan Treatment" at bounding box center [466, 120] width 51 height 11
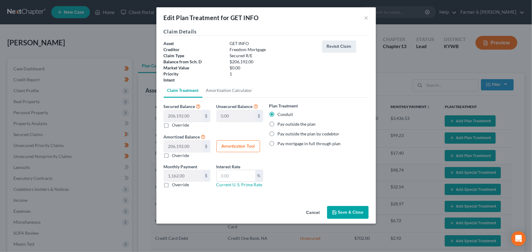
click at [279, 123] on label "Pay outside the plan" at bounding box center [297, 124] width 38 height 6
click at [280, 123] on input "Pay outside the plan" at bounding box center [282, 123] width 4 height 4
click at [346, 214] on button "Save & Close" at bounding box center [347, 212] width 41 height 13
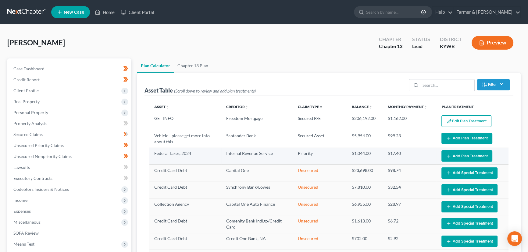
click at [465, 156] on button "Add Plan Treatment" at bounding box center [466, 155] width 51 height 11
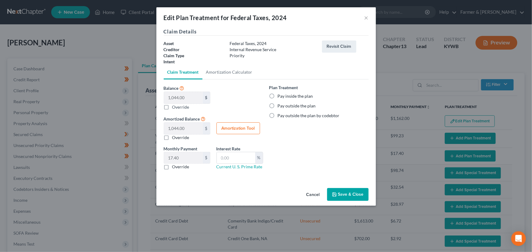
click at [278, 94] on label "Pay inside the plan" at bounding box center [295, 96] width 35 height 6
click at [280, 94] on input "Pay inside the plan" at bounding box center [282, 95] width 4 height 4
click at [337, 191] on button "Save & Close" at bounding box center [347, 194] width 41 height 13
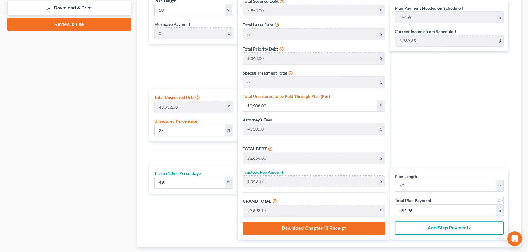
scroll to position [305, 0]
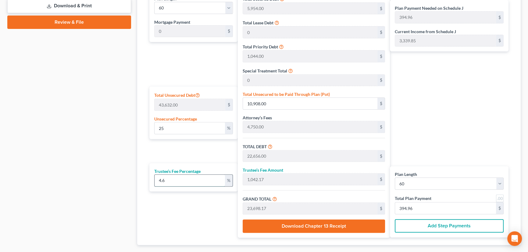
click at [192, 179] on input "4.6" at bounding box center [189, 181] width 70 height 12
click at [497, 198] on link at bounding box center [500, 199] width 8 height 8
click at [445, 121] on div "Plan Payment Needed on Schedule J 397.00 $ Current Income from Schedule J 3,339…" at bounding box center [451, 114] width 122 height 247
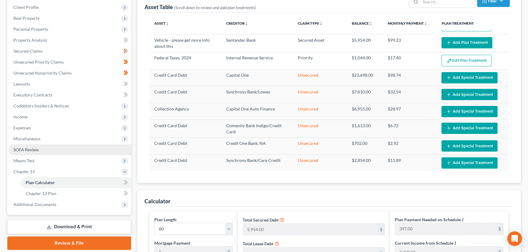
scroll to position [83, 0]
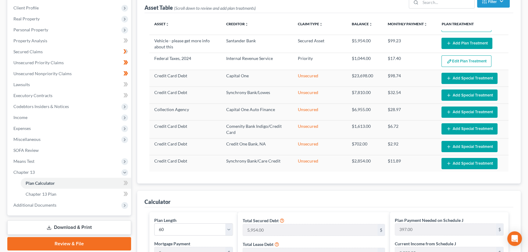
click at [127, 182] on div at bounding box center [125, 183] width 4 height 2
click at [129, 182] on span at bounding box center [125, 183] width 11 height 9
click at [133, 179] on div "Case Dashboard Payments Invoices Payments Payments Credit Report Client Profile" at bounding box center [69, 231] width 130 height 511
click at [95, 172] on span "Chapter 13" at bounding box center [70, 172] width 122 height 11
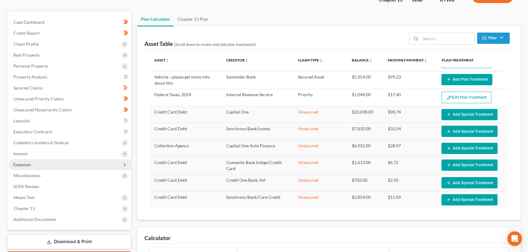
scroll to position [0, 0]
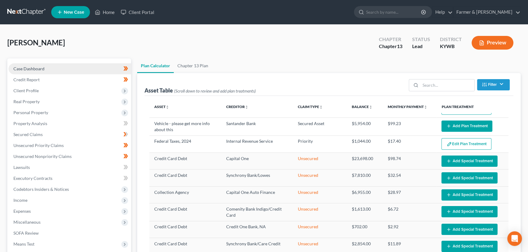
click at [52, 68] on link "Case Dashboard" at bounding box center [70, 68] width 122 height 11
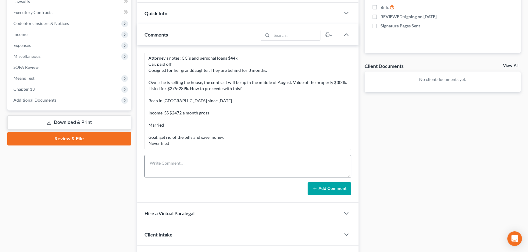
scroll to position [194, 0]
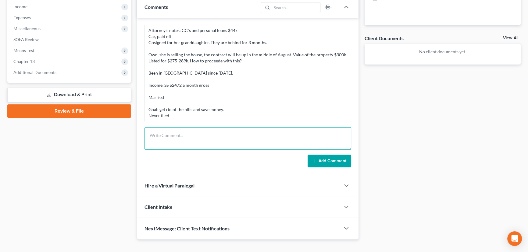
click at [189, 140] on textarea at bounding box center [247, 138] width 207 height 23
paste textarea "⦁ Married, no dependents, lives w/ friends and family. ⦁ She owns a house but d…"
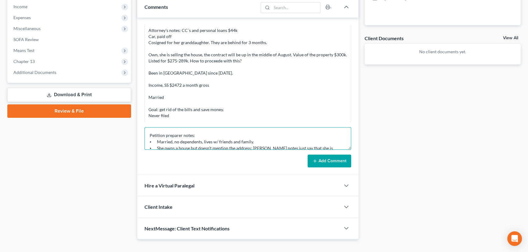
scroll to position [65, 0]
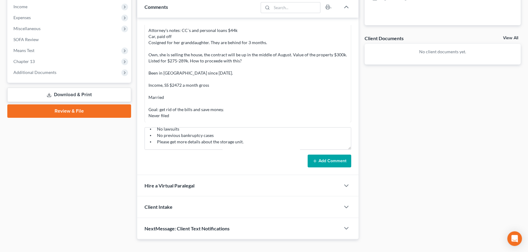
click at [341, 162] on button "Add Comment" at bounding box center [329, 161] width 44 height 13
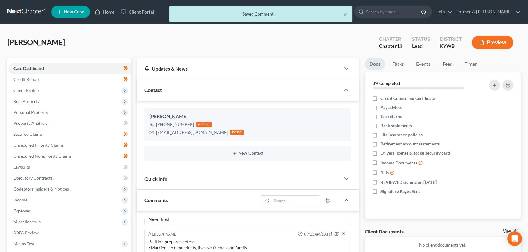
scroll to position [0, 0]
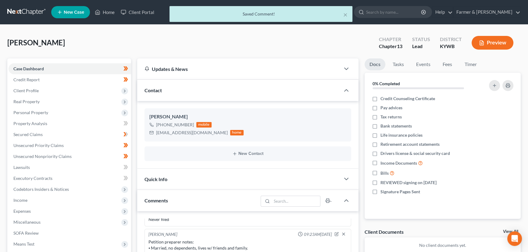
click at [169, 50] on div "Vasseur, Frieda Upgraded Chapter Chapter 13 Status Lead District KYWB Preview" at bounding box center [263, 45] width 513 height 27
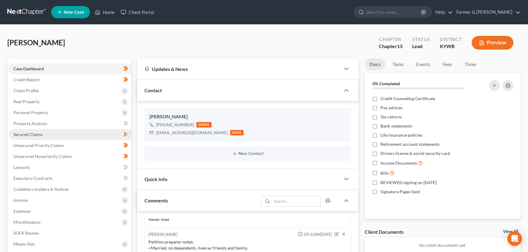
click at [39, 138] on link "Secured Claims" at bounding box center [70, 134] width 122 height 11
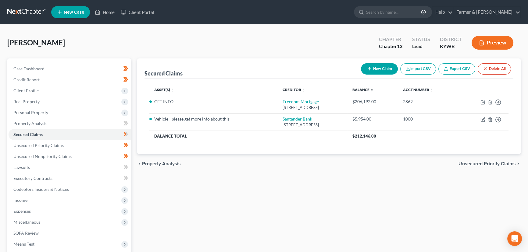
click at [458, 68] on link "Export CSV" at bounding box center [456, 68] width 37 height 11
drag, startPoint x: 49, startPoint y: 154, endPoint x: 158, endPoint y: 167, distance: 109.5
click at [49, 154] on span "Unsecured Nonpriority Claims" at bounding box center [42, 156] width 58 height 5
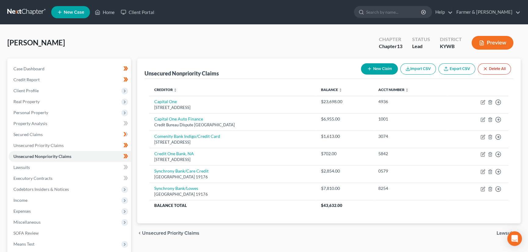
click at [451, 70] on link "Export CSV" at bounding box center [456, 68] width 37 height 11
click at [108, 133] on link "Secured Claims" at bounding box center [70, 134] width 122 height 11
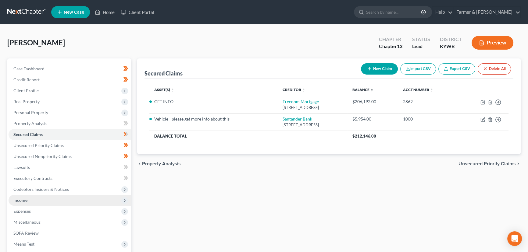
click at [53, 198] on span "Income" at bounding box center [70, 200] width 122 height 11
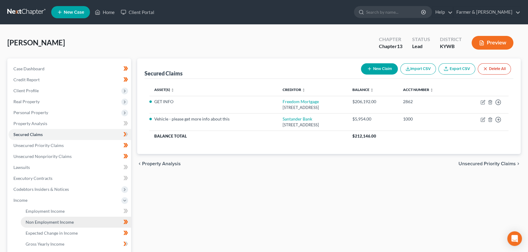
click at [52, 221] on span "Non Employment Income" at bounding box center [50, 222] width 48 height 5
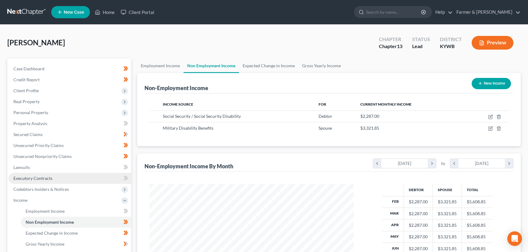
scroll to position [109, 216]
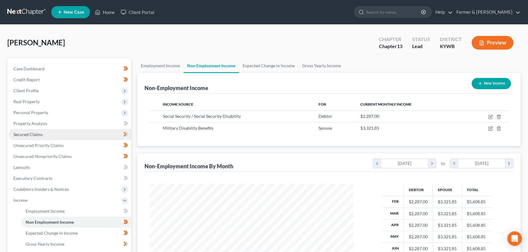
click at [41, 133] on span "Secured Claims" at bounding box center [27, 134] width 29 height 5
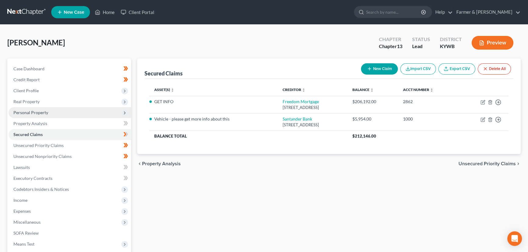
click at [42, 113] on span "Personal Property" at bounding box center [30, 112] width 35 height 5
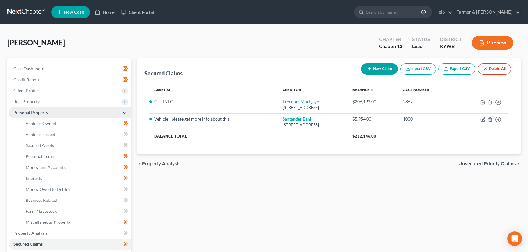
drag, startPoint x: 49, startPoint y: 116, endPoint x: 48, endPoint y: 107, distance: 9.3
click at [49, 116] on span "Personal Property" at bounding box center [70, 112] width 122 height 11
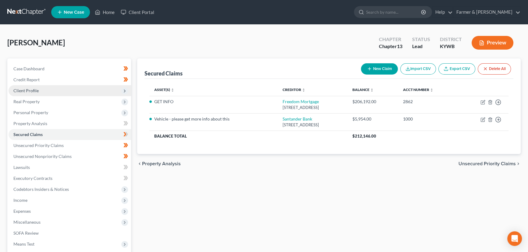
click at [38, 91] on span "Client Profile" at bounding box center [25, 90] width 25 height 5
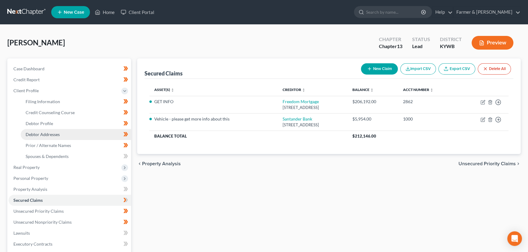
click at [48, 135] on span "Debtor Addresses" at bounding box center [43, 134] width 34 height 5
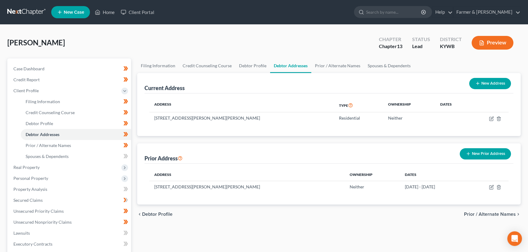
click at [157, 40] on div "Vasseur, Frieda Upgraded Chapter Chapter 13 Status Lead District KYWB Preview" at bounding box center [263, 45] width 513 height 27
click at [106, 13] on link "Home" at bounding box center [105, 12] width 26 height 11
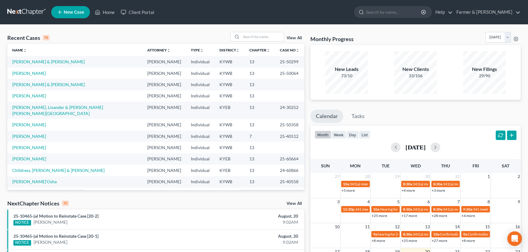
click at [185, 36] on div "Recent Cases 15 View All" at bounding box center [155, 38] width 297 height 12
click at [107, 33] on div "Recent Cases 15 View All" at bounding box center [155, 38] width 297 height 12
click at [144, 34] on div "Recent Cases 15 View All" at bounding box center [155, 38] width 297 height 12
click at [136, 29] on div "Recent Cases 15 View All Name unfold_more expand_more expand_less Attorney unfo…" at bounding box center [264, 226] width 528 height 403
click at [110, 35] on div "Recent Cases 15 View All" at bounding box center [155, 38] width 297 height 12
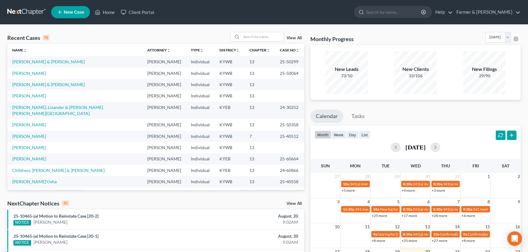
click at [153, 36] on div "Recent Cases 15 View All" at bounding box center [155, 38] width 297 height 12
click at [146, 36] on div "Recent Cases 15 View All" at bounding box center [155, 38] width 297 height 12
click at [250, 39] on input "search" at bounding box center [262, 36] width 43 height 9
click at [261, 39] on input "search" at bounding box center [262, 36] width 43 height 9
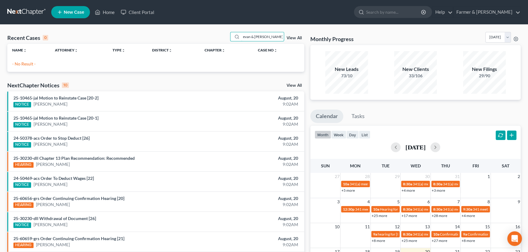
drag, startPoint x: 263, startPoint y: 37, endPoint x: 234, endPoint y: 44, distance: 30.2
click at [234, 44] on div "Recent Cases 0 evan & gina View All Name unfold_more expand_more expand_less At…" at bounding box center [155, 52] width 297 height 40
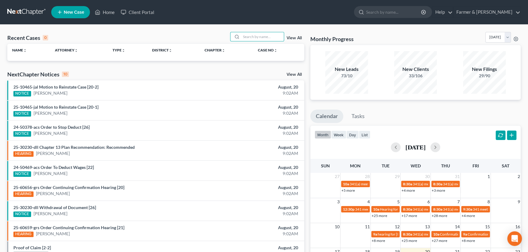
click at [75, 16] on link "New Case" at bounding box center [70, 12] width 39 height 12
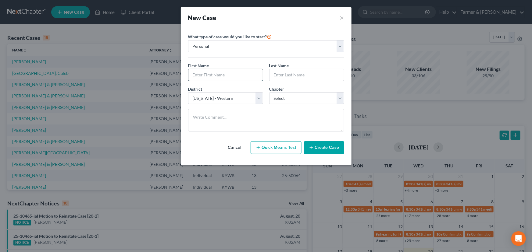
click at [214, 76] on input "text" at bounding box center [225, 75] width 74 height 12
click at [291, 101] on select "Select 7 11 12 13" at bounding box center [306, 98] width 75 height 12
click at [269, 92] on select "Select 7 11 12 13" at bounding box center [306, 98] width 75 height 12
click at [315, 150] on button "Create Case" at bounding box center [324, 147] width 40 height 13
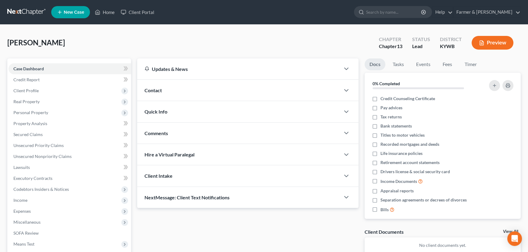
click at [221, 48] on div "Woosley, Evan Upgraded Chapter Chapter 13 Status Lead District KYWB Preview" at bounding box center [263, 45] width 513 height 27
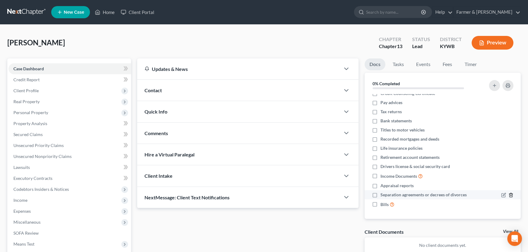
click at [508, 194] on icon "button" at bounding box center [510, 195] width 5 height 5
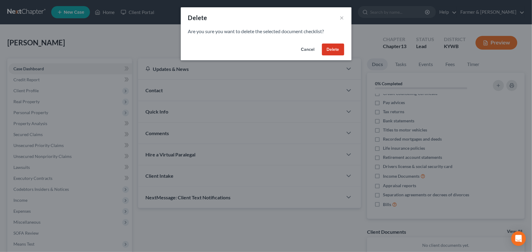
click at [333, 46] on button "Delete" at bounding box center [333, 50] width 22 height 12
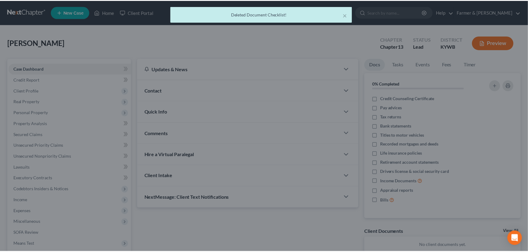
scroll to position [0, 0]
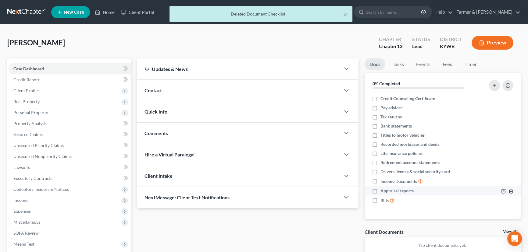
click at [508, 191] on icon "button" at bounding box center [510, 191] width 5 height 5
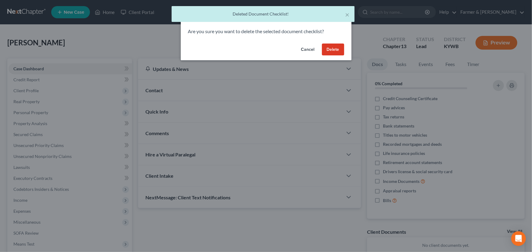
click at [335, 51] on button "Delete" at bounding box center [333, 50] width 22 height 12
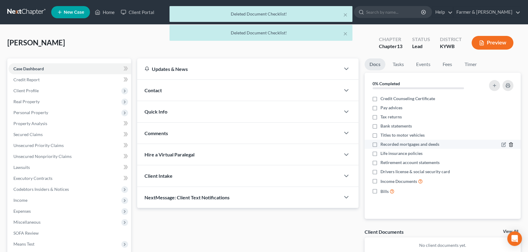
click at [510, 145] on icon "button" at bounding box center [510, 144] width 5 height 5
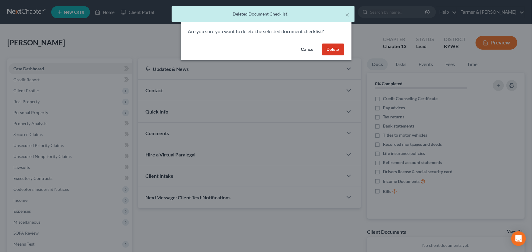
click at [334, 46] on button "Delete" at bounding box center [333, 50] width 22 height 12
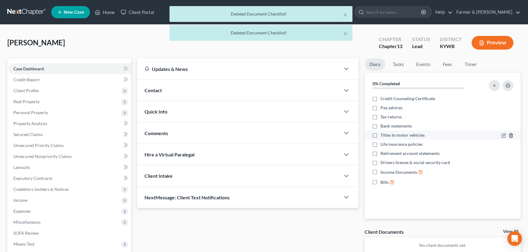
click at [511, 135] on icon "button" at bounding box center [510, 135] width 5 height 5
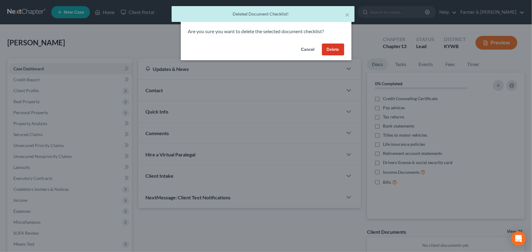
click at [335, 51] on button "Delete" at bounding box center [333, 50] width 22 height 12
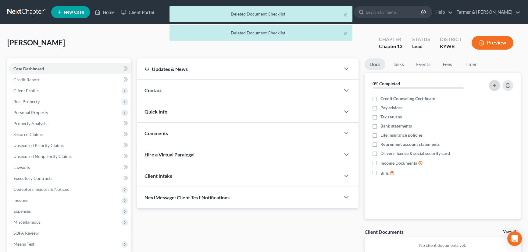
click at [495, 84] on icon "button" at bounding box center [494, 85] width 5 height 5
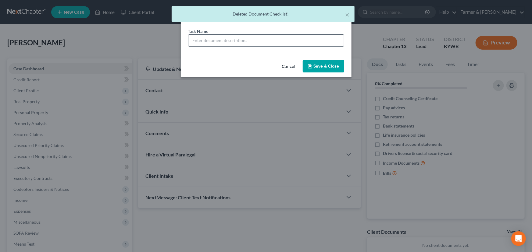
click at [216, 40] on input "text" at bounding box center [265, 41] width 155 height 12
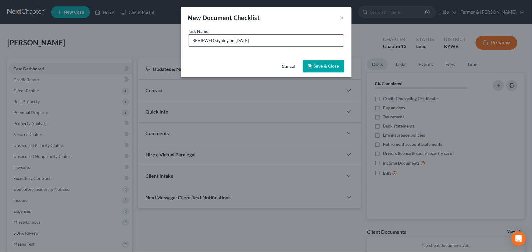
drag, startPoint x: 260, startPoint y: 42, endPoint x: 237, endPoint y: 42, distance: 22.8
click at [237, 42] on input "REVIEWED signing on 01/30/2025" at bounding box center [265, 41] width 155 height 12
click at [309, 69] on button "Save & Close" at bounding box center [322, 66] width 41 height 13
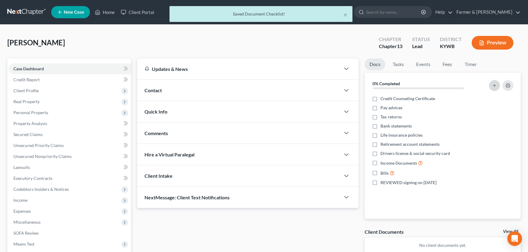
click at [493, 85] on icon "button" at bounding box center [494, 85] width 5 height 5
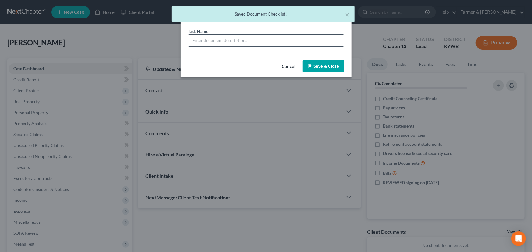
click at [224, 44] on input "text" at bounding box center [265, 41] width 155 height 12
click at [317, 70] on button "Save & Close" at bounding box center [322, 66] width 41 height 13
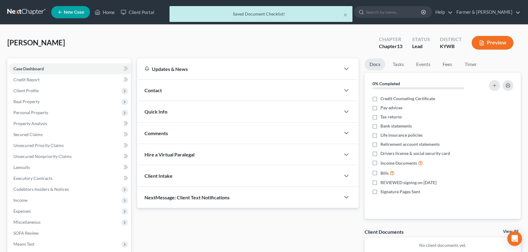
click at [205, 235] on div "Updates & News × Western Kentucky: Faster Filing Times! Updates have been made …" at bounding box center [247, 163] width 227 height 210
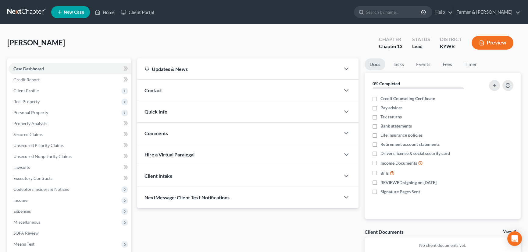
click at [203, 26] on div "Woosley, Evan Upgraded Chapter Chapter 13 Status Lead District KYWB Preview Pet…" at bounding box center [264, 174] width 528 height 299
click at [214, 87] on div "Contact" at bounding box center [238, 90] width 203 height 21
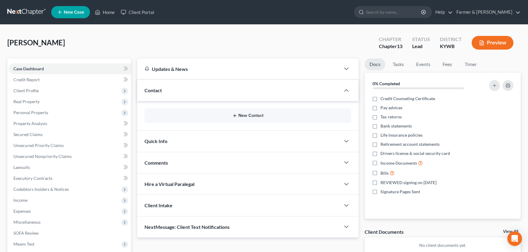
click at [238, 116] on button "New Contact" at bounding box center [247, 115] width 197 height 5
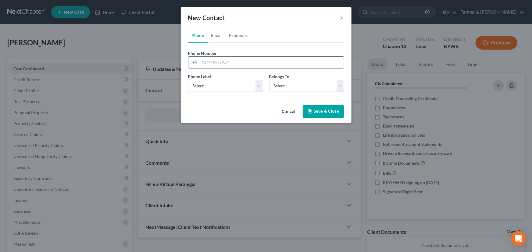
click at [227, 58] on input "tel" at bounding box center [272, 63] width 144 height 12
paste input "2709572670"
click at [222, 93] on div "Phone Label * Select Mobile Home Work Other Belongs To * Select Client Other" at bounding box center [266, 84] width 162 height 23
click at [220, 85] on select "Select Mobile Home Work Other" at bounding box center [225, 86] width 75 height 12
click at [188, 80] on select "Select Mobile Home Work Other" at bounding box center [225, 86] width 75 height 12
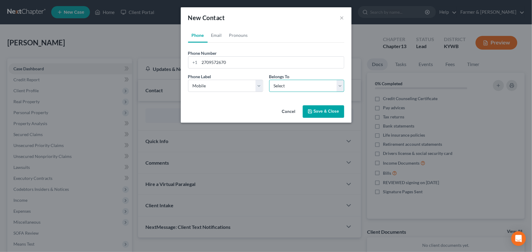
drag, startPoint x: 273, startPoint y: 86, endPoint x: 273, endPoint y: 90, distance: 4.0
click at [273, 86] on select "Select Client Other" at bounding box center [306, 86] width 75 height 12
click at [269, 80] on select "Select Client Other" at bounding box center [306, 86] width 75 height 12
click at [214, 35] on link "Email" at bounding box center [216, 35] width 18 height 15
click at [228, 65] on input "email" at bounding box center [272, 63] width 144 height 12
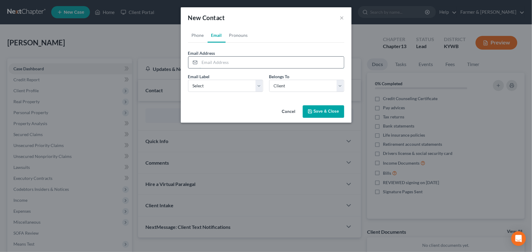
paste input "g_woolsey@yahoo.com"
click at [209, 93] on div "Email Label Select Home Work Other Belongs To * Select Client Other" at bounding box center [266, 84] width 162 height 23
click at [207, 89] on select "Select Home Work Other" at bounding box center [225, 86] width 75 height 12
click at [188, 80] on select "Select Home Work Other" at bounding box center [225, 86] width 75 height 12
click at [213, 105] on div "Cancel Save & Close" at bounding box center [266, 113] width 171 height 20
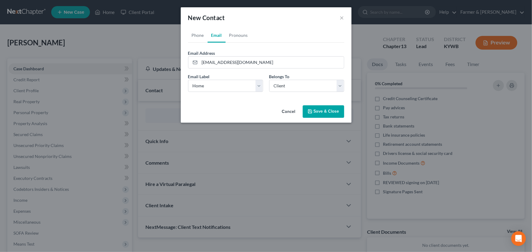
click at [320, 117] on button "Save & Close" at bounding box center [322, 111] width 41 height 13
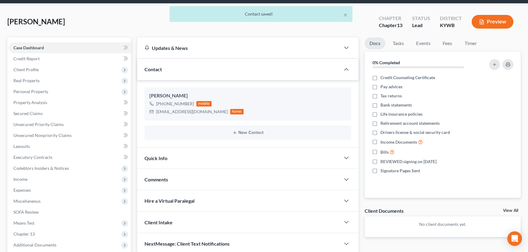
scroll to position [55, 0]
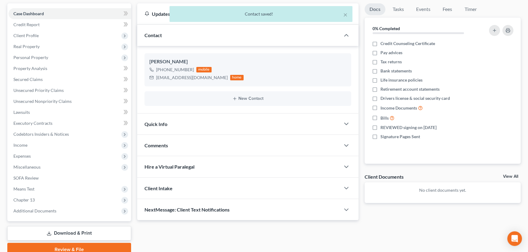
click at [184, 147] on div "Comments" at bounding box center [238, 145] width 203 height 21
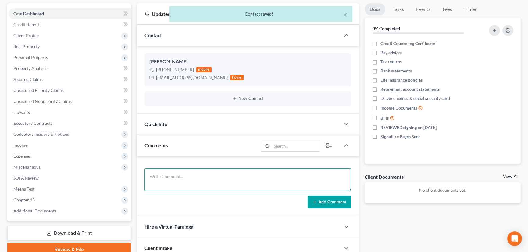
click at [198, 171] on textarea at bounding box center [247, 179] width 207 height 23
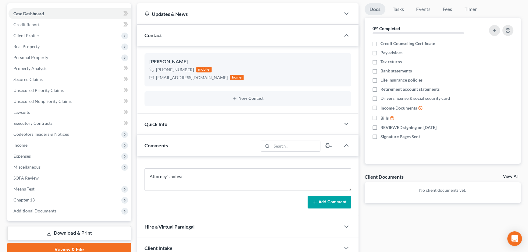
drag, startPoint x: 134, startPoint y: 113, endPoint x: 166, endPoint y: 139, distance: 41.2
click at [134, 113] on div "Updates & News × Western Kentucky: Faster Filing Times! Updates have been made …" at bounding box center [247, 141] width 227 height 277
click at [214, 175] on textarea "Attorney's notes:" at bounding box center [247, 179] width 207 height 23
click at [217, 173] on textarea "Attorney's notes:" at bounding box center [247, 179] width 207 height 23
paste textarea "Did a debt consolidation recently and their debts got paid that way. Now they o…"
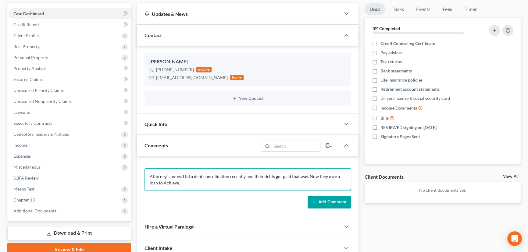
scroll to position [116, 0]
click at [319, 199] on button "Add Comment" at bounding box center [329, 202] width 44 height 13
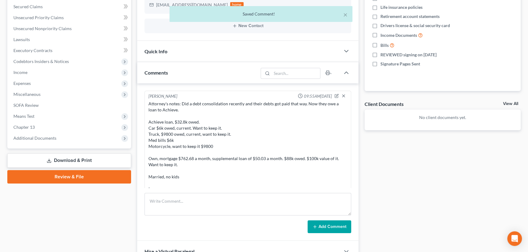
scroll to position [138, 0]
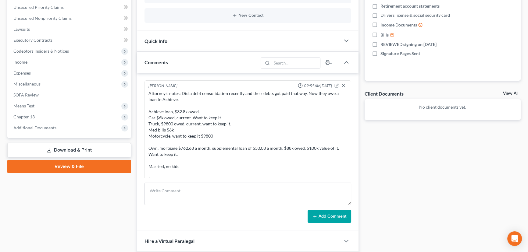
click at [355, 139] on div "Fernanda Castillo 09:55AM, 08/20/2025 Attorney's notes: Did a debt consolidatio…" at bounding box center [247, 151] width 221 height 157
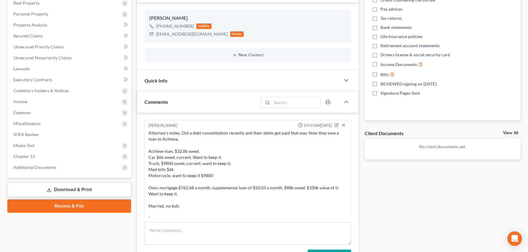
scroll to position [55, 0]
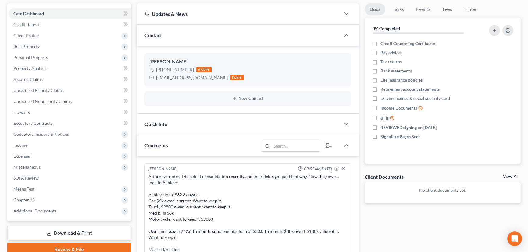
click at [361, 70] on div "Docs Tasks Events Fees Timer 0% Completed Nothing here yet! Credit Counseling C…" at bounding box center [442, 190] width 162 height 375
click at [452, 240] on div "Docs Tasks Events Fees Timer 0% Completed Nothing here yet! Credit Counseling C…" at bounding box center [442, 190] width 162 height 375
click at [134, 45] on div "Updates & News × Western Kentucky: Faster Filing Times! Updates have been made …" at bounding box center [247, 190] width 227 height 375
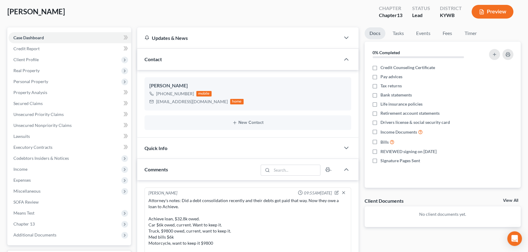
scroll to position [0, 0]
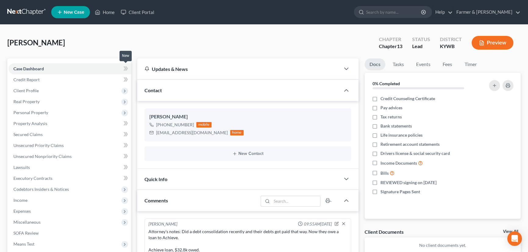
click at [128, 68] on span at bounding box center [125, 69] width 11 height 9
click at [144, 47] on div "Woosley, Evan Upgraded Chapter Chapter 13 Status Lead District KYWB Preview" at bounding box center [263, 45] width 513 height 27
click at [136, 46] on div "Woosley, Evan Upgraded Chapter Chapter 13 Status Lead District KYWB Preview" at bounding box center [263, 45] width 513 height 27
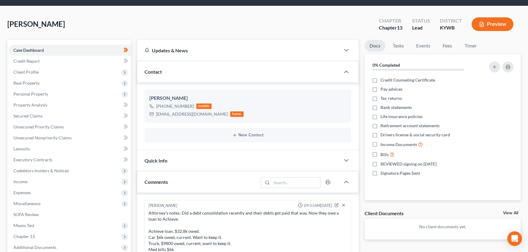
scroll to position [55, 0]
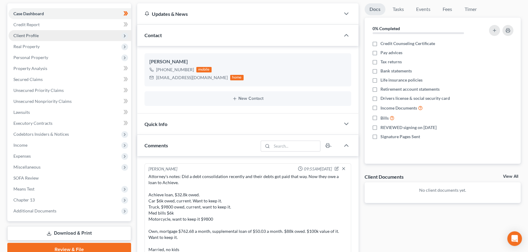
click at [51, 35] on span "Client Profile" at bounding box center [70, 35] width 122 height 11
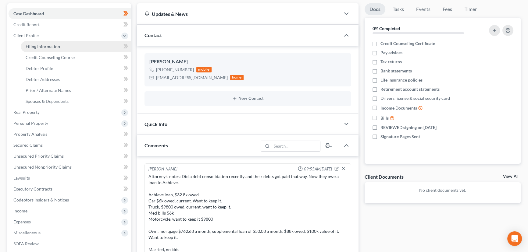
click at [53, 48] on link "Filing Information" at bounding box center [76, 46] width 110 height 11
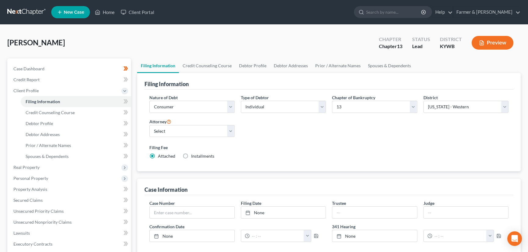
click at [296, 134] on div "Nature of Debt Select Business Consumer Other Nature of Business Select Clearin…" at bounding box center [328, 129] width 365 height 70
click at [133, 31] on div "Woosley, Evan Upgraded Chapter Chapter 13 Status Lead District KYWB Preview Pet…" at bounding box center [264, 208] width 528 height 366
click at [143, 117] on div "Filing Information Nature of Debt Select Business Consumer Other Nature of Busi…" at bounding box center [328, 122] width 383 height 99
click at [134, 49] on div "Woosley, Evan Upgraded Chapter Chapter 13 Status Lead District KYWB Preview" at bounding box center [263, 45] width 513 height 27
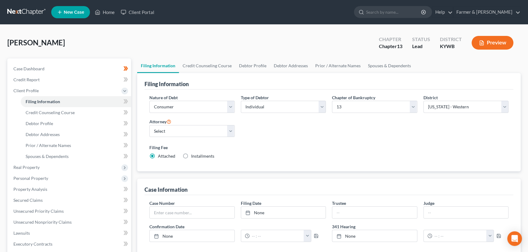
click at [134, 72] on div "Filing Information Credit Counseling Course Debtor Profile Debtor Addresses Pri…" at bounding box center [328, 218] width 389 height 320
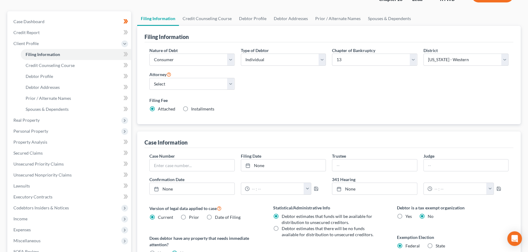
scroll to position [27, 0]
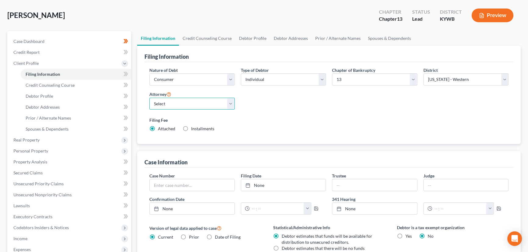
click at [175, 103] on select "Select Todd Farmer - KYWB Todd Farmer - KYEB Samuel Wright - KYWB" at bounding box center [191, 104] width 85 height 12
click at [149, 98] on select "Select Todd Farmer - KYWB Todd Farmer - KYEB Samuel Wright - KYWB" at bounding box center [191, 104] width 85 height 12
click at [258, 115] on div "Filing Fee Attached Installments Installments" at bounding box center [328, 126] width 365 height 22
click at [267, 98] on div "Nature of Debt Select Business Consumer Other Nature of Business Select Clearin…" at bounding box center [328, 102] width 365 height 70
click at [280, 113] on div "Nature of Debt Select Business Consumer Other Nature of Business Select Clearin…" at bounding box center [328, 102] width 365 height 70
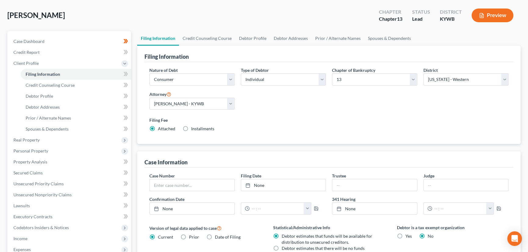
drag, startPoint x: 140, startPoint y: 15, endPoint x: 2, endPoint y: 77, distance: 151.2
click at [137, 17] on div "Woosley, Evan Upgraded Chapter Chapter 13 Status Lead District KYWB Preview" at bounding box center [263, 18] width 513 height 27
click at [135, 112] on div "Filing Information Credit Counseling Course Debtor Profile Debtor Addresses Pri…" at bounding box center [328, 191] width 389 height 320
click at [129, 73] on span at bounding box center [125, 74] width 11 height 9
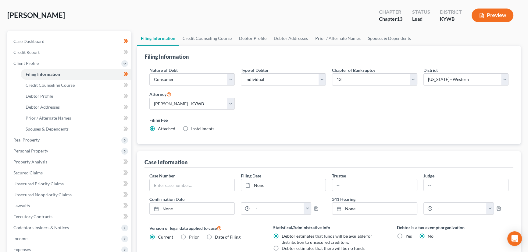
click at [135, 80] on div "Filing Information Credit Counseling Course Debtor Profile Debtor Addresses Pri…" at bounding box center [328, 191] width 389 height 320
click at [80, 86] on link "Credit Counseling Course" at bounding box center [76, 85] width 110 height 11
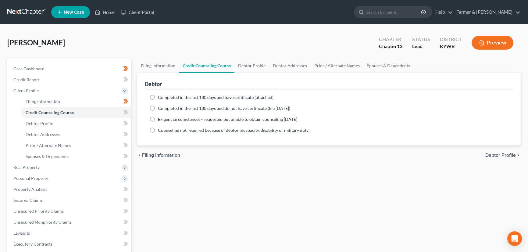
click at [158, 94] on label "Completed in the last 180 days and have certificate (attached)" at bounding box center [215, 97] width 115 height 6
click at [160, 94] on input "Completed in the last 180 days and have certificate (attached)" at bounding box center [162, 96] width 4 height 4
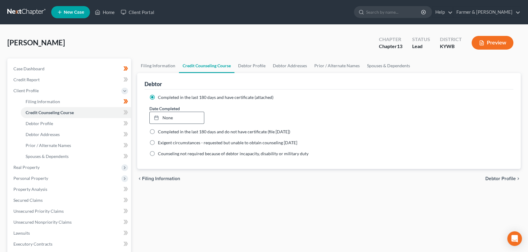
drag, startPoint x: 171, startPoint y: 115, endPoint x: 208, endPoint y: 127, distance: 38.4
click at [171, 115] on link "None" at bounding box center [177, 118] width 54 height 12
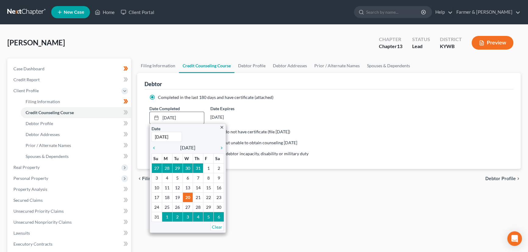
click at [200, 138] on div "Date 8/20/2025 Time 12:00 AM" at bounding box center [187, 134] width 72 height 16
click at [262, 196] on div "Filing Information Credit Counseling Course Debtor Profile Debtor Addresses Pri…" at bounding box center [328, 217] width 389 height 319
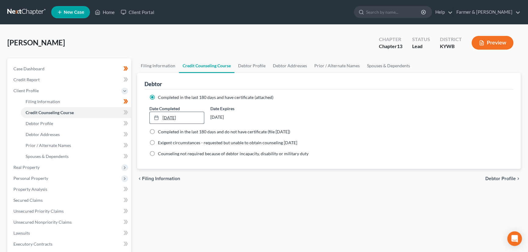
click at [172, 122] on link "8/20/2025" at bounding box center [177, 118] width 54 height 12
click at [183, 199] on div "Filing Information Credit Counseling Course Debtor Profile Debtor Addresses Pri…" at bounding box center [328, 217] width 389 height 319
click at [73, 100] on link "Filing Information" at bounding box center [76, 101] width 110 height 11
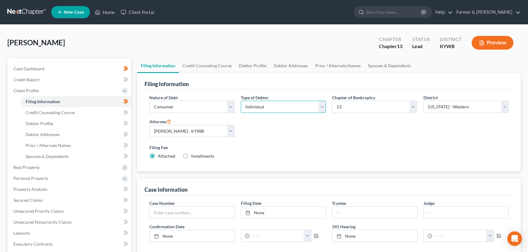
click at [256, 107] on select "Select Individual Joint" at bounding box center [283, 107] width 85 height 12
click at [241, 101] on select "Select Individual Joint" at bounding box center [283, 107] width 85 height 12
click at [265, 131] on div "Nature of Debt Select Business Consumer Other Nature of Business Select Clearin…" at bounding box center [328, 129] width 365 height 70
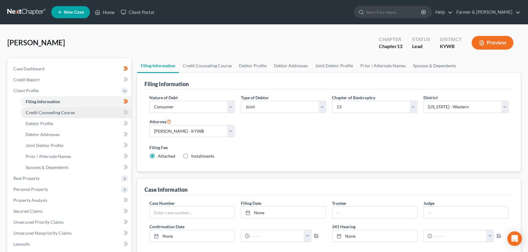
click at [77, 114] on link "Credit Counseling Course" at bounding box center [76, 112] width 110 height 11
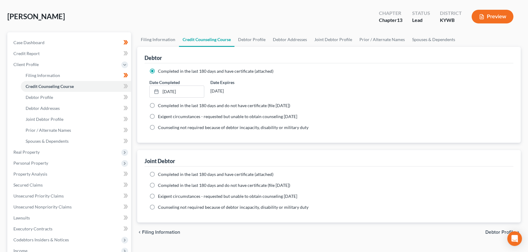
scroll to position [83, 0]
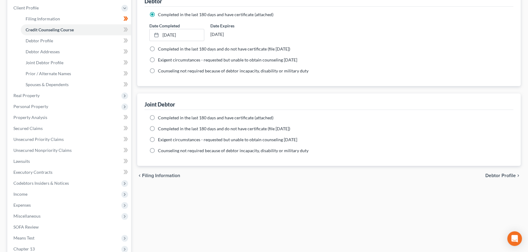
click at [158, 118] on label "Completed in the last 180 days and have certificate (attached)" at bounding box center [215, 118] width 115 height 6
click at [160, 118] on input "Completed in the last 180 days and have certificate (attached)" at bounding box center [162, 117] width 4 height 4
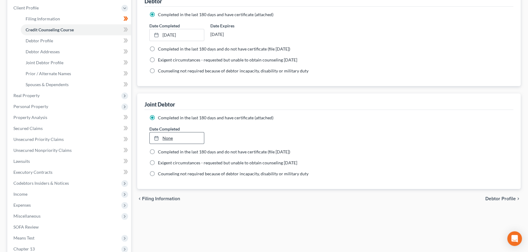
click at [173, 136] on link "None" at bounding box center [177, 139] width 54 height 12
click at [205, 218] on div "Filing Information Credit Counseling Course Debtor Profile Debtor Addresses Joi…" at bounding box center [328, 141] width 389 height 330
click at [128, 27] on span at bounding box center [125, 30] width 11 height 9
click at [133, 39] on div "Case Dashboard Payments Invoices Payments Payments Credit Report Client Profile" at bounding box center [69, 141] width 130 height 330
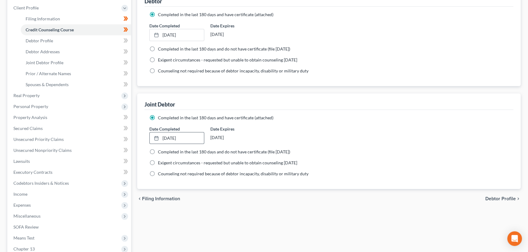
scroll to position [0, 0]
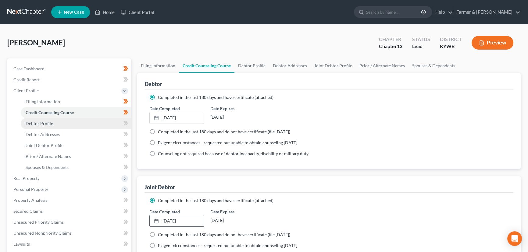
click at [65, 125] on link "Debtor Profile" at bounding box center [76, 123] width 110 height 11
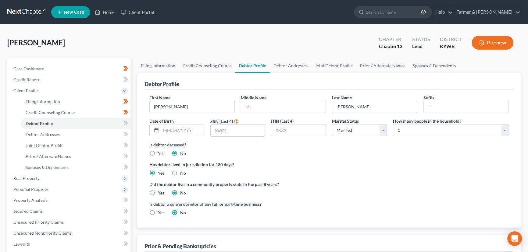
click at [248, 114] on div "First Name Evan Middle Name Last Name Woosley Suffix Date of Birth SSN (Last 4)…" at bounding box center [328, 117] width 365 height 47
click at [255, 106] on input "text" at bounding box center [283, 107] width 85 height 12
click at [175, 129] on input "text" at bounding box center [182, 131] width 43 height 12
click at [184, 129] on input "text" at bounding box center [182, 131] width 43 height 12
click at [214, 135] on input "text" at bounding box center [237, 131] width 54 height 12
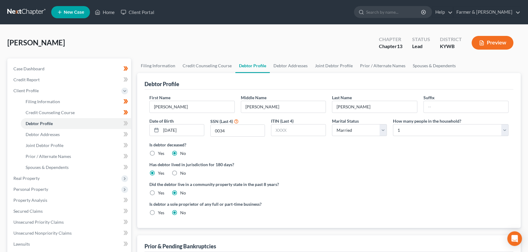
click at [232, 44] on div "Woosley, Evan Upgraded Chapter Chapter 13 Status Lead District KYWB Preview" at bounding box center [263, 45] width 513 height 27
click at [177, 43] on div "Woosley, Evan Upgraded Chapter Chapter 13 Status Lead District KYWB Preview" at bounding box center [263, 45] width 513 height 27
click at [405, 131] on select "Select 1 2 3 4 5 6 7 8 9 10 11 12 13 14 15 16 17 18 19 20" at bounding box center [450, 130] width 115 height 12
click at [393, 124] on select "Select 1 2 3 4 5 6 7 8 9 10 11 12 13 14 15 16 17 18 19 20" at bounding box center [450, 130] width 115 height 12
click at [295, 30] on div "Woosley, Evan Upgraded Chapter Chapter 13 Status Lead District KYWB Preview Pet…" at bounding box center [264, 213] width 528 height 376
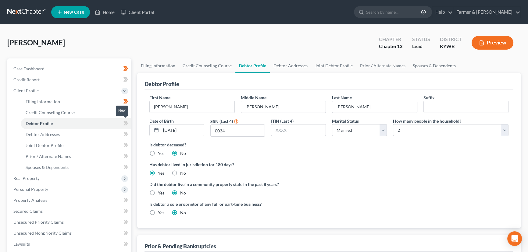
click at [127, 121] on icon at bounding box center [125, 124] width 5 height 8
click at [133, 123] on div "Case Dashboard Payments Invoices Payments Payments Credit Report Client Profile" at bounding box center [69, 223] width 130 height 330
click at [86, 133] on link "Debtor Addresses" at bounding box center [76, 134] width 110 height 11
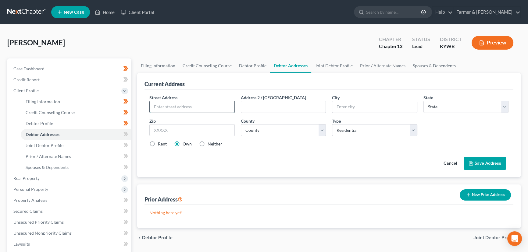
click at [178, 108] on input "text" at bounding box center [192, 107] width 85 height 12
paste input "1206 Mill St"
drag, startPoint x: 164, startPoint y: 130, endPoint x: 170, endPoint y: 132, distance: 6.8
click at [163, 130] on input "text" at bounding box center [191, 130] width 85 height 12
paste input "42420"
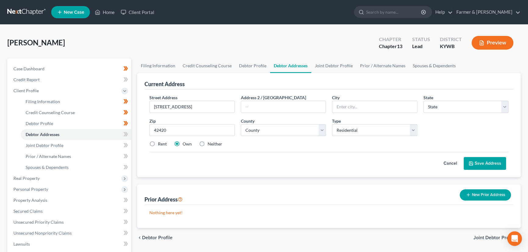
click at [248, 153] on div "Cancel Save Address" at bounding box center [328, 161] width 359 height 18
click at [262, 133] on select "County Adair County Allen County Anderson County Ballard County Barren County B…" at bounding box center [283, 130] width 85 height 12
click at [305, 130] on select "County Adair County Allen County Anderson County Ballard County Barren County B…" at bounding box center [283, 130] width 85 height 12
click at [241, 124] on select "County Adair County Allen County Anderson County Ballard County Barren County B…" at bounding box center [283, 130] width 85 height 12
click at [323, 168] on div "Cancel Save Address" at bounding box center [328, 161] width 359 height 18
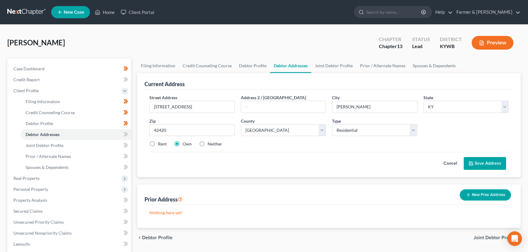
click at [500, 166] on button "Save Address" at bounding box center [484, 163] width 42 height 13
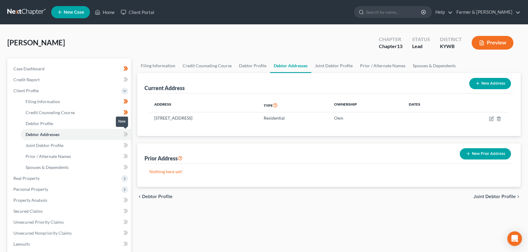
click at [127, 135] on icon at bounding box center [125, 135] width 5 height 8
click at [134, 143] on div "Filing Information Credit Counseling Course Debtor Profile Debtor Addresses Joi…" at bounding box center [328, 223] width 389 height 330
click at [96, 142] on link "Joint Debtor Profile" at bounding box center [76, 145] width 110 height 11
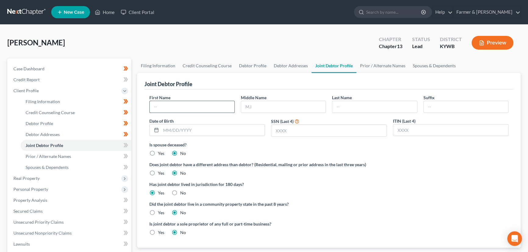
click at [178, 110] on input "text" at bounding box center [192, 107] width 85 height 12
click at [174, 50] on div "Woosley, Evan Upgraded Chapter Chapter 13 Status Lead District KYWB Preview" at bounding box center [263, 45] width 513 height 27
click at [189, 130] on input "text" at bounding box center [213, 131] width 104 height 12
click at [258, 146] on label "Is spouse deceased?" at bounding box center [328, 145] width 359 height 6
click at [285, 134] on input "text" at bounding box center [328, 131] width 115 height 12
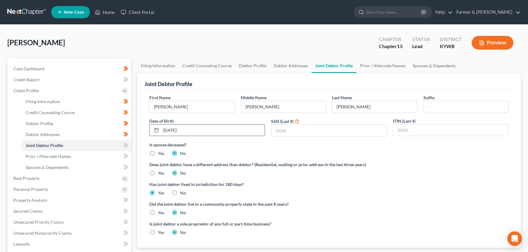
drag, startPoint x: 195, startPoint y: 131, endPoint x: 210, endPoint y: 133, distance: 15.7
click at [195, 131] on input "05/13/1962" at bounding box center [213, 131] width 104 height 12
click at [288, 131] on input "text" at bounding box center [328, 131] width 115 height 12
click at [285, 153] on div "Is spouse deceased? Yes No" at bounding box center [328, 149] width 359 height 15
click at [126, 146] on icon at bounding box center [126, 145] width 3 height 4
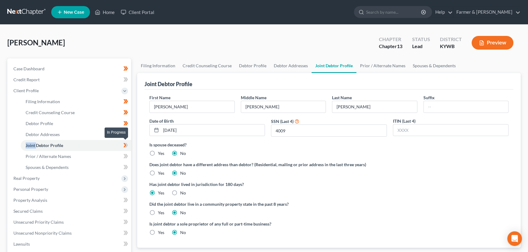
click at [126, 146] on icon at bounding box center [126, 145] width 3 height 4
click at [132, 148] on div "Case Dashboard Payments Invoices Payments Payments Credit Report Client Profile" at bounding box center [69, 223] width 130 height 330
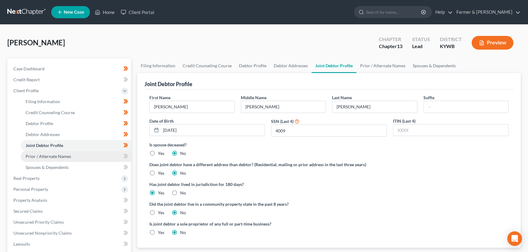
click at [71, 158] on link "Prior / Alternate Names" at bounding box center [76, 156] width 110 height 11
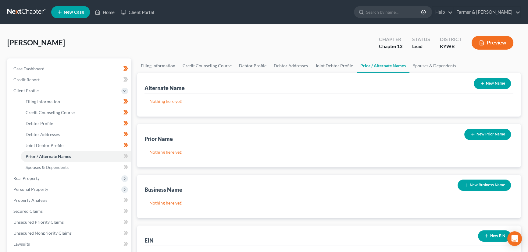
click at [477, 131] on button "New Prior Name" at bounding box center [487, 134] width 47 height 11
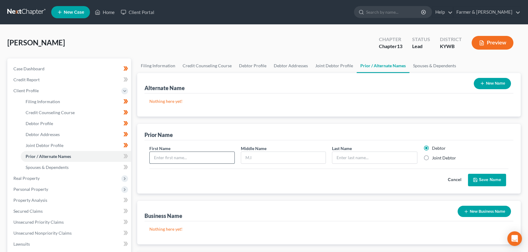
click at [182, 157] on input "text" at bounding box center [192, 158] width 85 height 12
drag, startPoint x: 426, startPoint y: 157, endPoint x: 471, endPoint y: 170, distance: 46.2
click at [432, 157] on label "Joint Debtor" at bounding box center [444, 158] width 24 height 6
click at [434, 157] on input "Joint Debtor" at bounding box center [436, 157] width 4 height 4
click at [487, 179] on button "Save Name" at bounding box center [487, 180] width 38 height 13
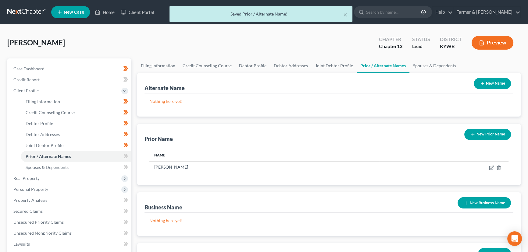
click at [482, 132] on button "New Prior Name" at bounding box center [487, 134] width 47 height 11
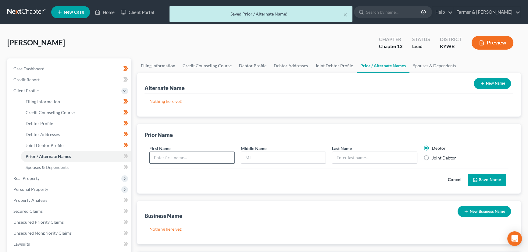
click at [186, 160] on input "text" at bounding box center [192, 158] width 85 height 12
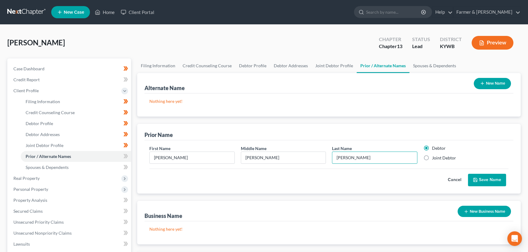
drag, startPoint x: 448, startPoint y: 157, endPoint x: 486, endPoint y: 180, distance: 43.8
click at [448, 157] on label "Joint Debtor" at bounding box center [444, 158] width 24 height 6
click at [438, 157] on input "Joint Debtor" at bounding box center [436, 157] width 4 height 4
click at [489, 182] on button "Save Name" at bounding box center [487, 180] width 38 height 13
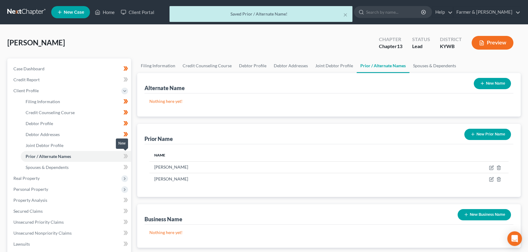
click at [128, 155] on icon at bounding box center [125, 157] width 5 height 8
drag, startPoint x: 128, startPoint y: 155, endPoint x: 131, endPoint y: 157, distance: 3.4
click at [127, 155] on icon at bounding box center [125, 157] width 5 height 8
click at [136, 158] on div "Filing Information Credit Counseling Course Debtor Profile Debtor Addresses Joi…" at bounding box center [328, 223] width 389 height 330
click at [36, 88] on span "Client Profile" at bounding box center [25, 90] width 25 height 5
